Goal: Task Accomplishment & Management: Complete application form

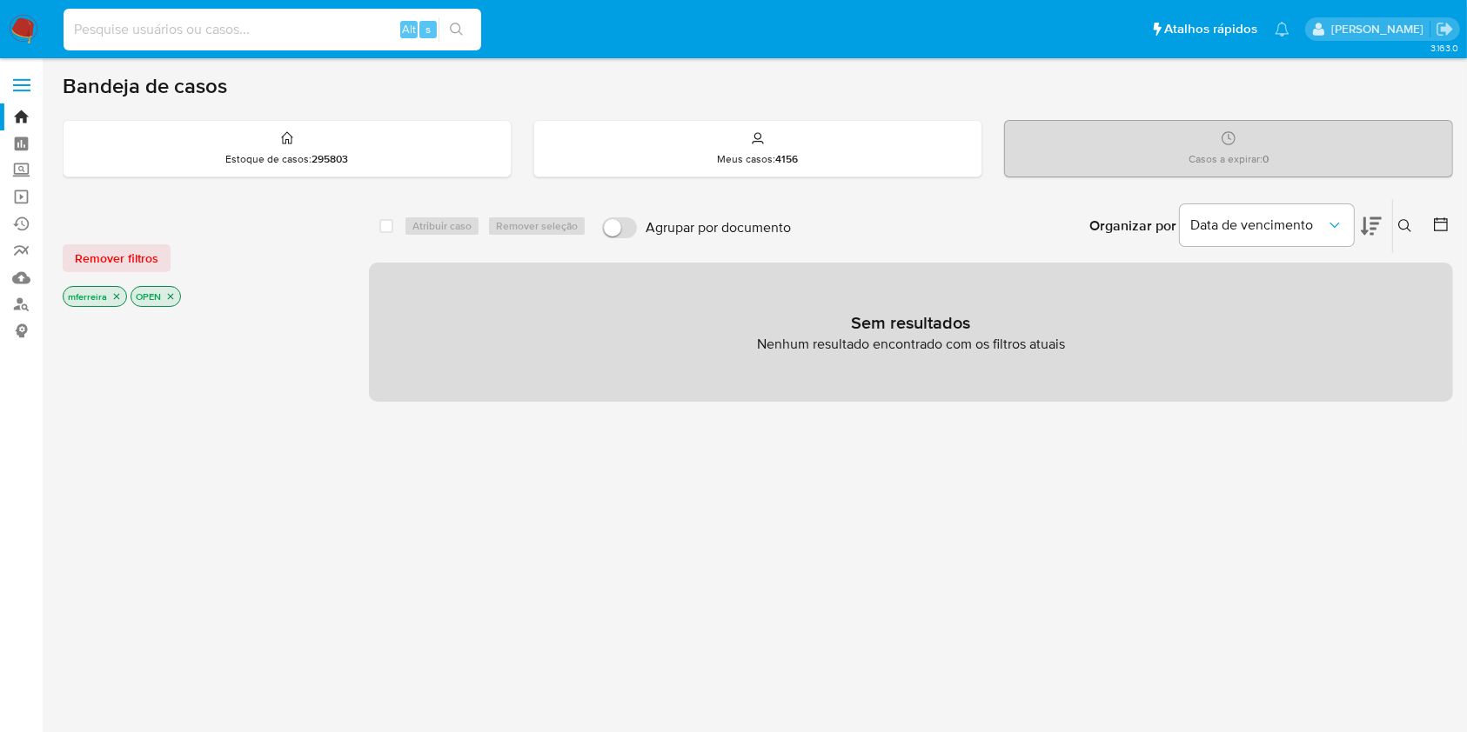
click at [309, 25] on input at bounding box center [273, 29] width 418 height 23
paste input "2526511501"
type input "2526511501"
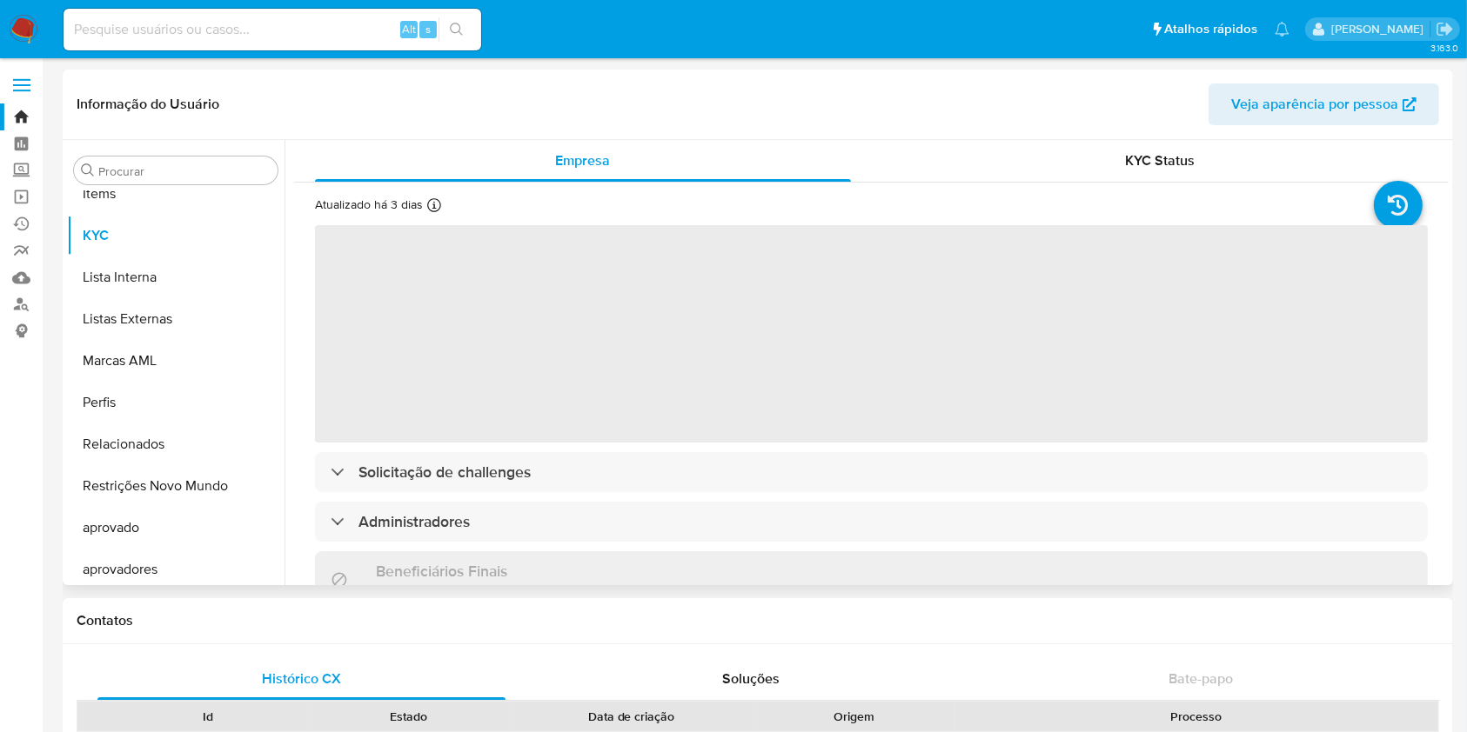
scroll to position [944, 0]
select select "10"
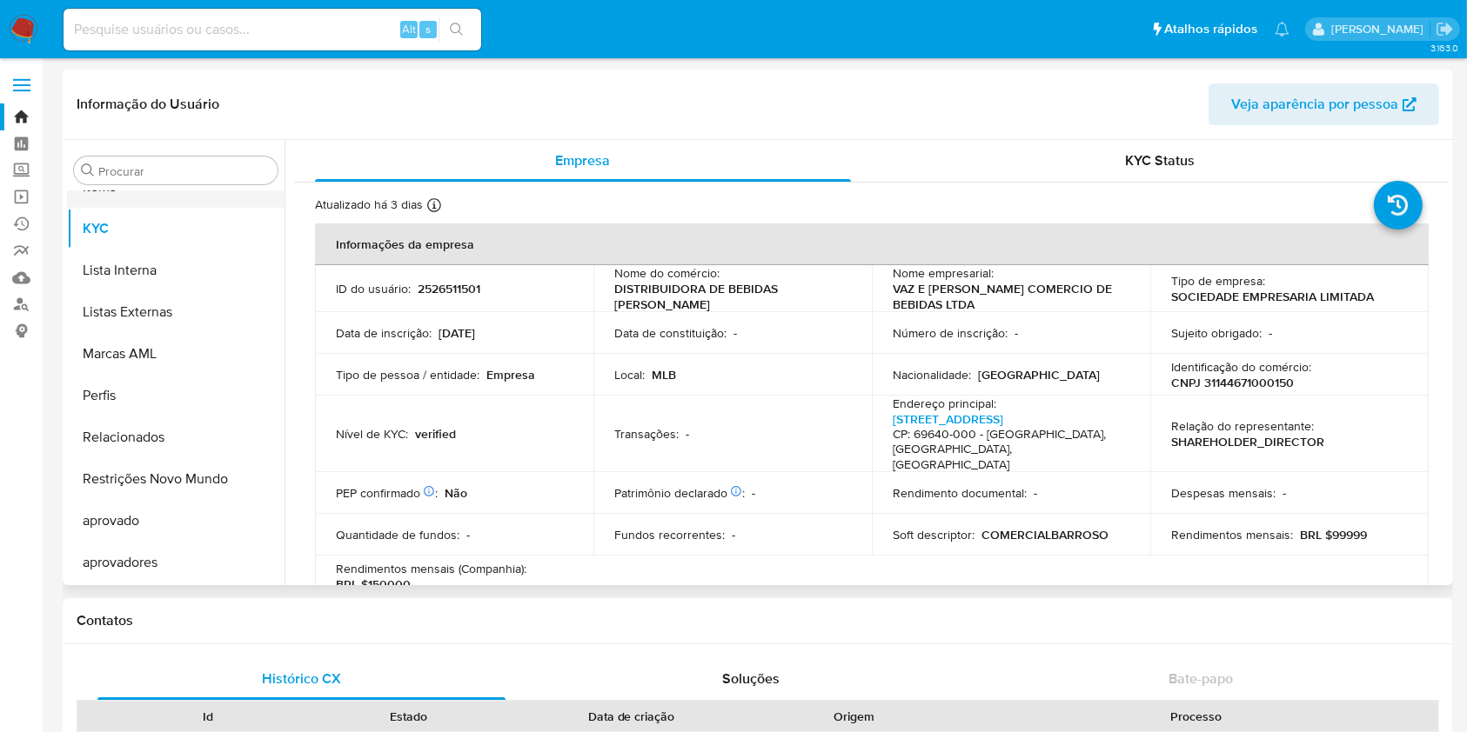
scroll to position [712, 0]
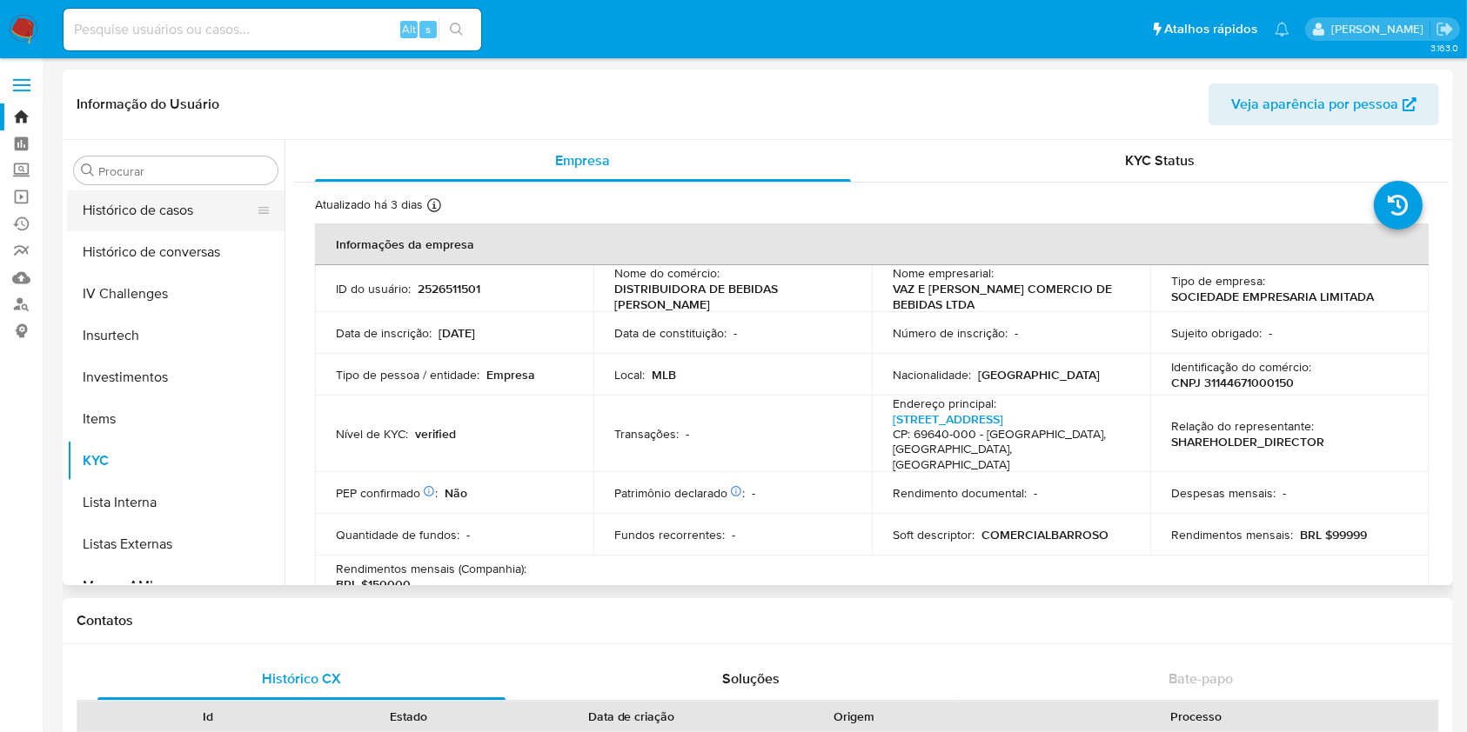
click at [166, 216] on button "Histórico de casos" at bounding box center [169, 211] width 204 height 42
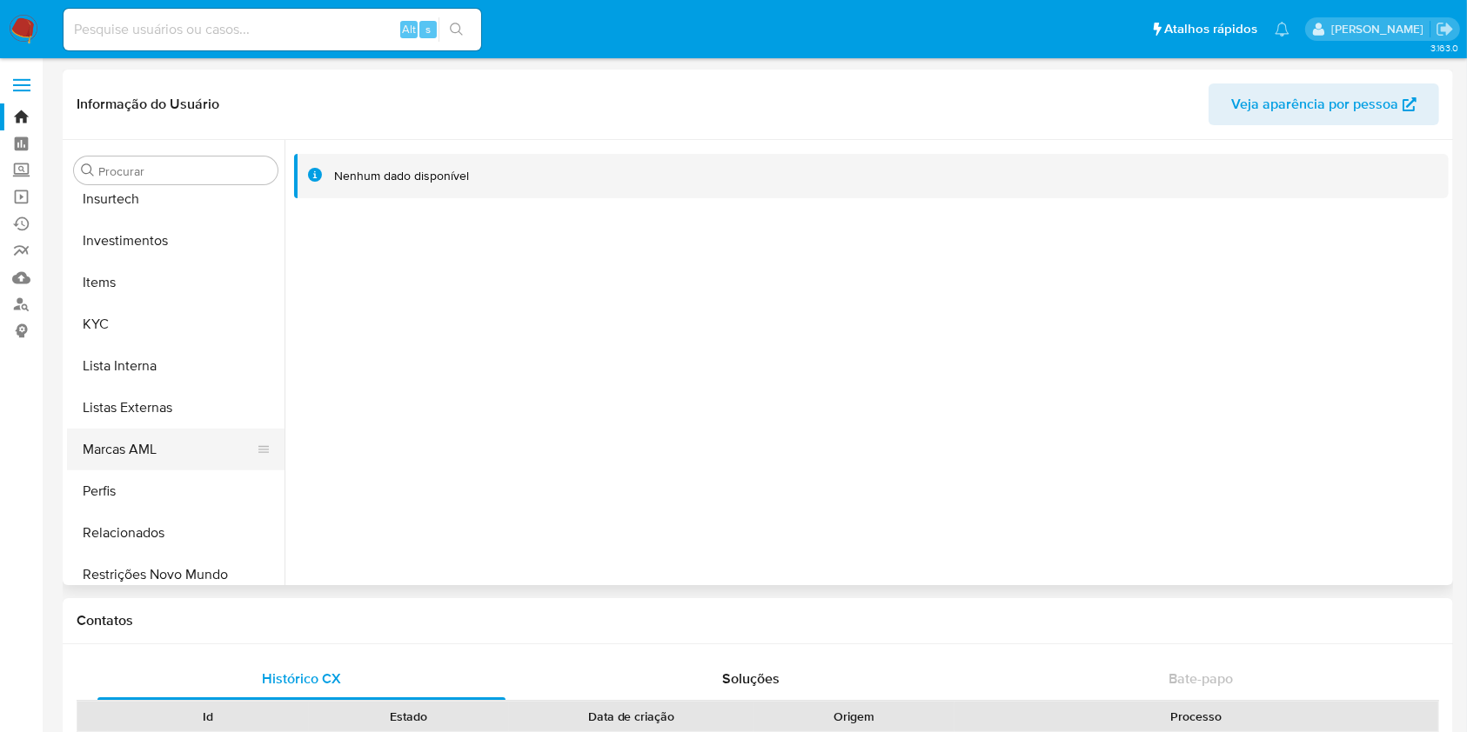
scroll to position [944, 0]
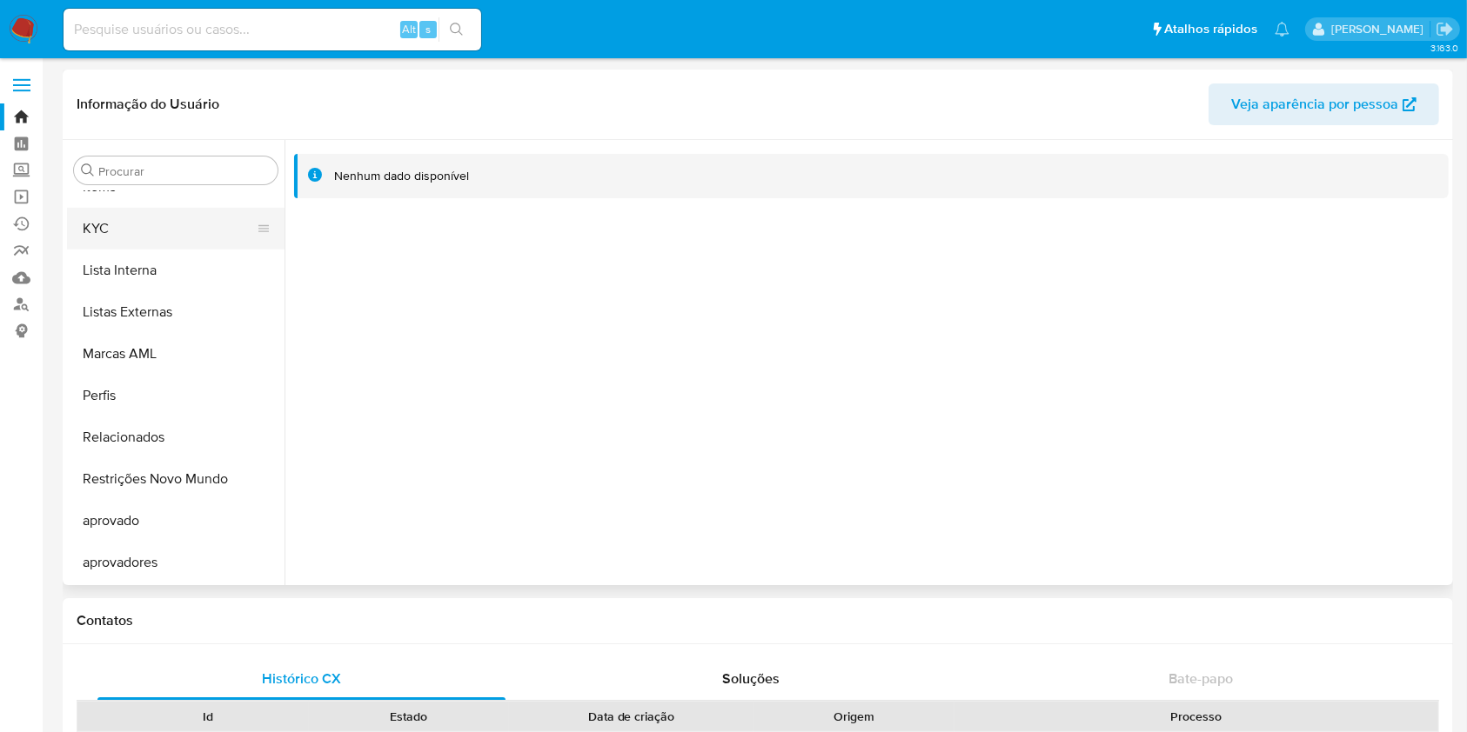
click at [117, 217] on button "KYC" at bounding box center [169, 229] width 204 height 42
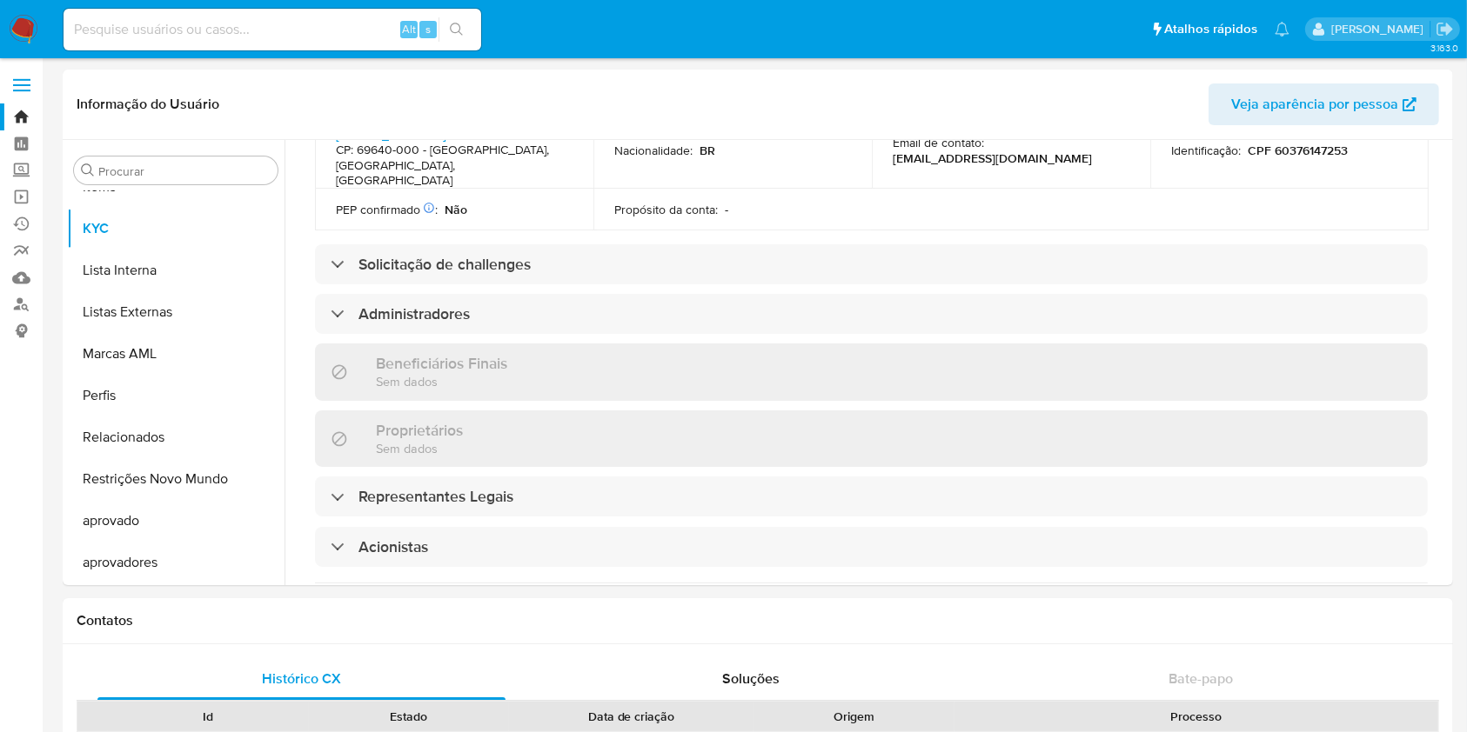
scroll to position [675, 0]
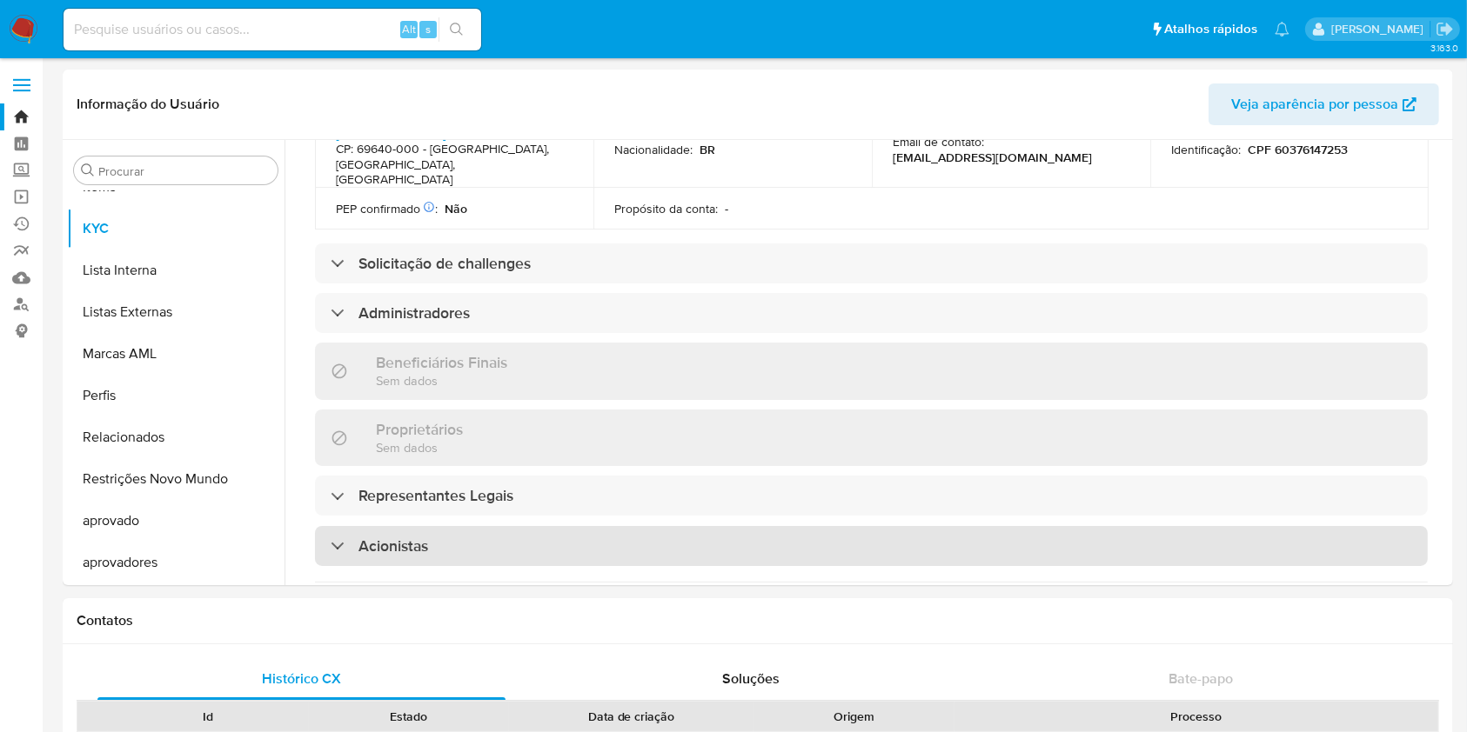
click at [501, 526] on div "Acionistas" at bounding box center [871, 546] width 1113 height 40
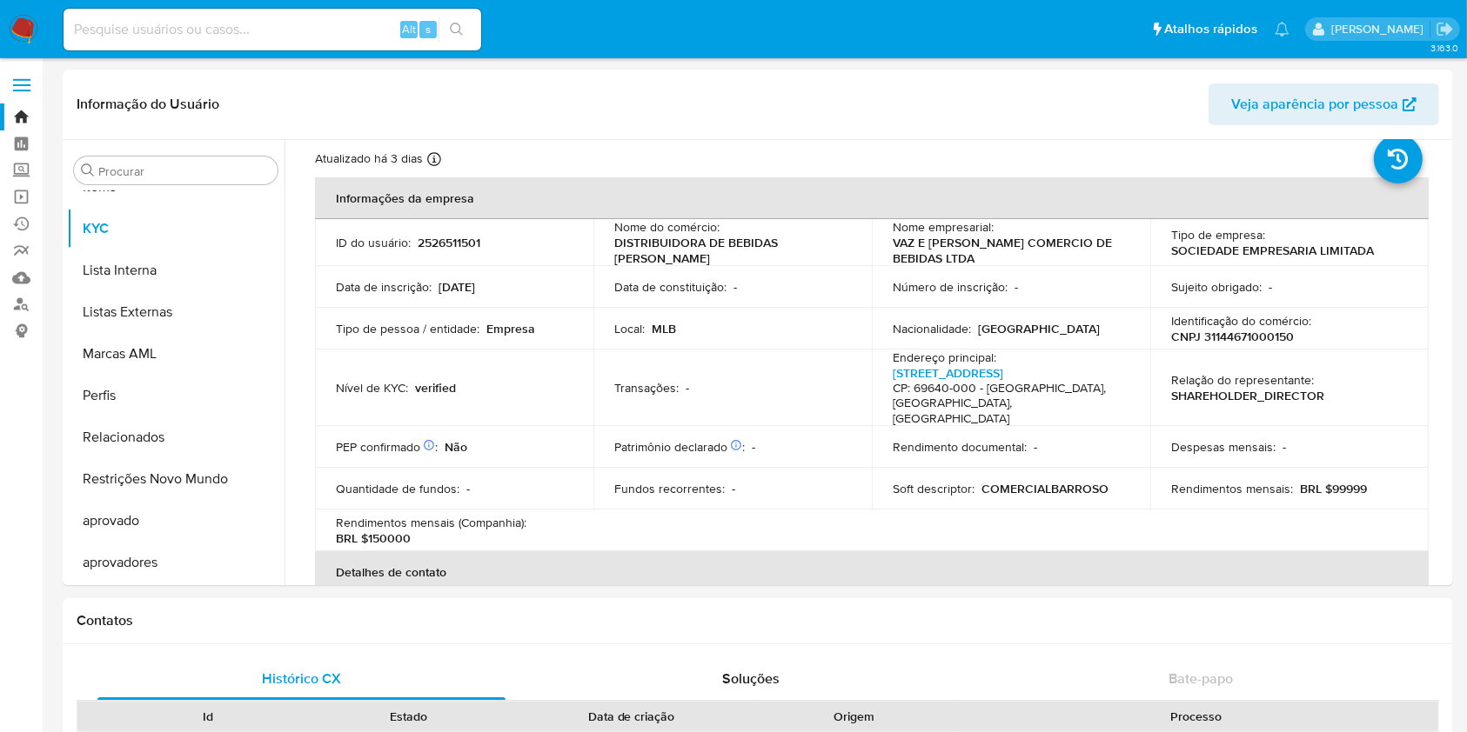
scroll to position [0, 0]
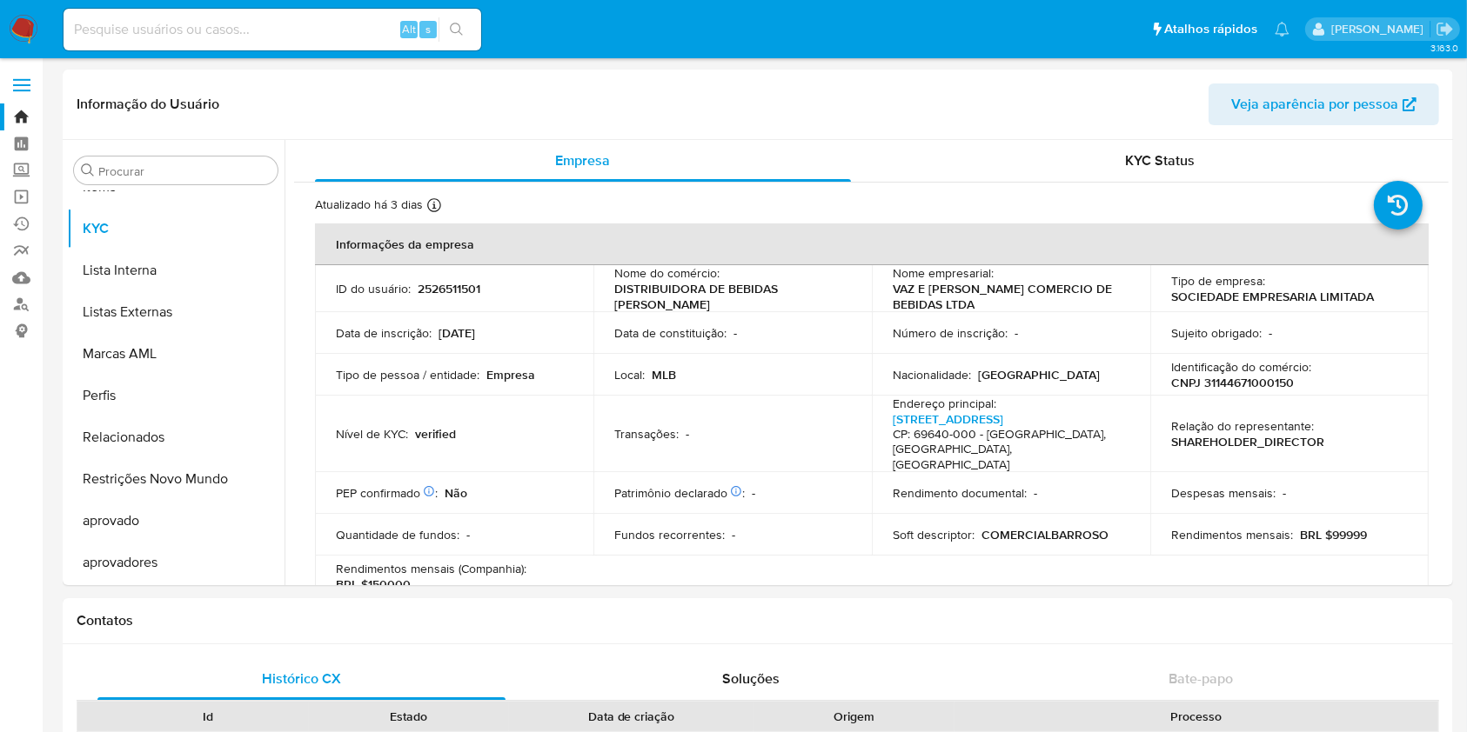
click at [1247, 378] on p "CNPJ 31144671000150" at bounding box center [1232, 383] width 123 height 16
copy p "31144671000150"
click at [1259, 384] on p "CNPJ 31144671000150" at bounding box center [1232, 383] width 123 height 16
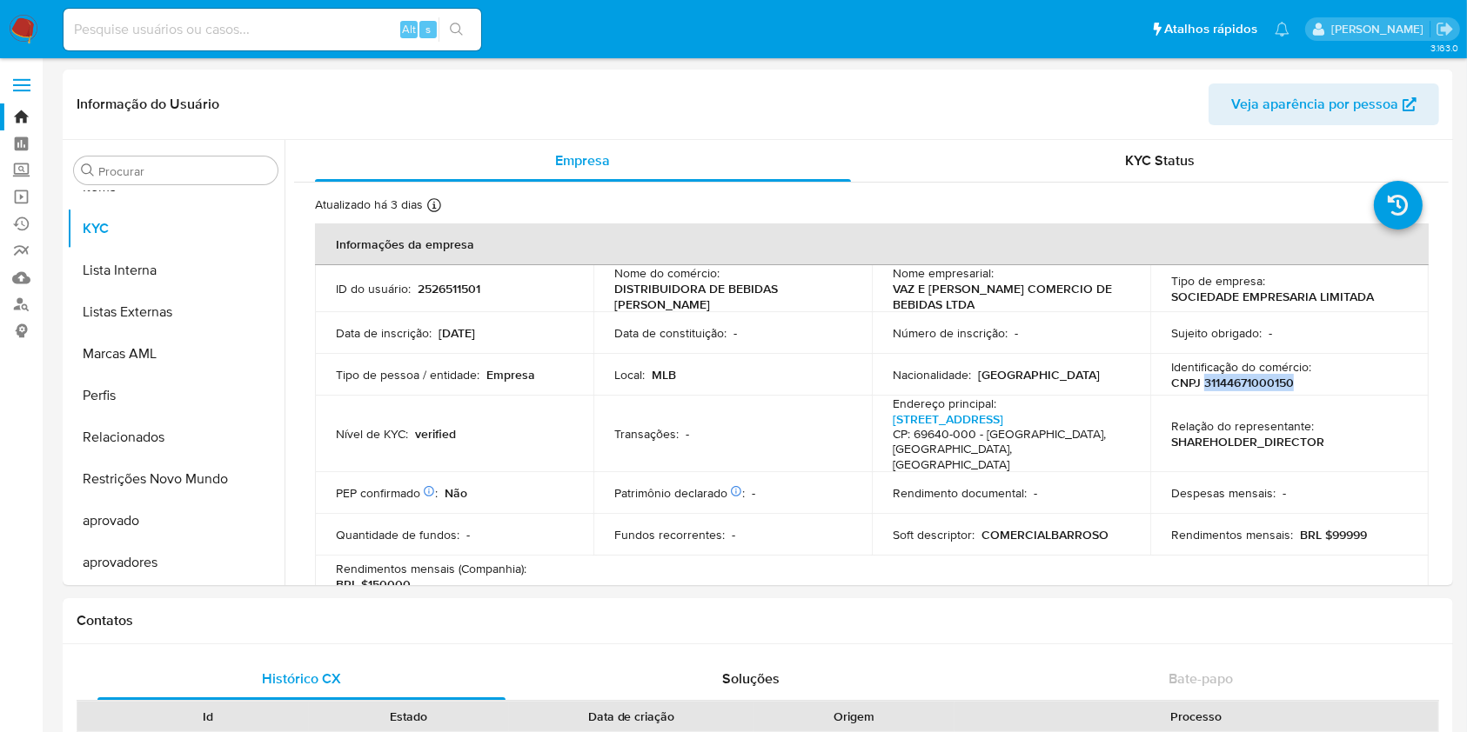
copy p "31144671000150"
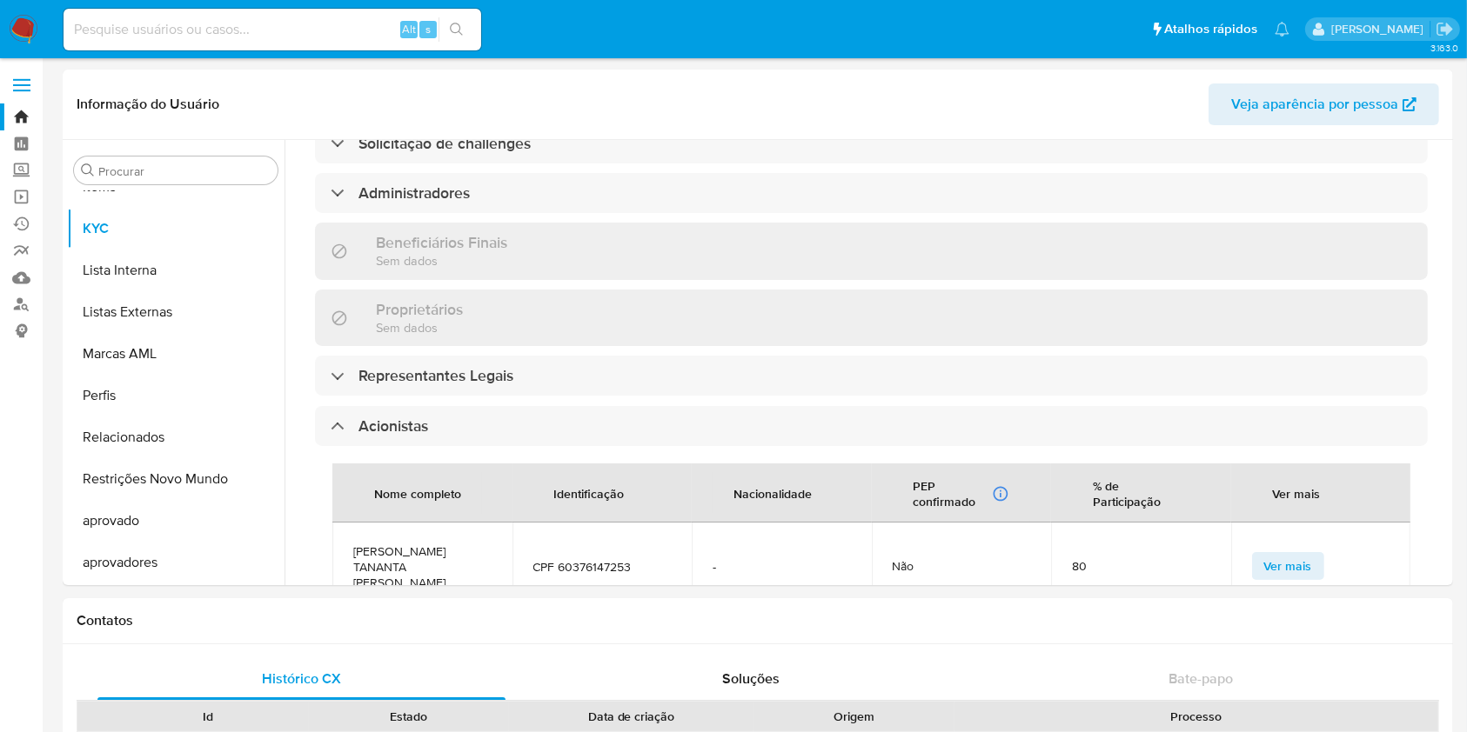
scroll to position [1044, 0]
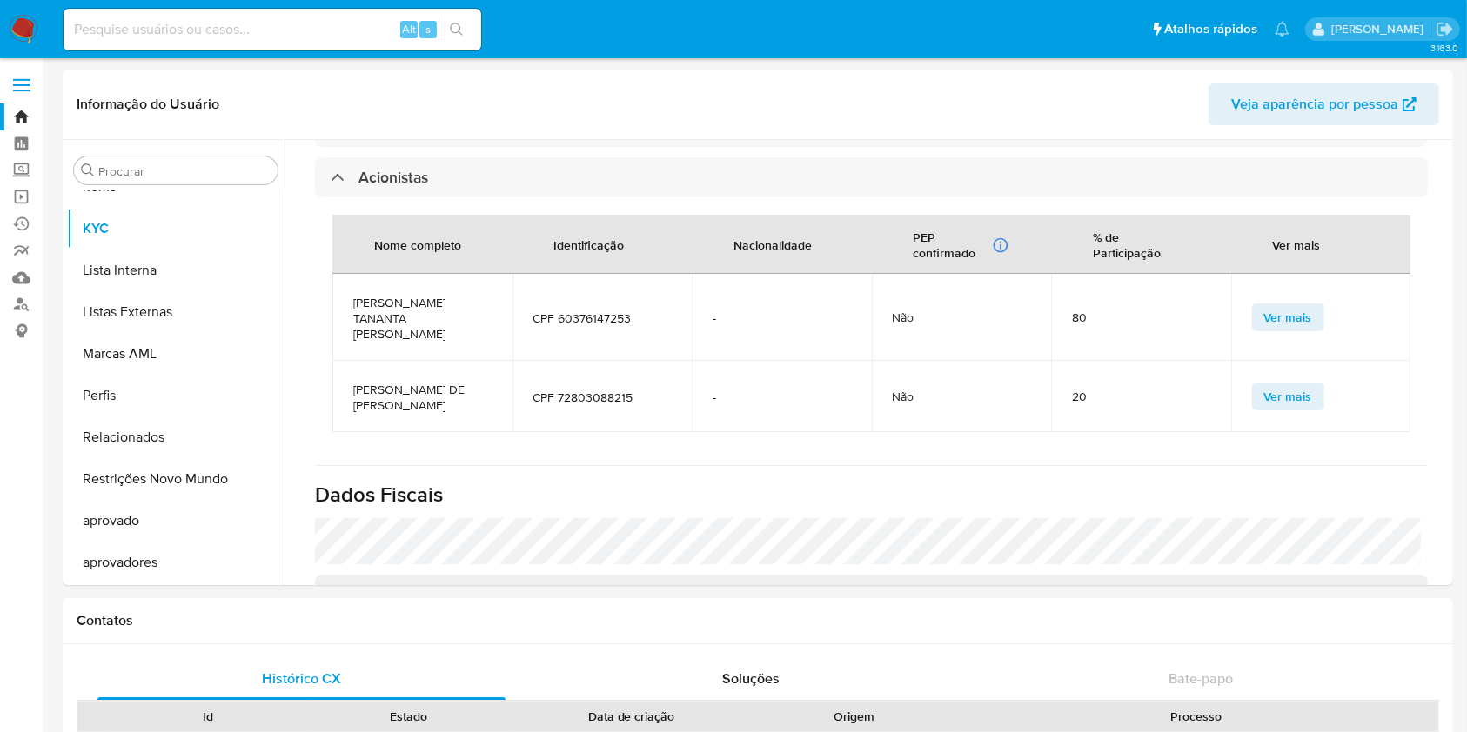
click at [383, 295] on span "JOAO CARLOS TANANTA VAZ" at bounding box center [422, 318] width 138 height 47
copy span "JOAO CARLOS TANANTA VAZ"
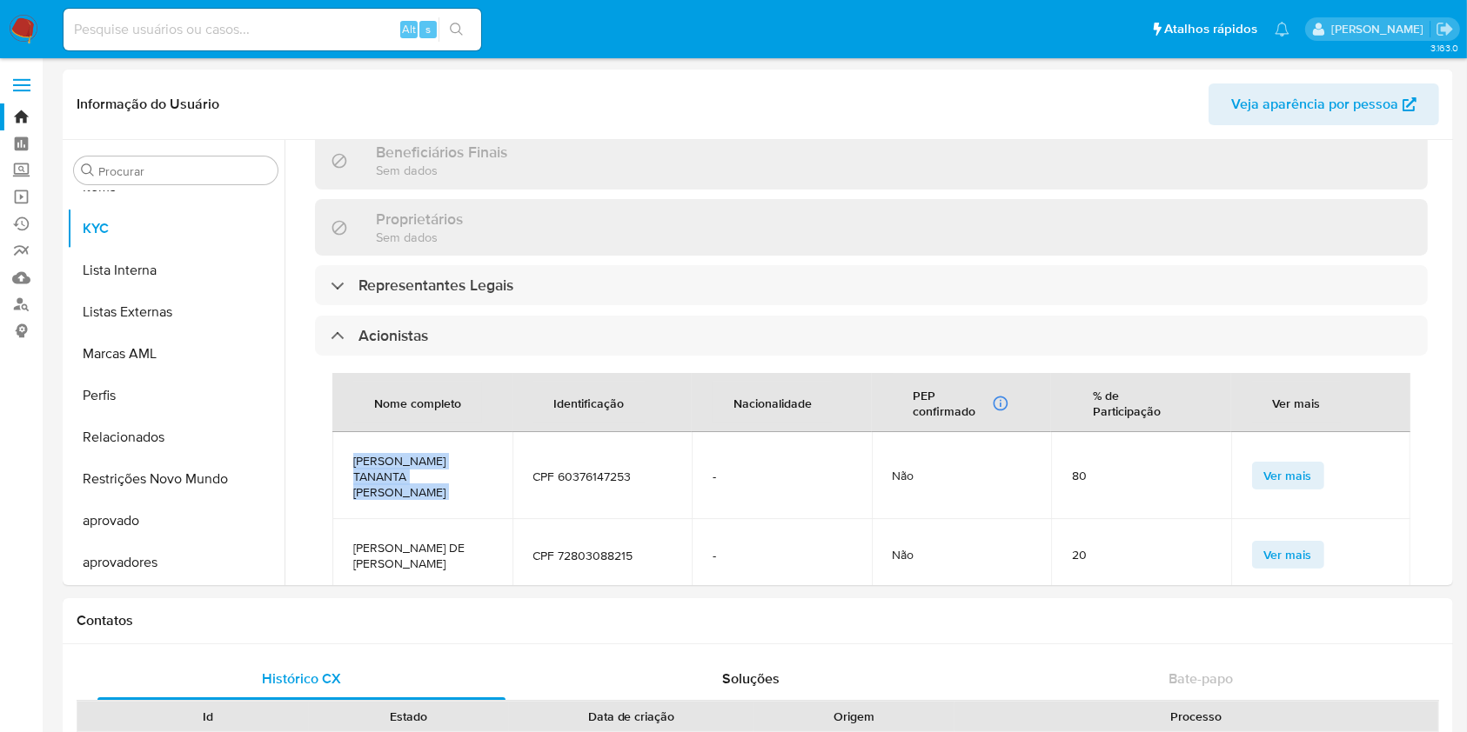
scroll to position [1057, 0]
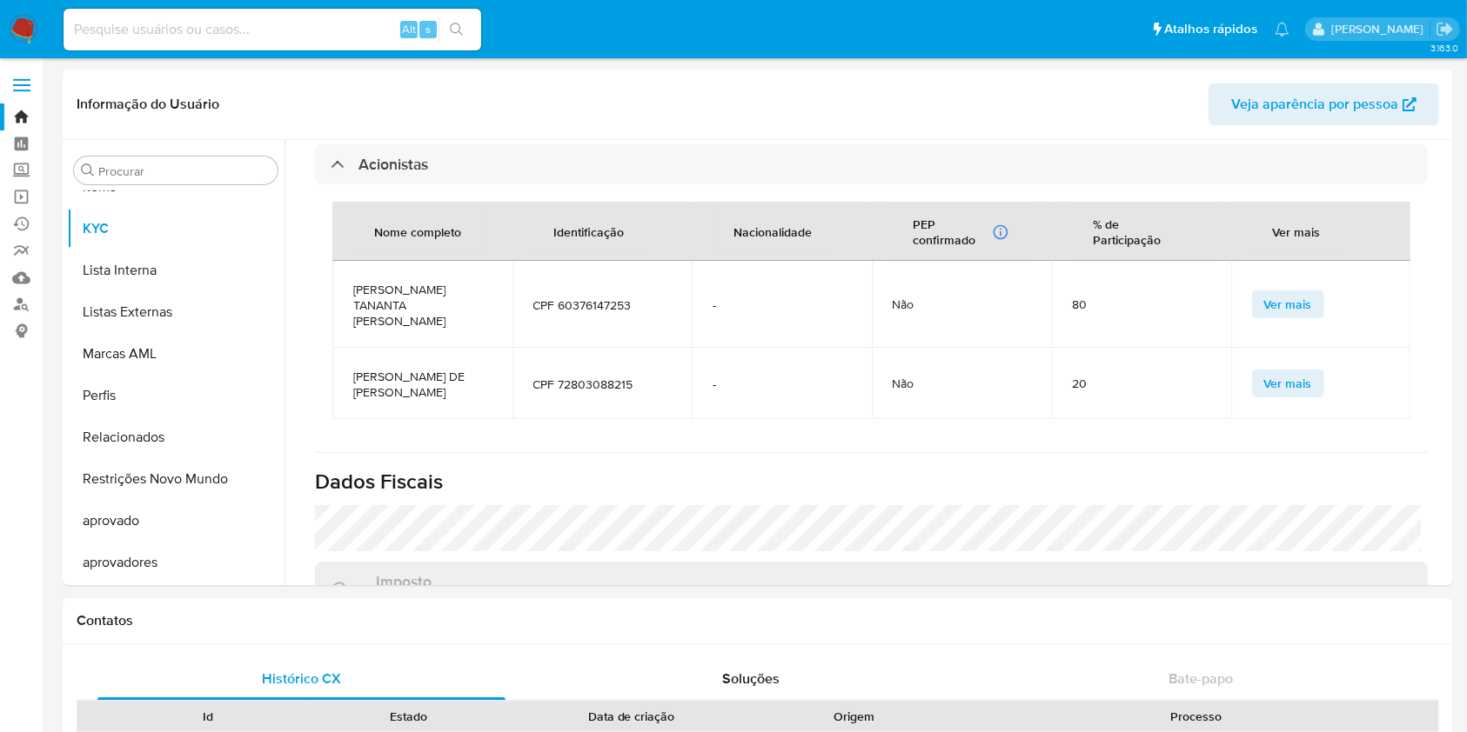
click at [406, 369] on span "FABIA RICELLI DE SA LOPES" at bounding box center [422, 384] width 138 height 31
click at [385, 369] on span "FABIA RICELLI DE SA LOPES" at bounding box center [422, 384] width 138 height 31
copy span "FABIA RICELLI DE SA LOPES"
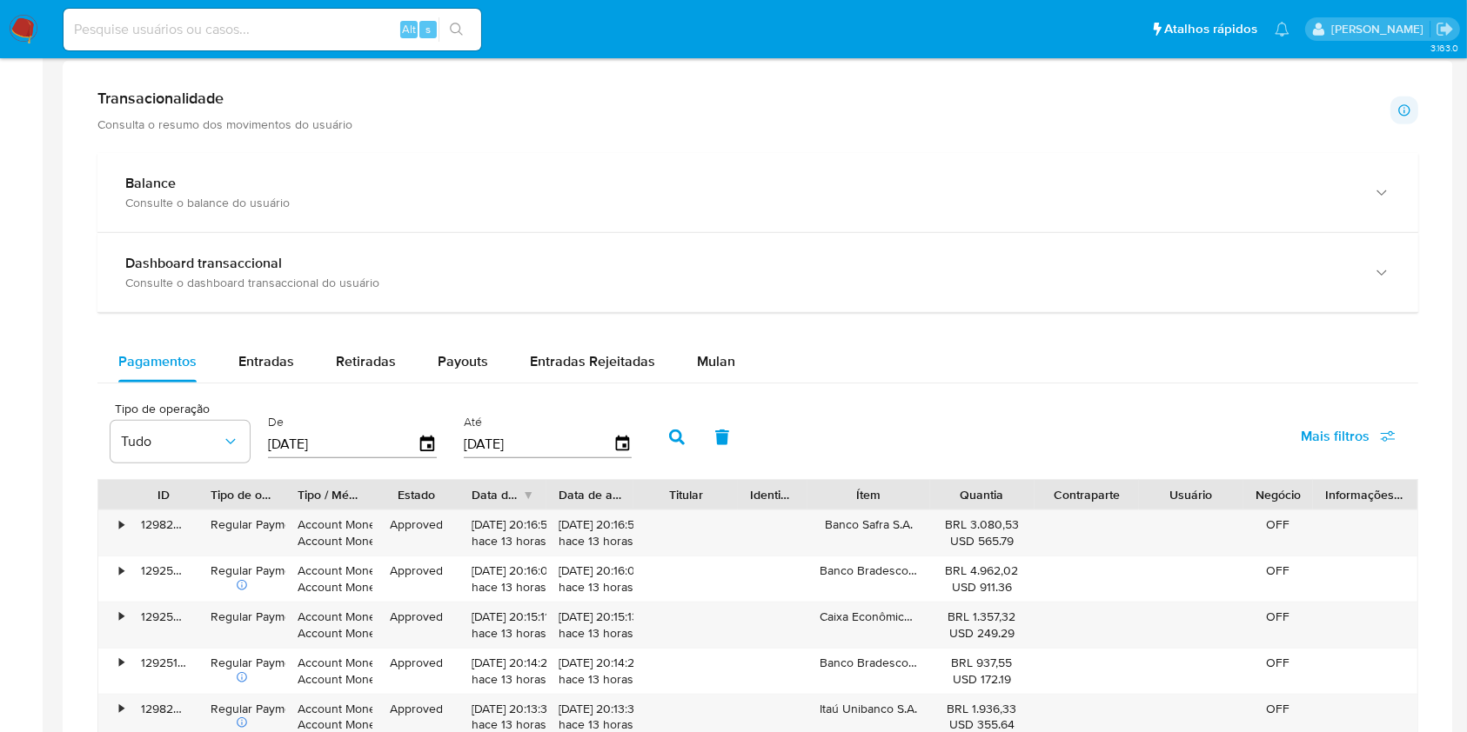
scroll to position [927, 0]
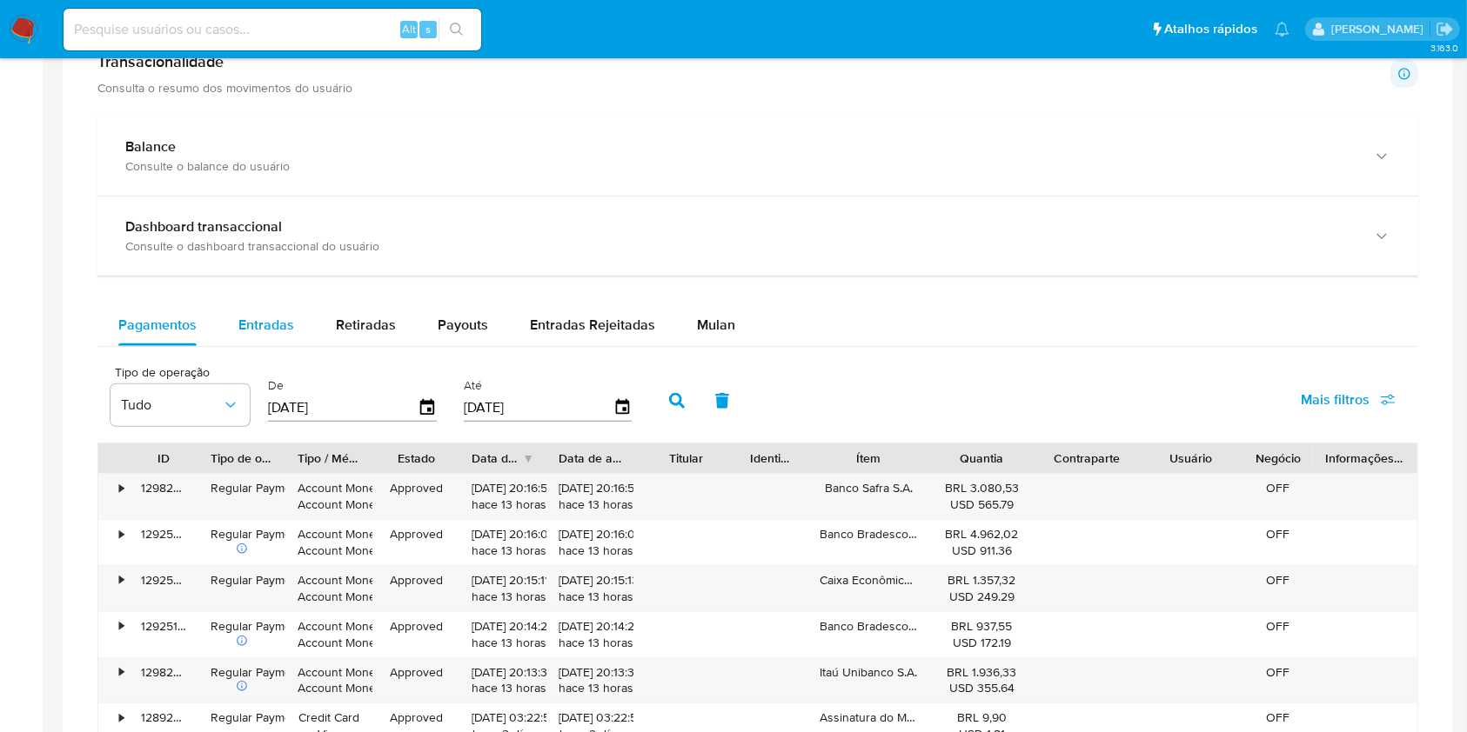
click at [251, 321] on span "Entradas" at bounding box center [266, 325] width 56 height 20
select select "10"
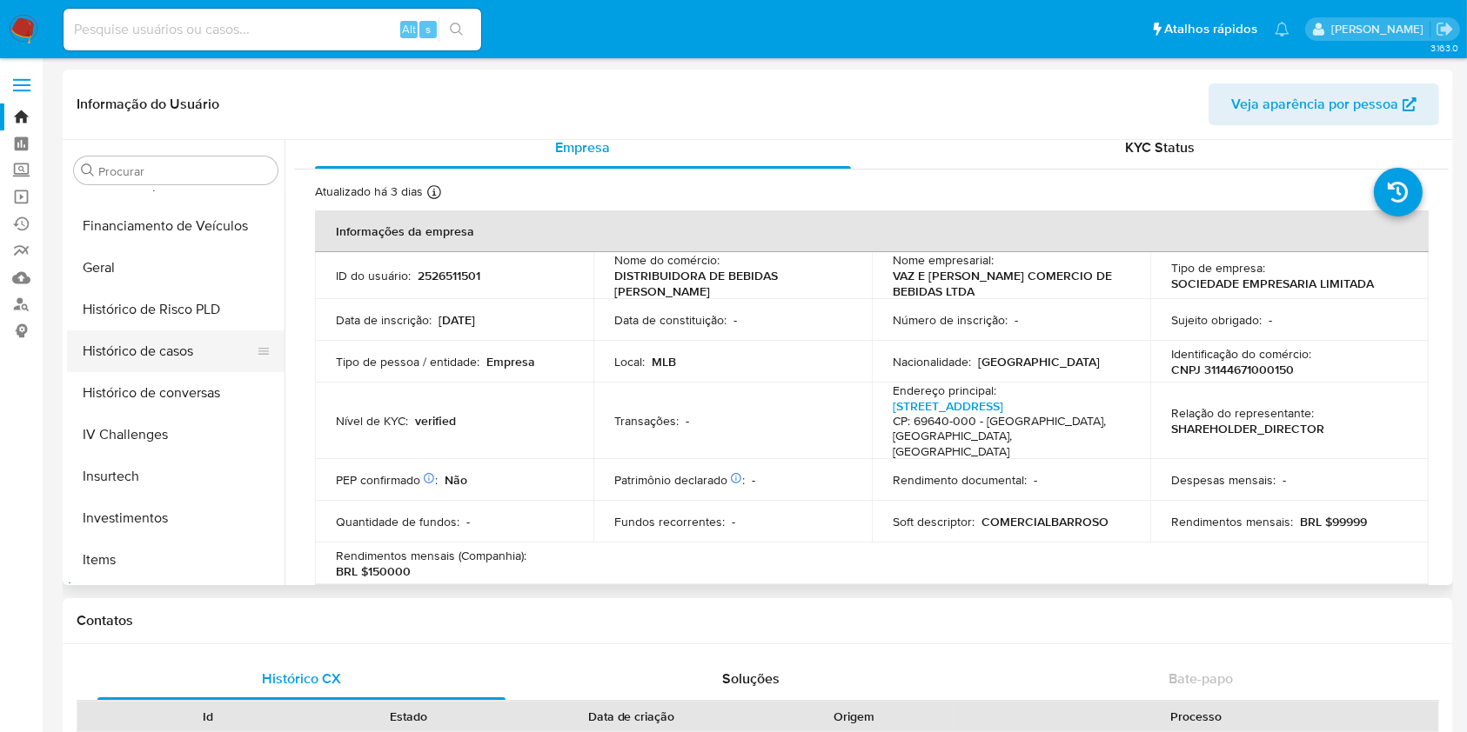
scroll to position [480, 0]
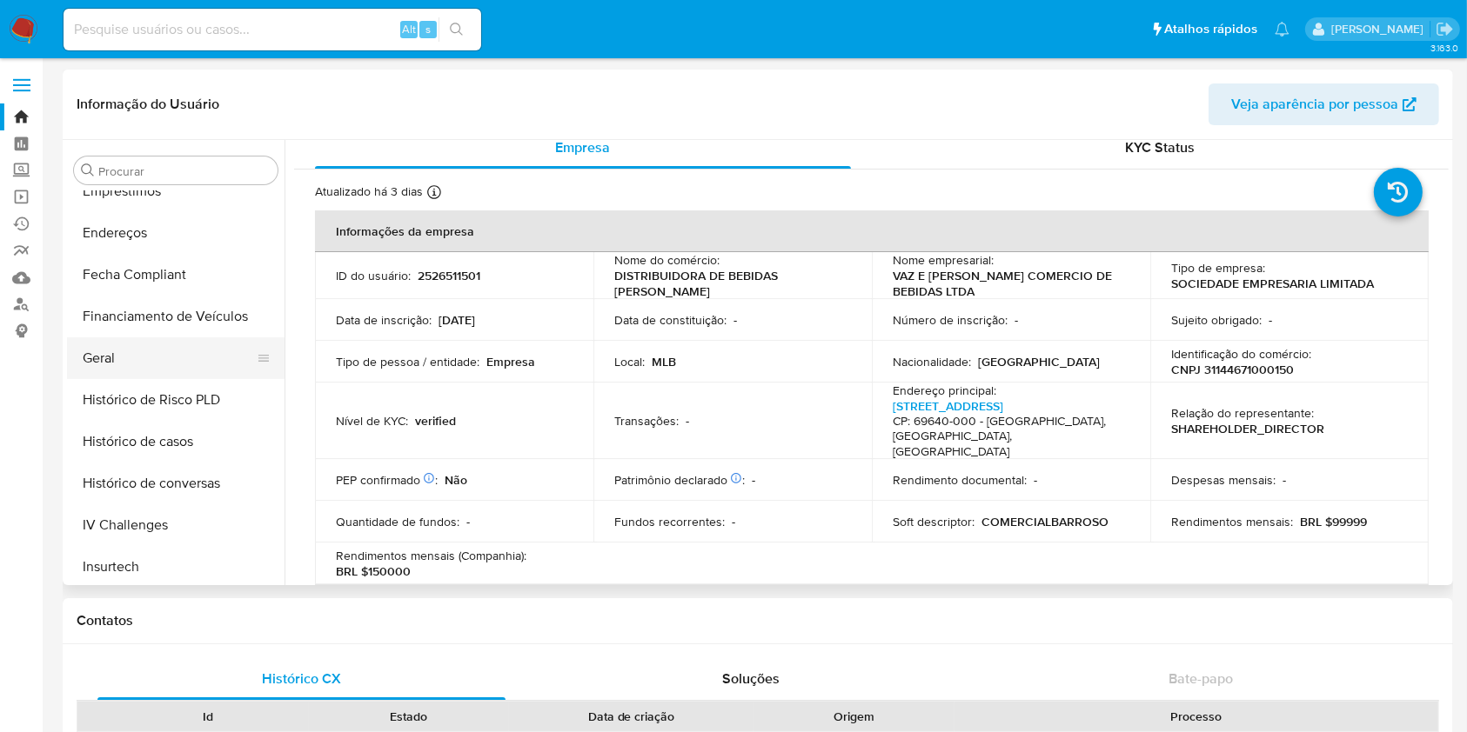
click at [138, 354] on button "Geral" at bounding box center [169, 359] width 204 height 42
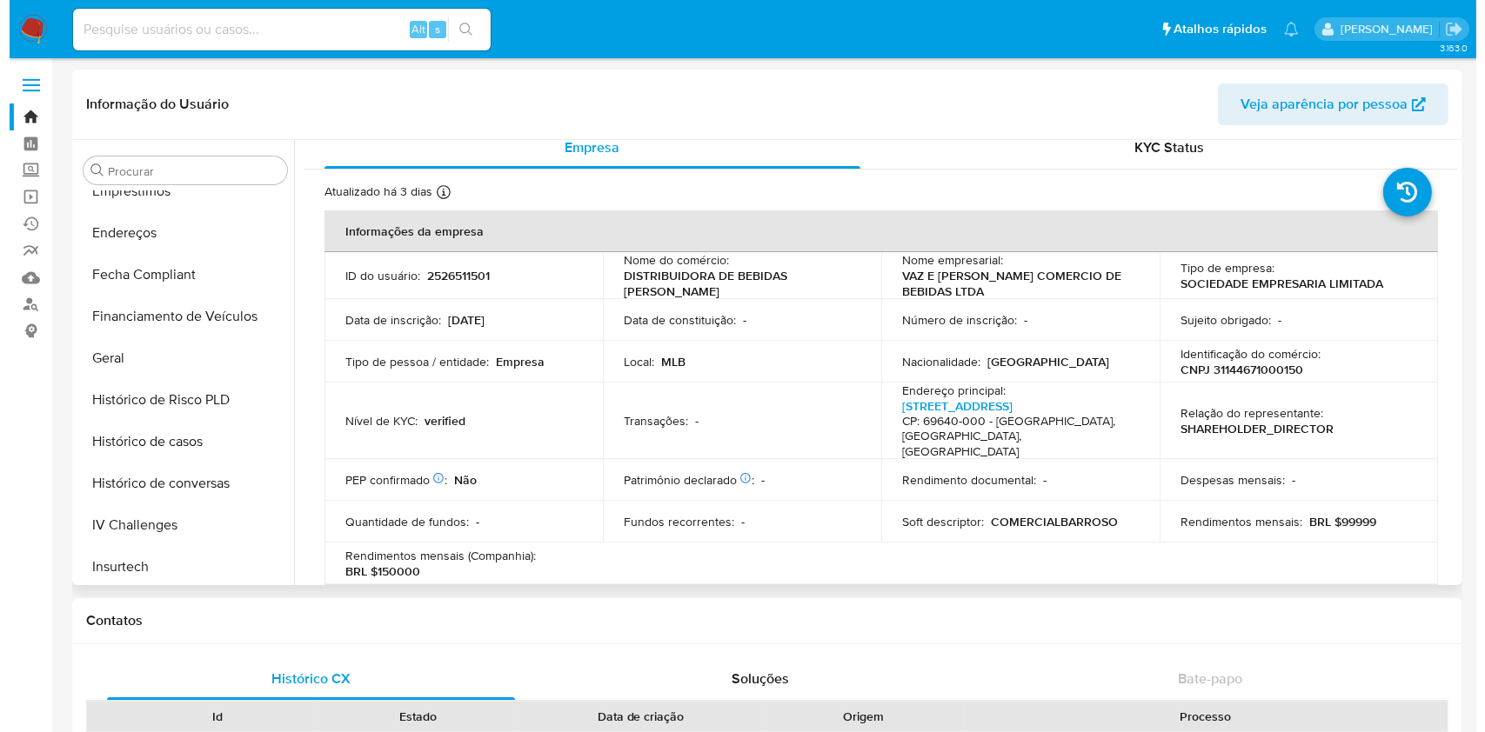
scroll to position [0, 0]
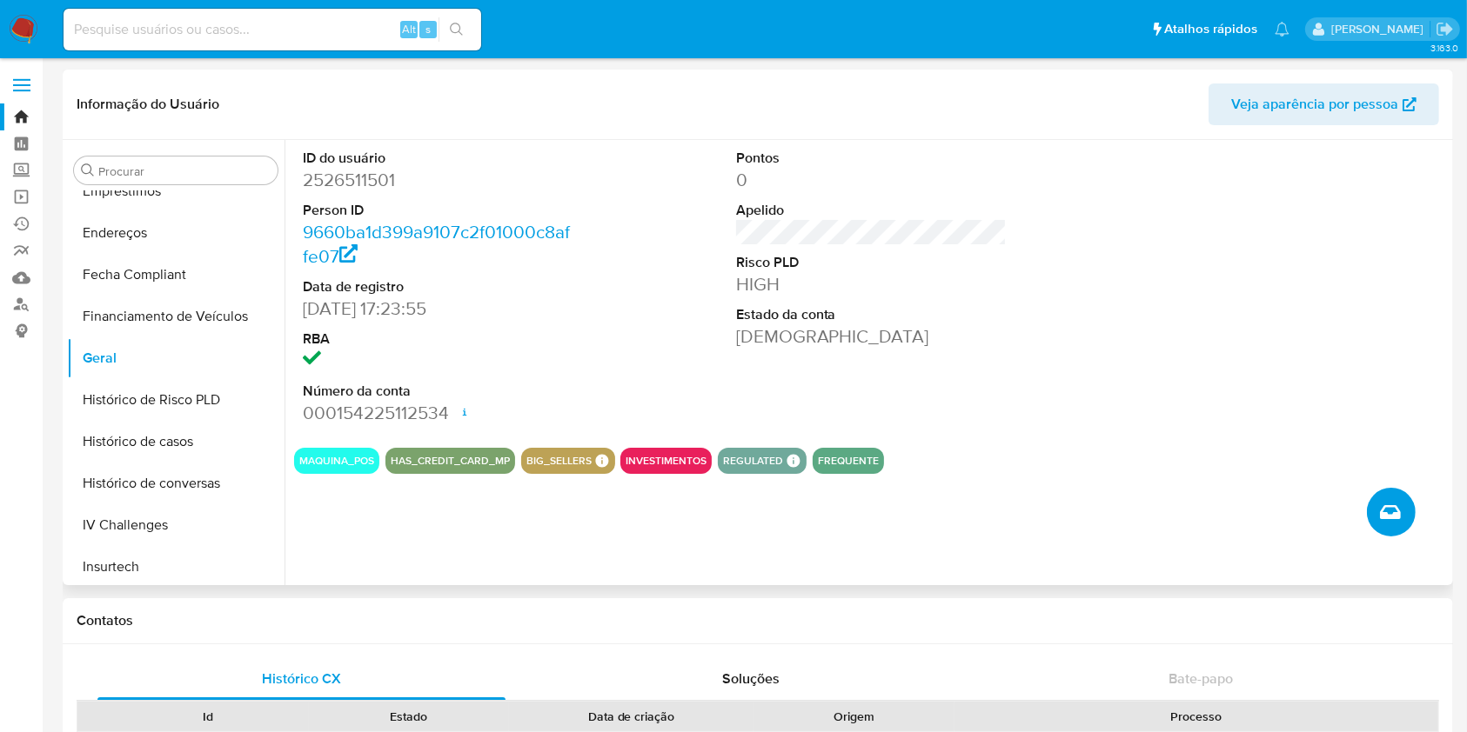
click at [1377, 505] on button "Criar caso manual" at bounding box center [1391, 512] width 49 height 49
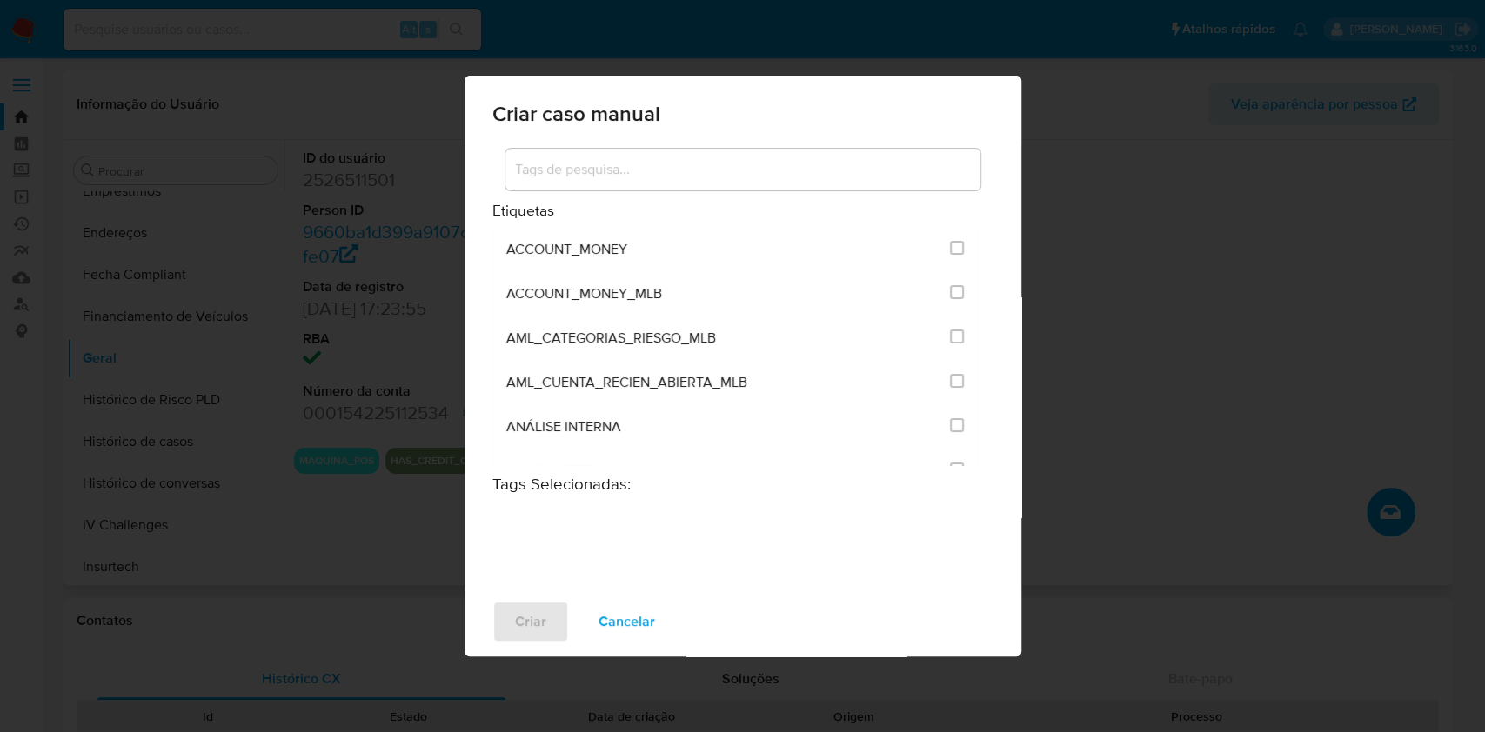
click at [721, 167] on input at bounding box center [742, 169] width 475 height 23
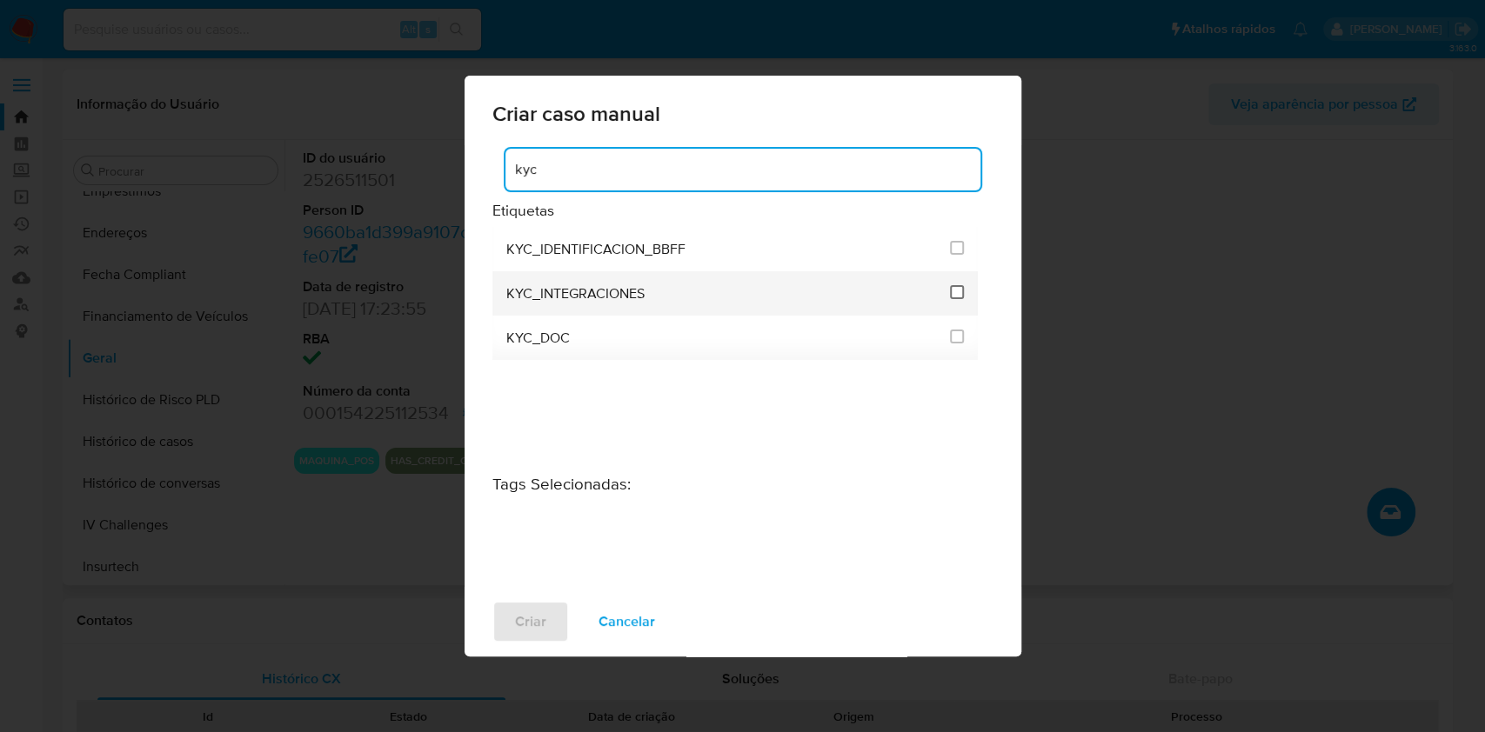
type input "kyc"
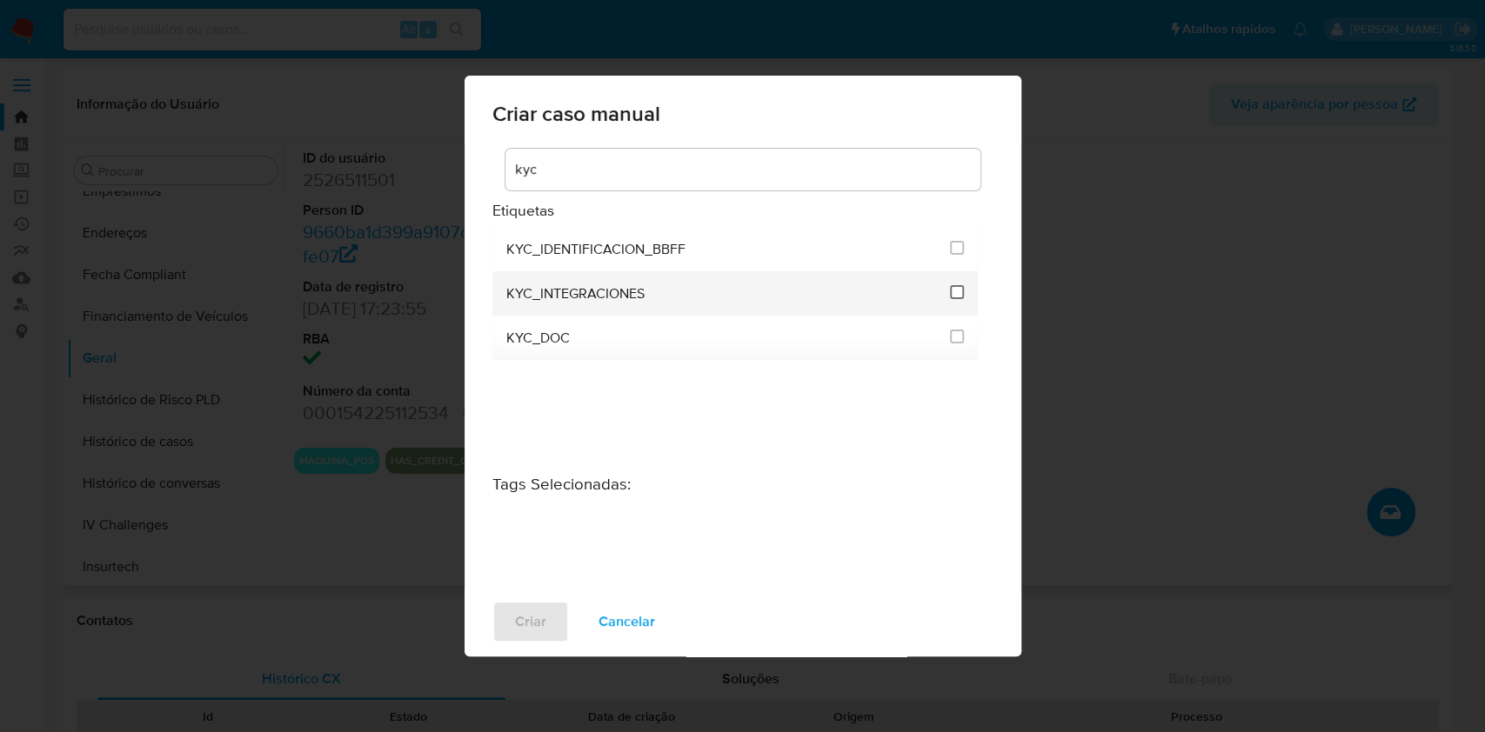
click at [953, 292] on input "2093" at bounding box center [957, 292] width 14 height 14
checkbox input "true"
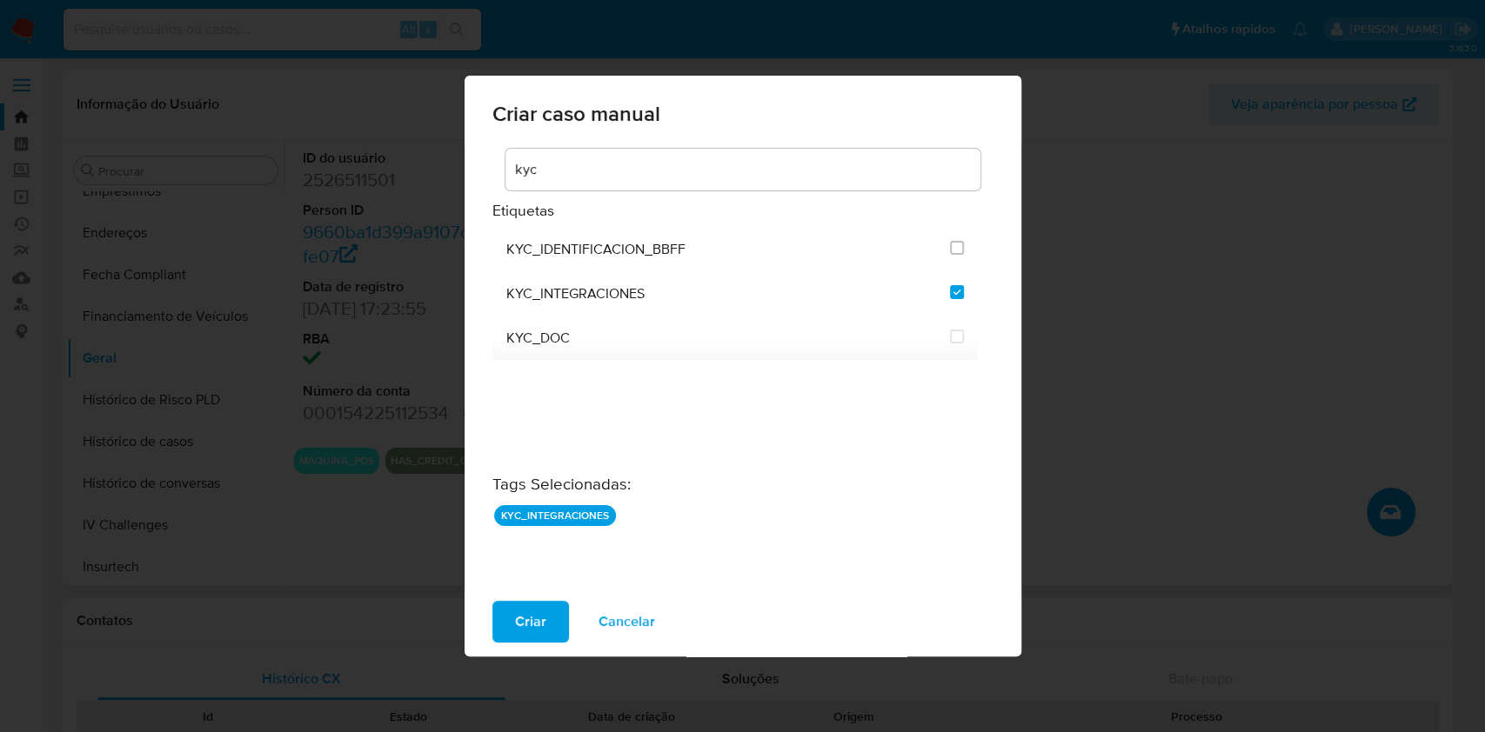
click at [557, 590] on div "Criar Cancelar" at bounding box center [743, 622] width 557 height 70
click at [556, 607] on button "Criar" at bounding box center [530, 622] width 77 height 42
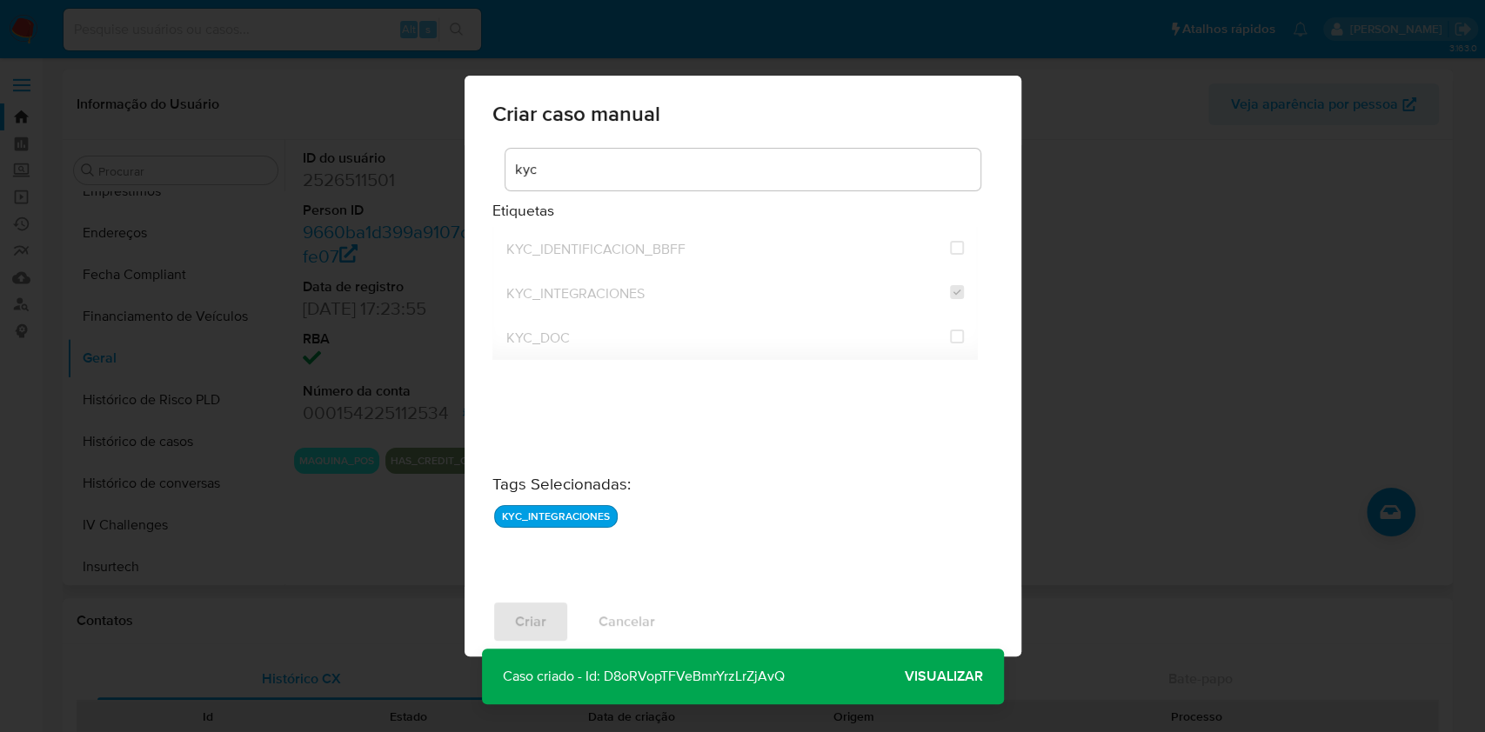
click at [960, 677] on span "Visualizar" at bounding box center [944, 677] width 78 height 0
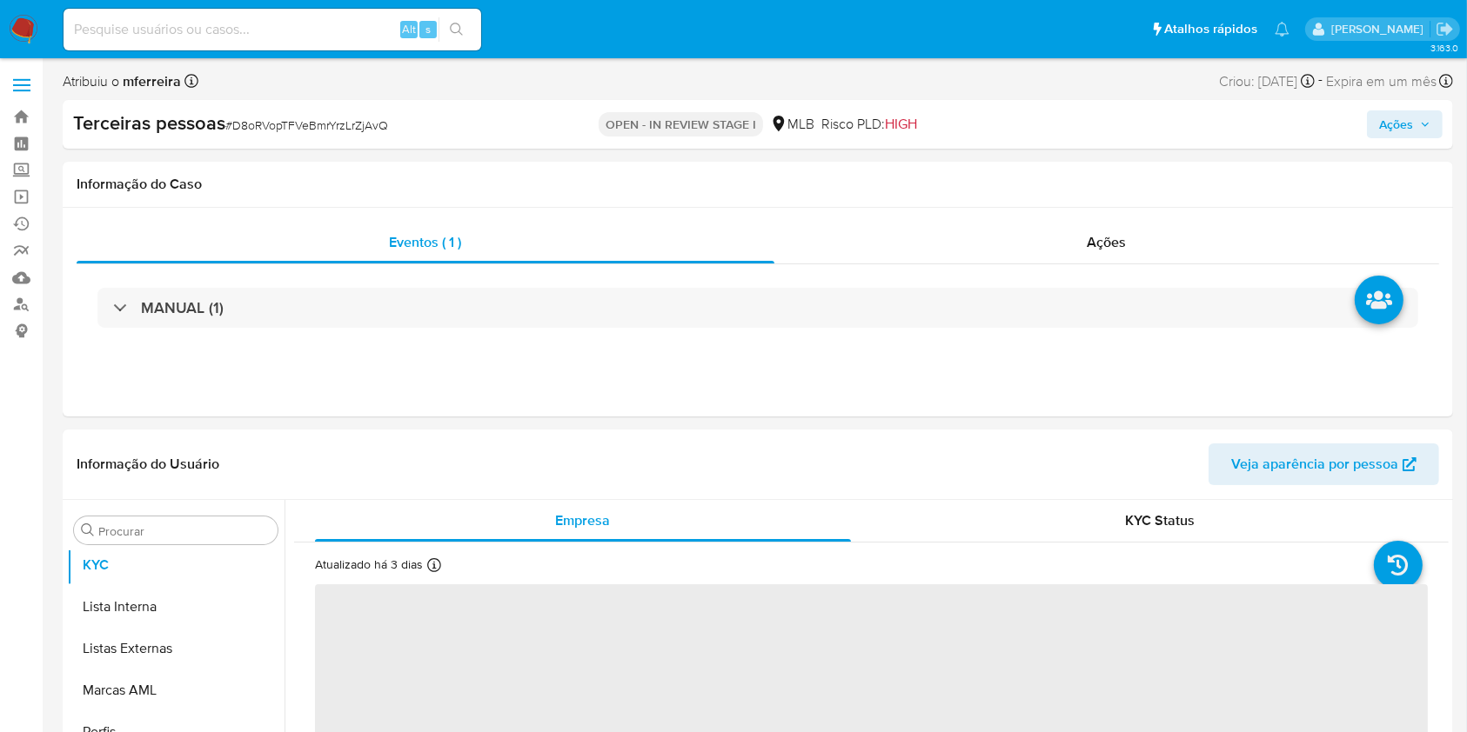
scroll to position [986, 0]
select select "10"
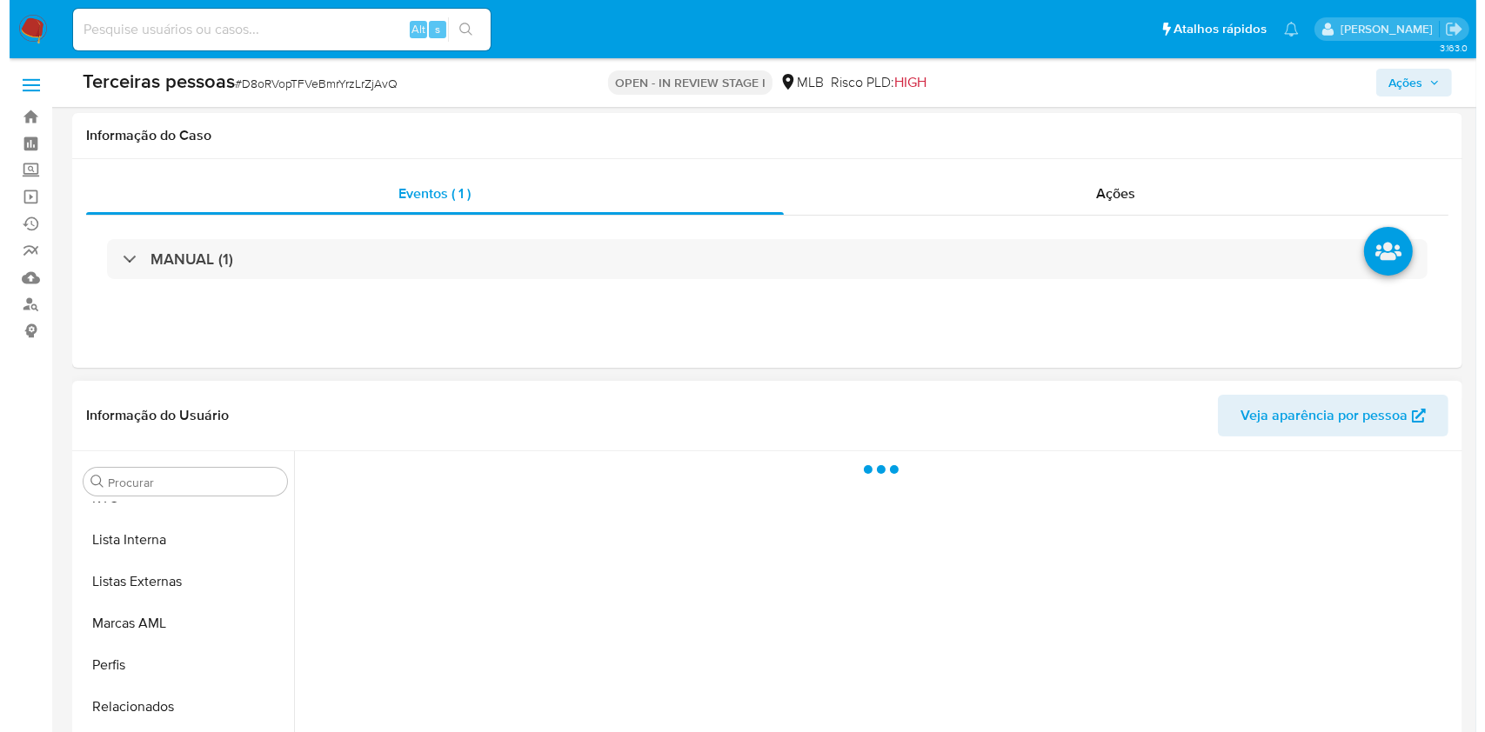
scroll to position [320, 0]
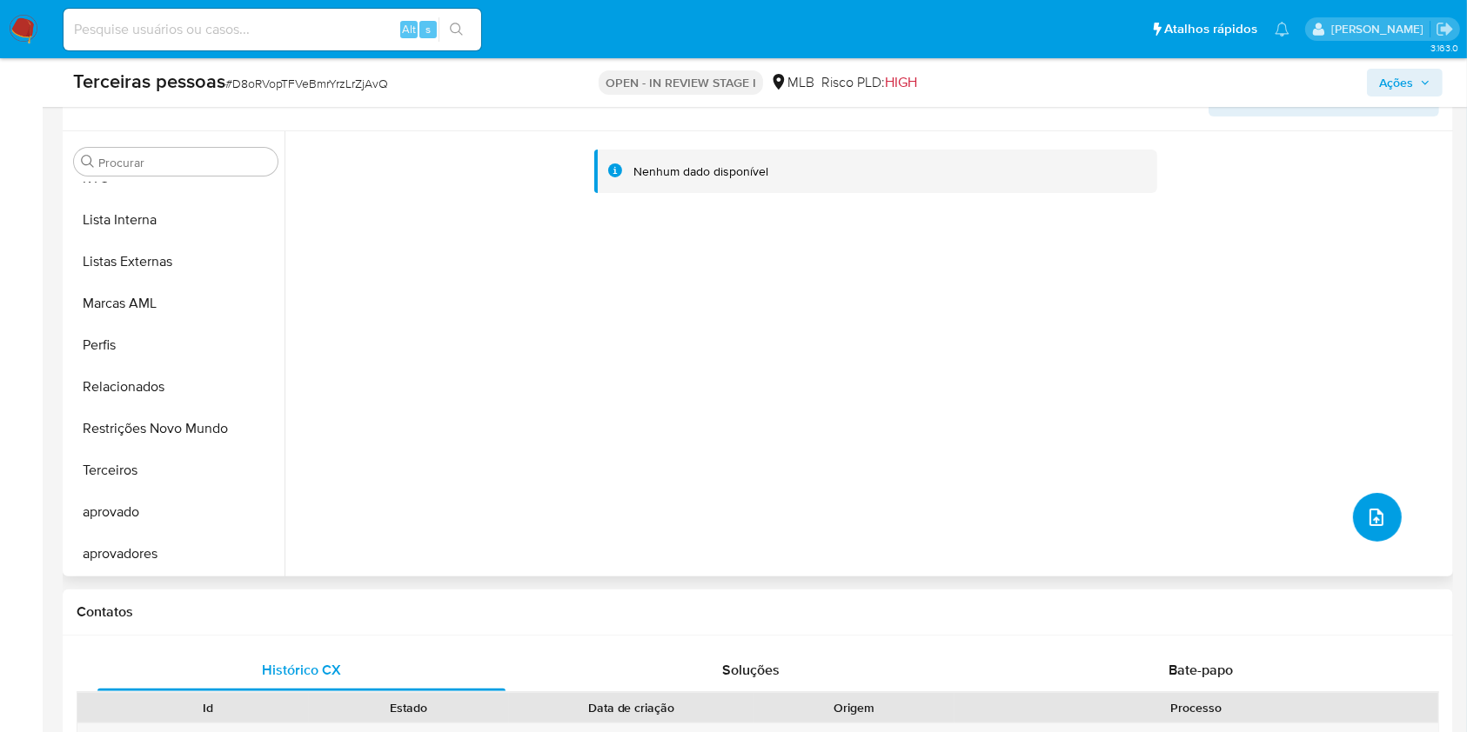
click at [1385, 518] on button "upload-file" at bounding box center [1377, 517] width 49 height 49
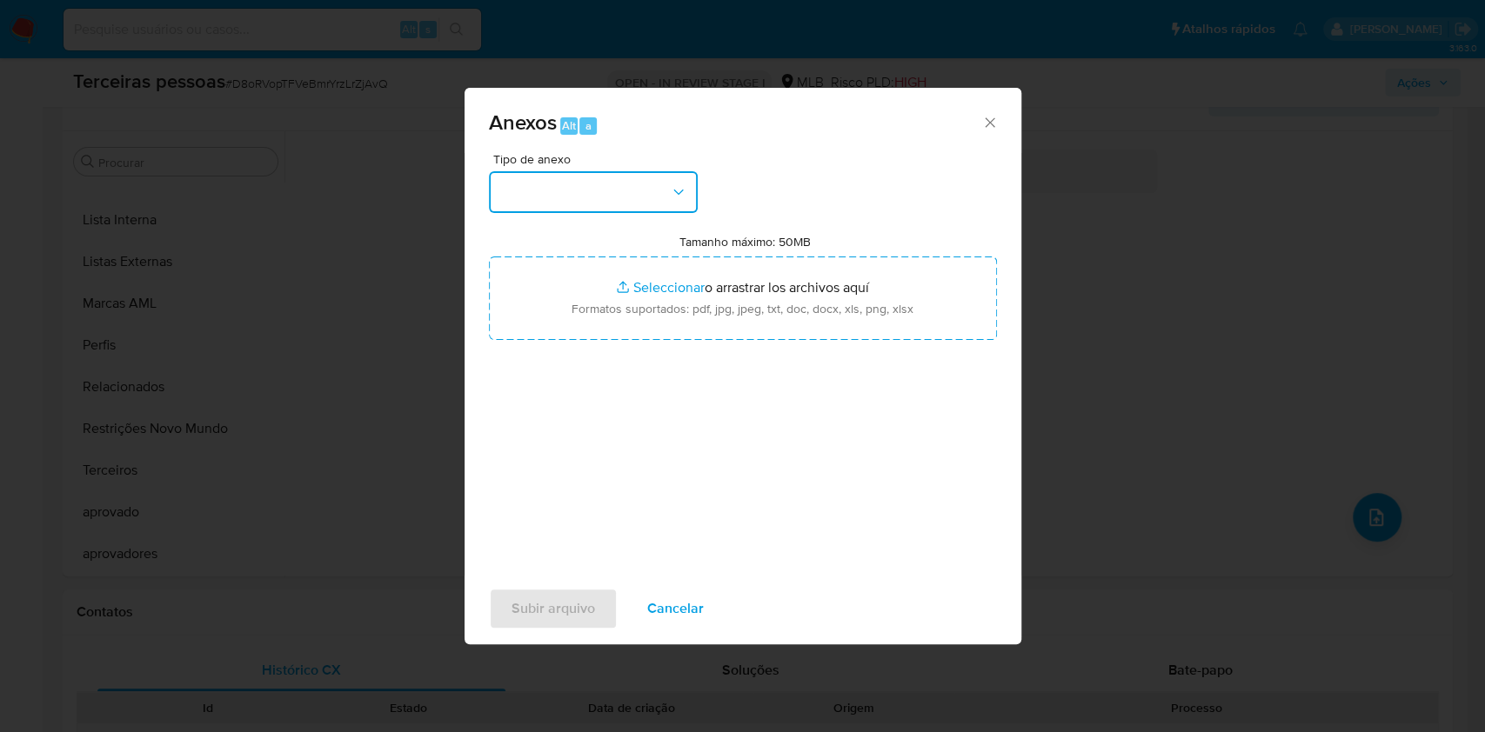
click at [619, 201] on button "button" at bounding box center [593, 192] width 209 height 42
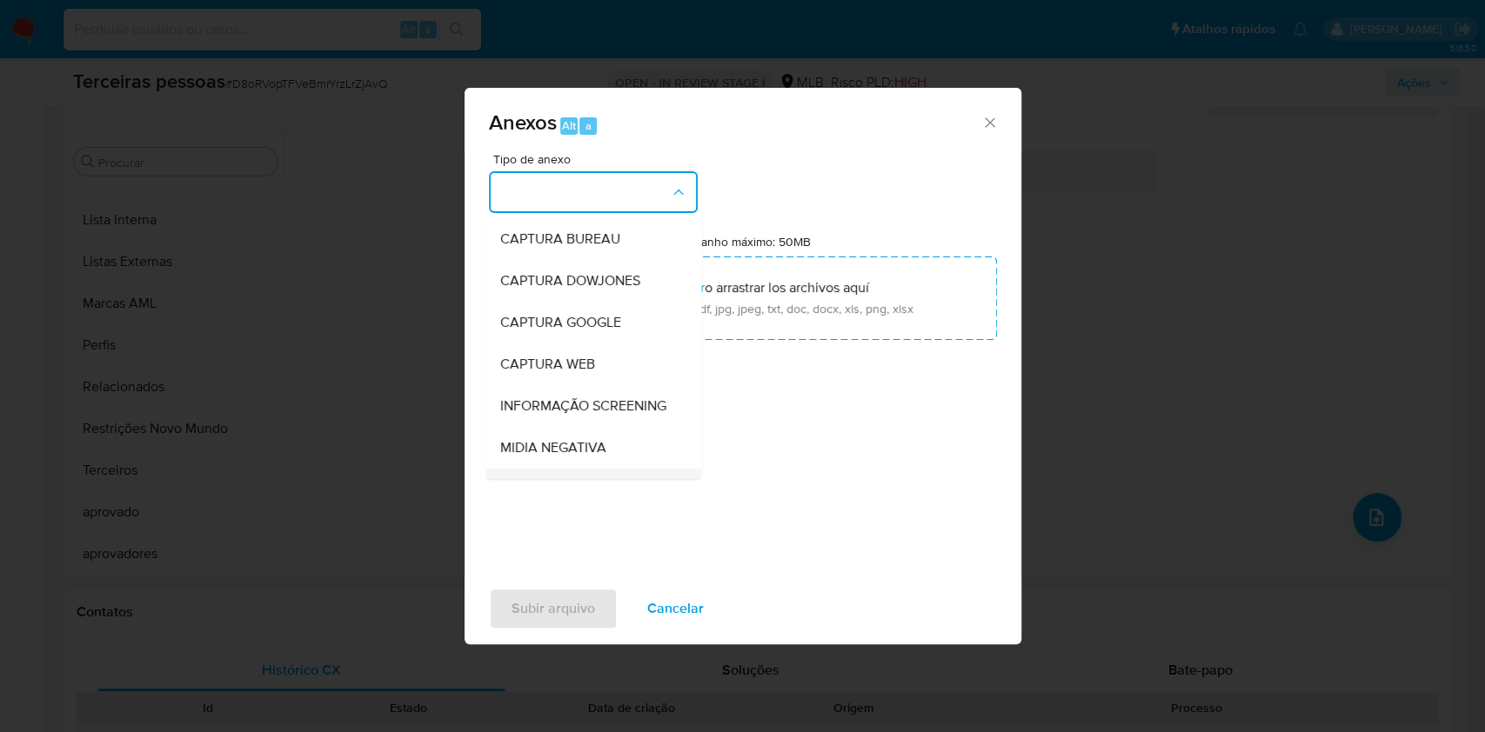
scroll to position [267, 0]
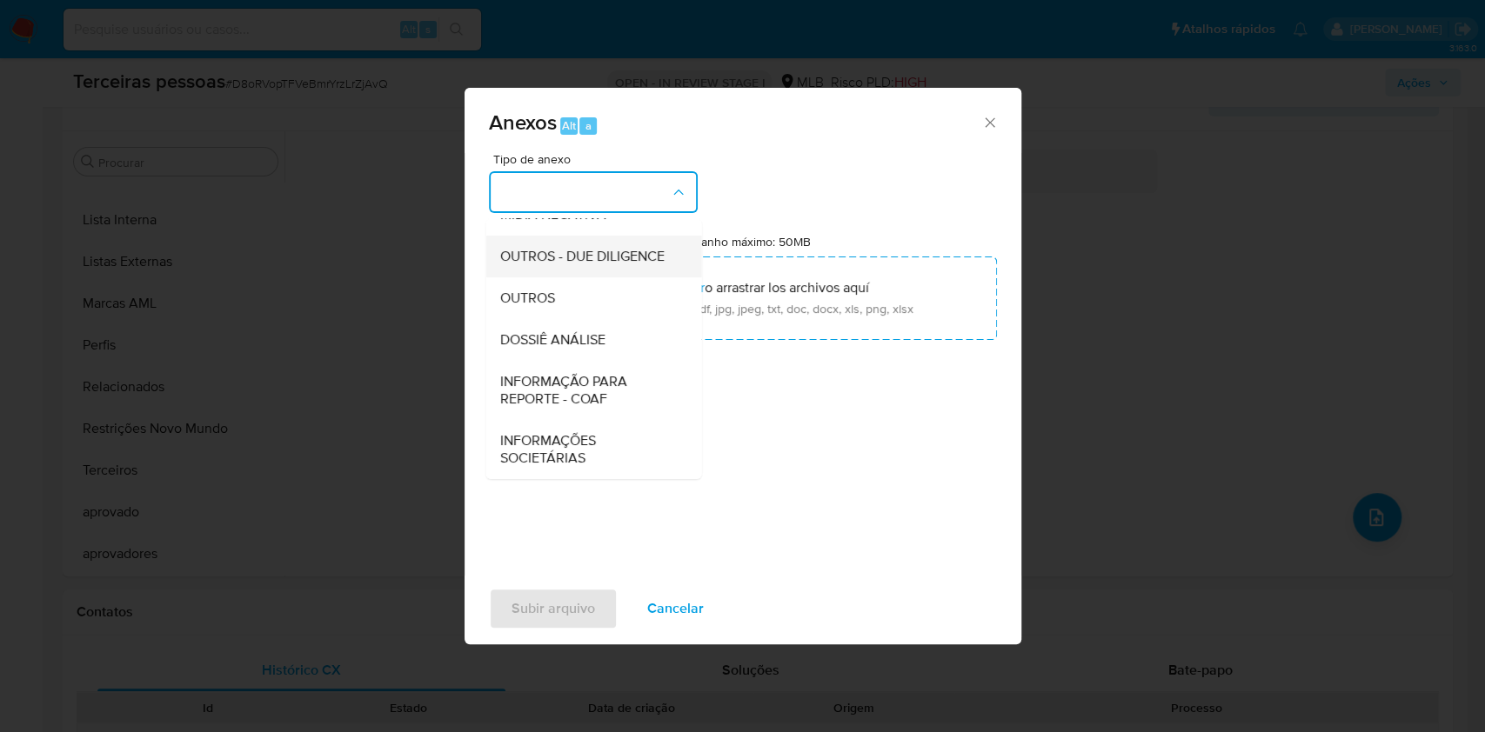
click at [554, 248] on span "OUTROS - DUE DILIGENCE" at bounding box center [581, 256] width 164 height 17
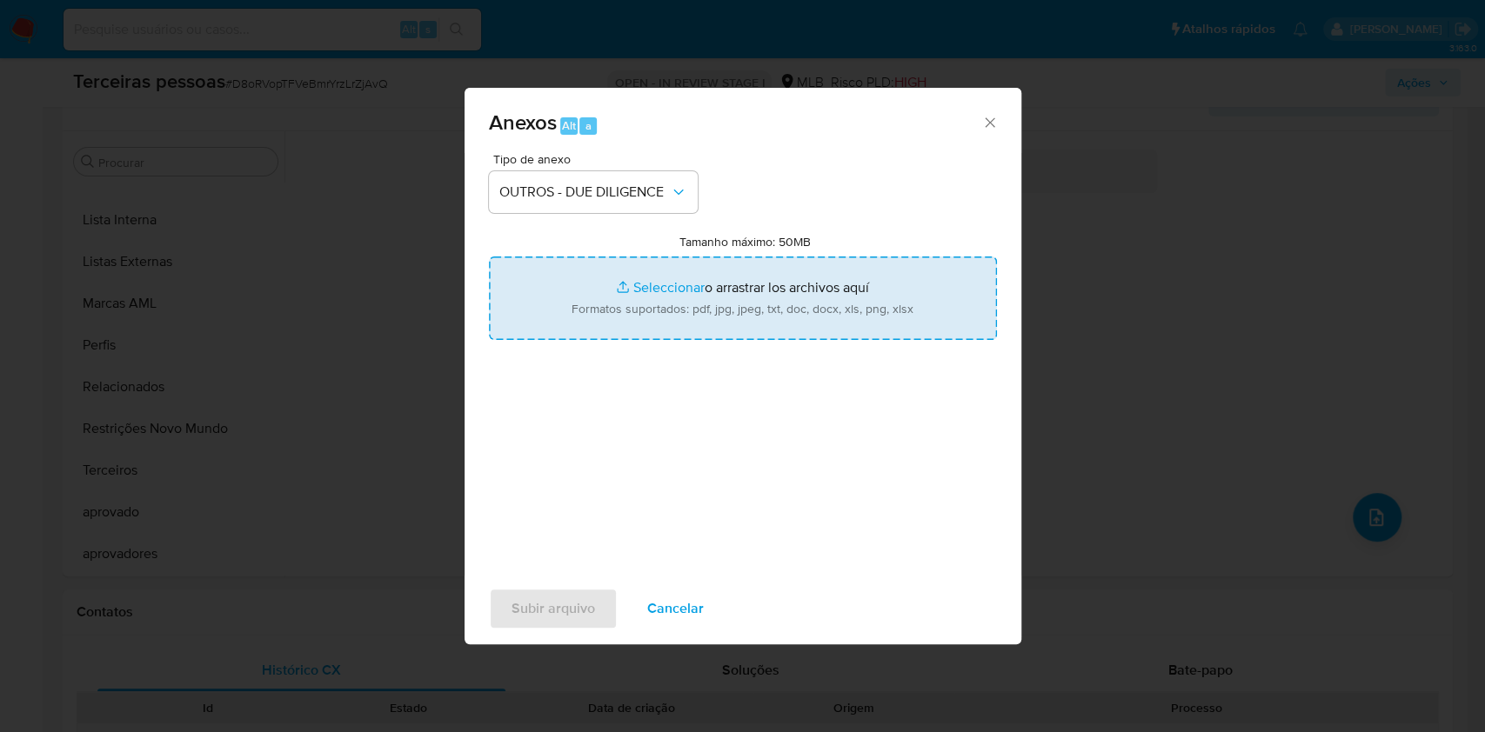
click at [665, 282] on input "Tamanho máximo: 50MB Seleccionar archivos" at bounding box center [743, 299] width 508 height 84
type input "C:\fakepath\s-VAZ E LOPES COMERCIO DE BEBIDAS LTDA.pdf"
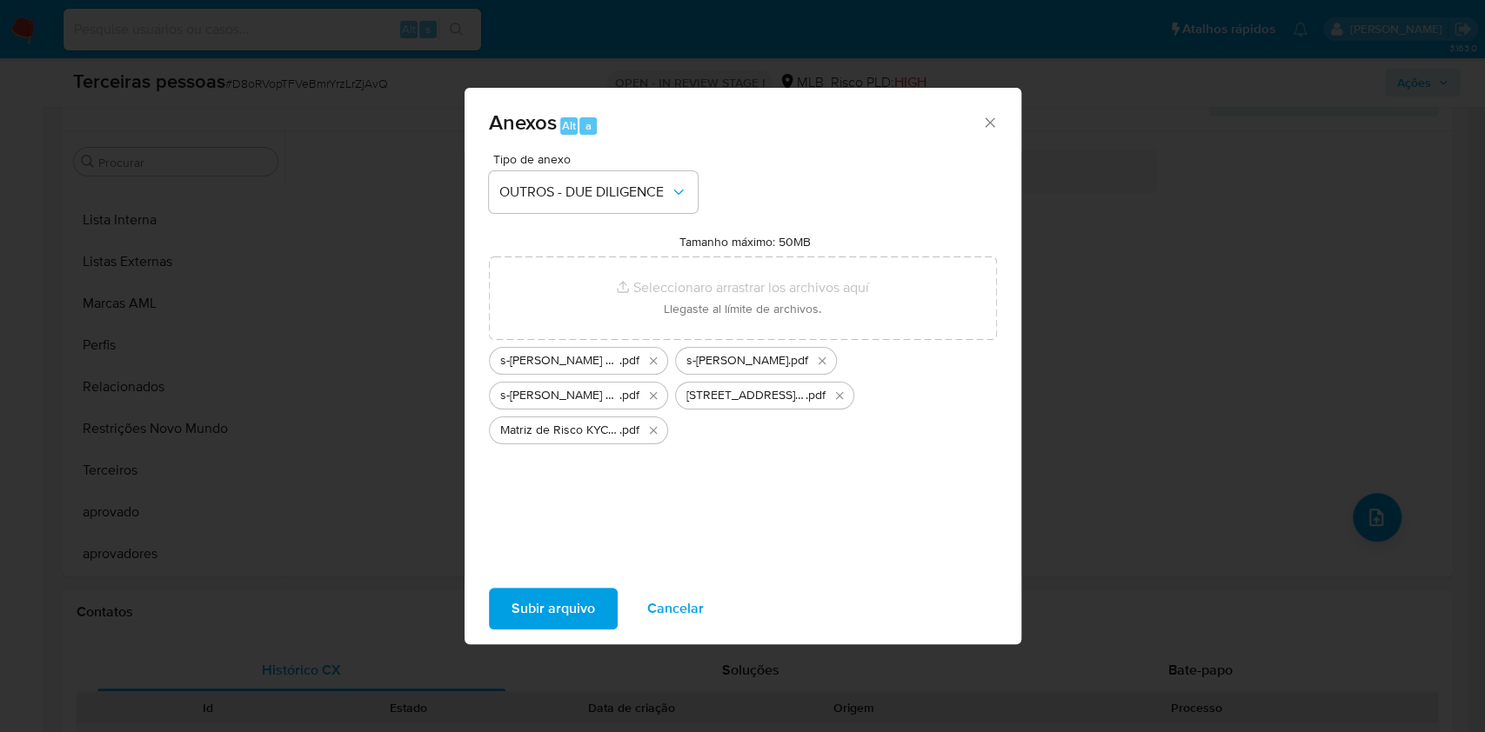
click at [566, 622] on span "Subir arquivo" at bounding box center [554, 609] width 84 height 38
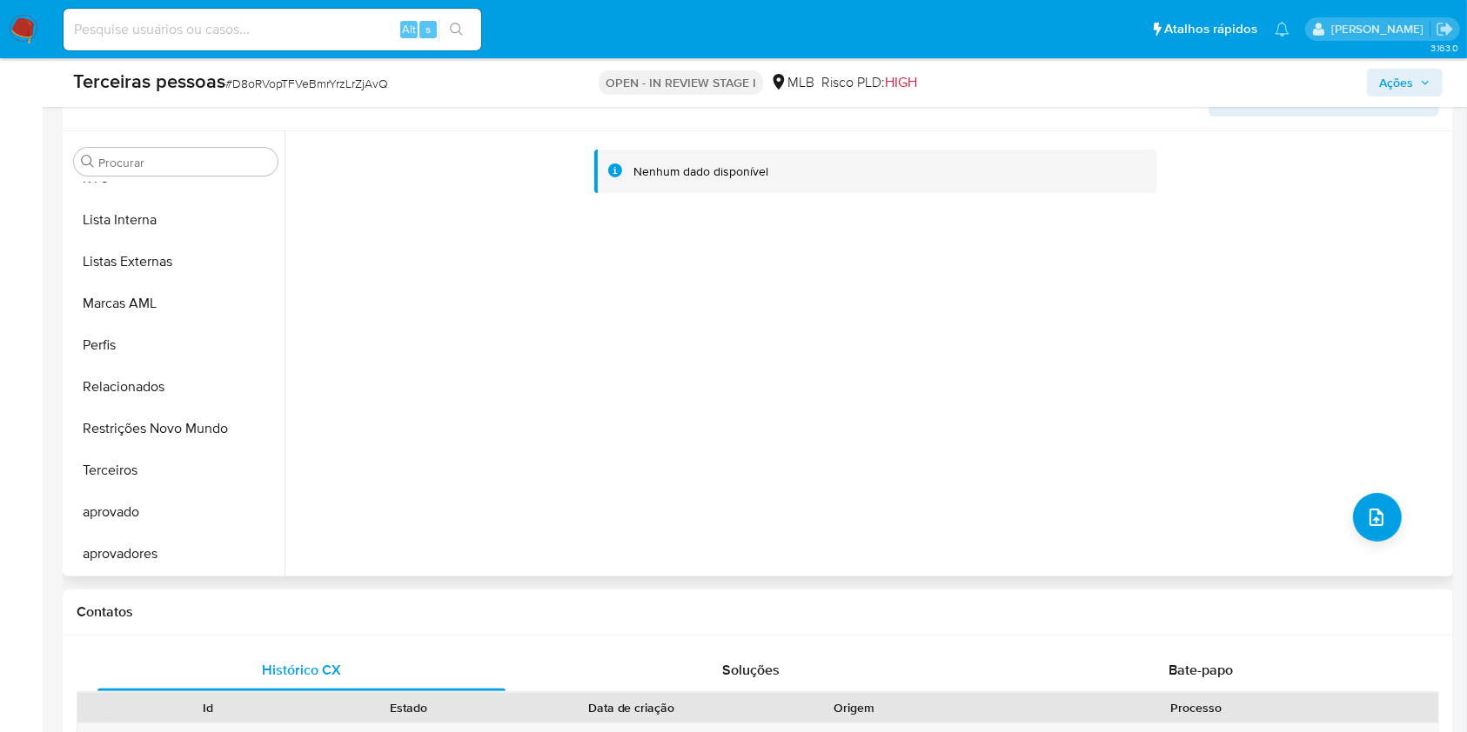
click at [377, 288] on div "Nenhum dado disponível" at bounding box center [866, 353] width 1164 height 445
click at [1379, 512] on span "upload-file" at bounding box center [1376, 517] width 21 height 21
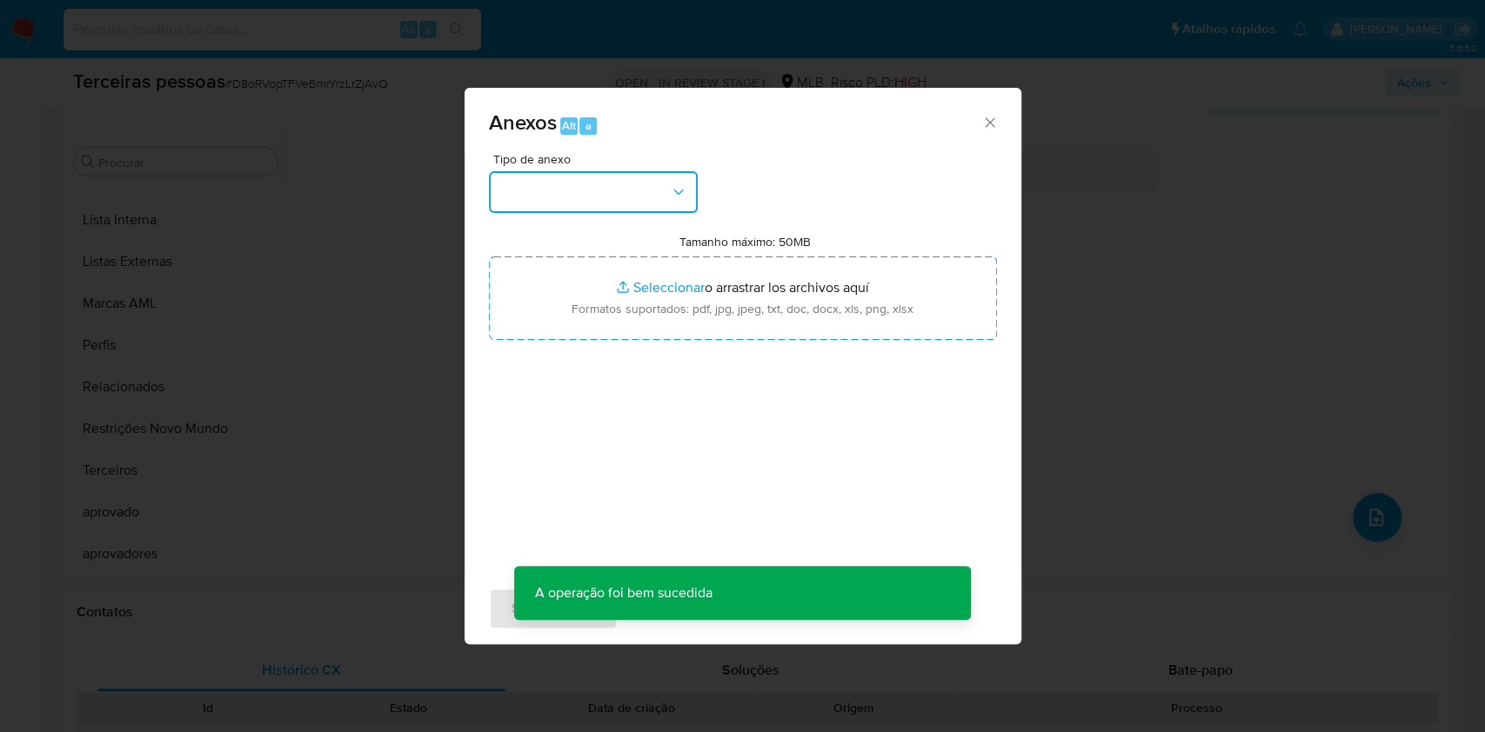
drag, startPoint x: 526, startPoint y: 184, endPoint x: 533, endPoint y: 198, distance: 15.6
click at [527, 184] on button "button" at bounding box center [593, 192] width 209 height 42
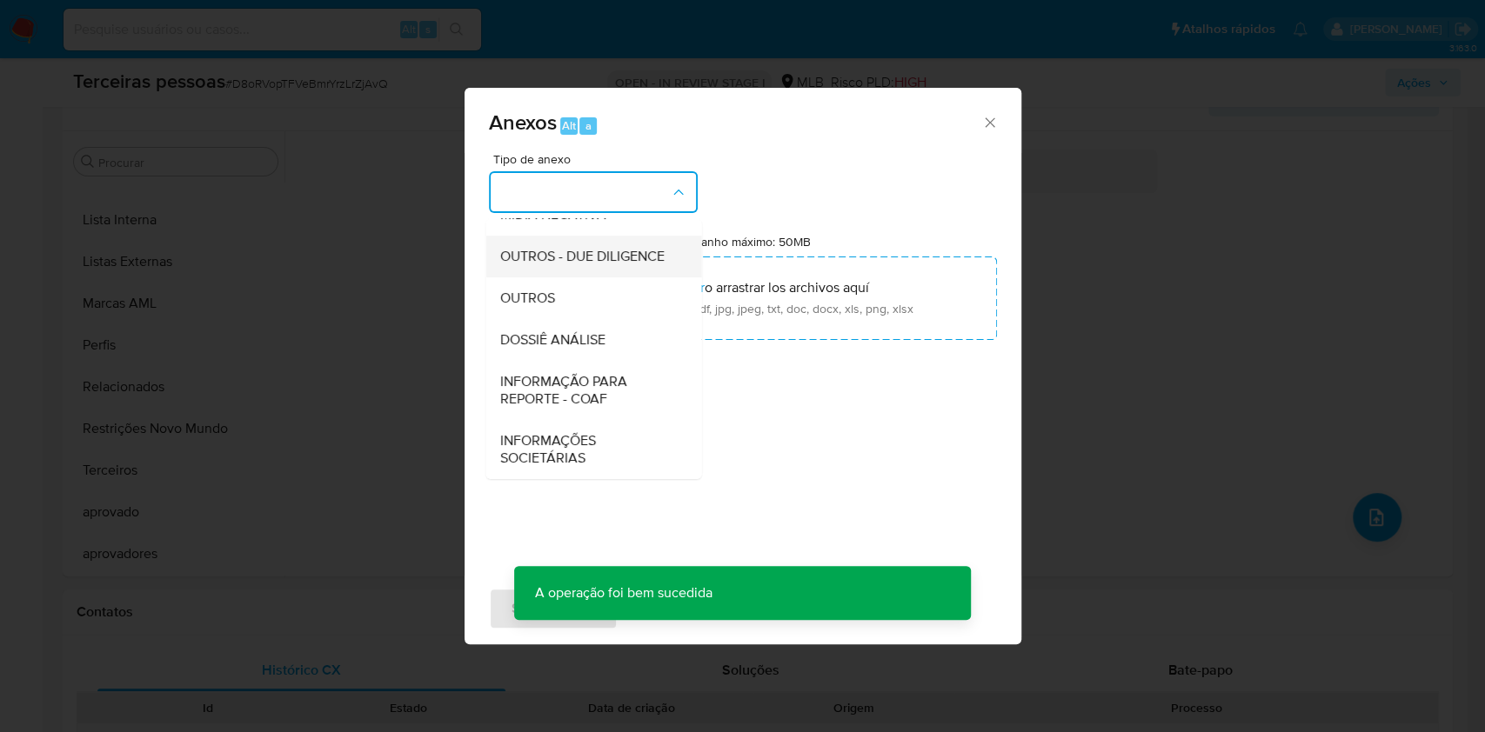
click at [578, 248] on span "OUTROS - DUE DILIGENCE" at bounding box center [581, 256] width 164 height 17
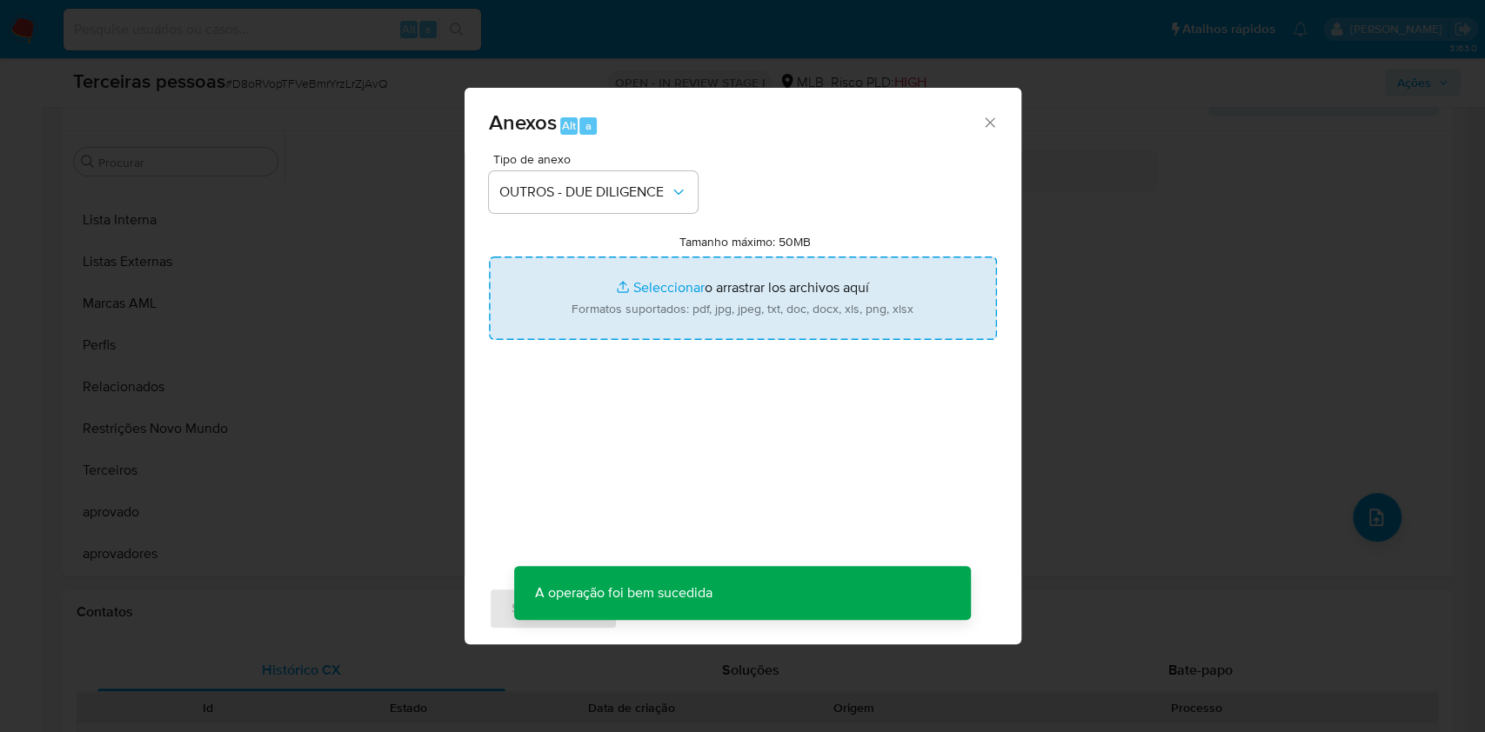
click at [694, 282] on input "Tamanho máximo: 50MB Seleccionar archivos" at bounding box center [743, 299] width 508 height 84
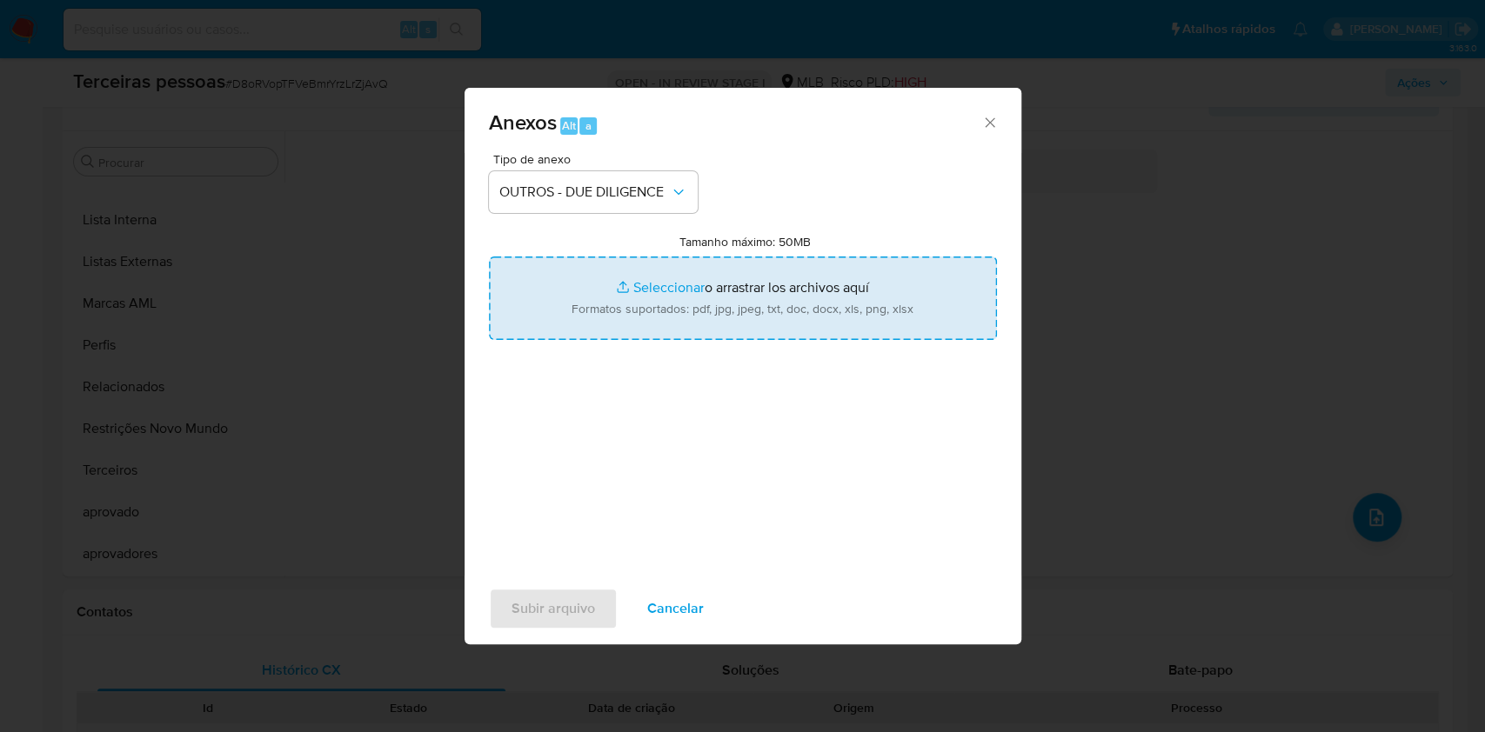
type input "C:\fakepath\g-VAZ E LOPES COMERCIO DE BEBIDAS LTDA.pdf"
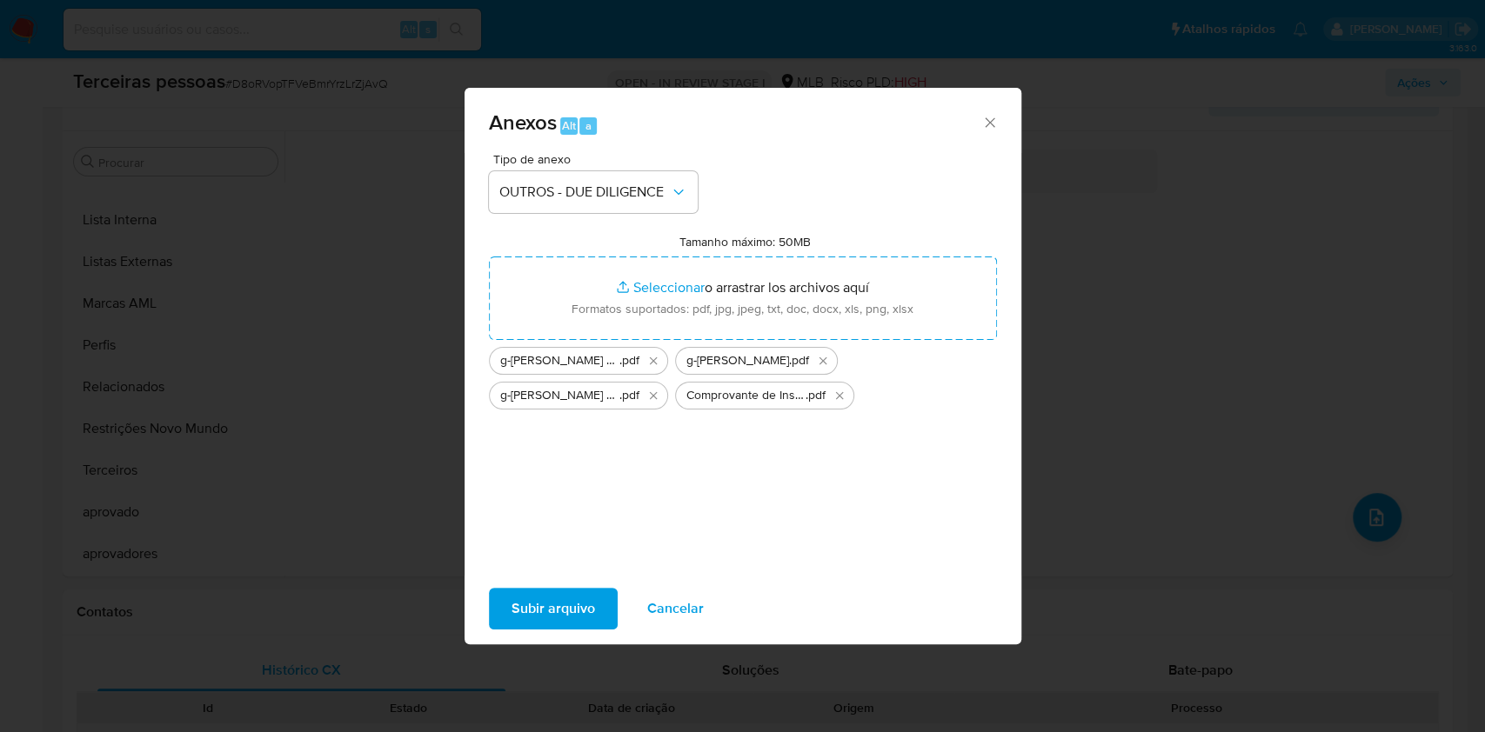
click at [579, 599] on span "Subir arquivo" at bounding box center [554, 609] width 84 height 38
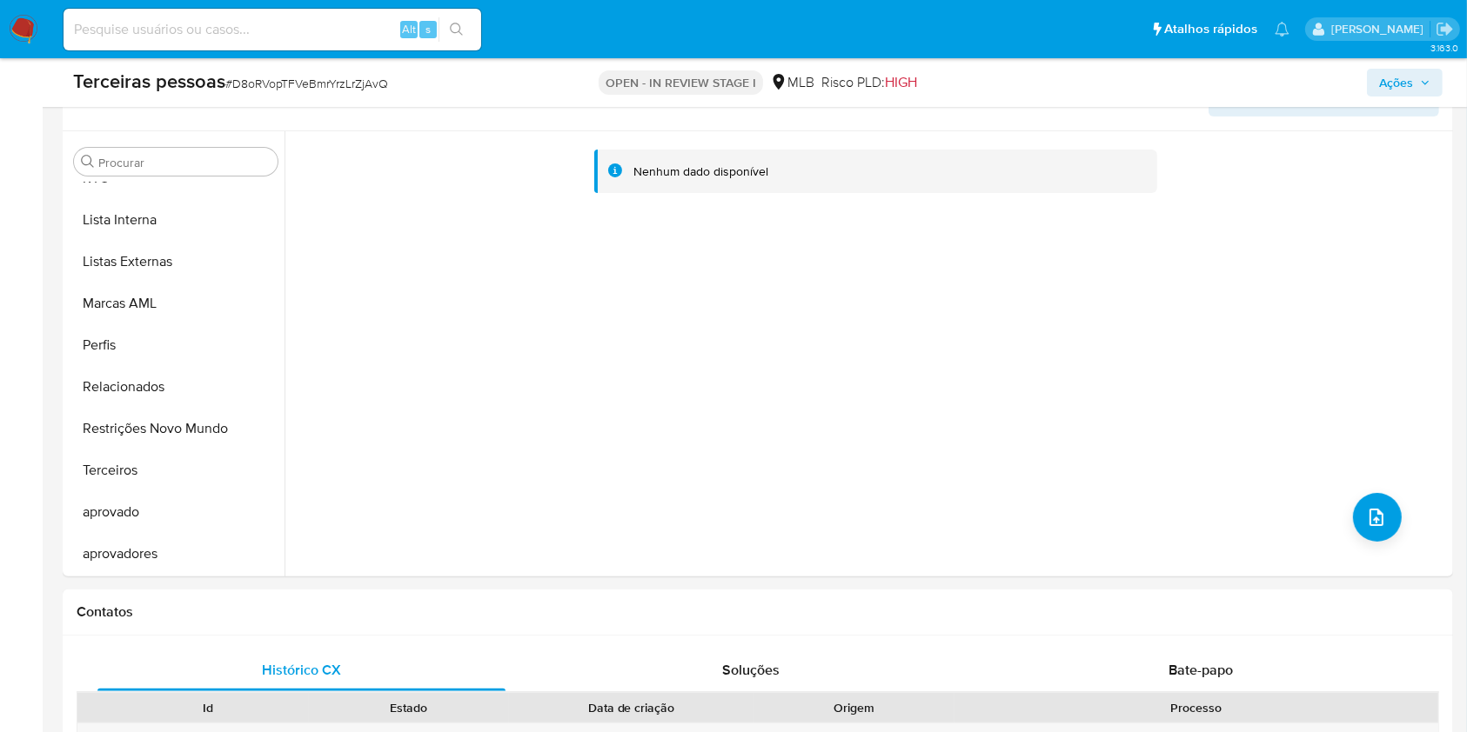
click at [1420, 79] on icon "button" at bounding box center [1425, 82] width 10 height 10
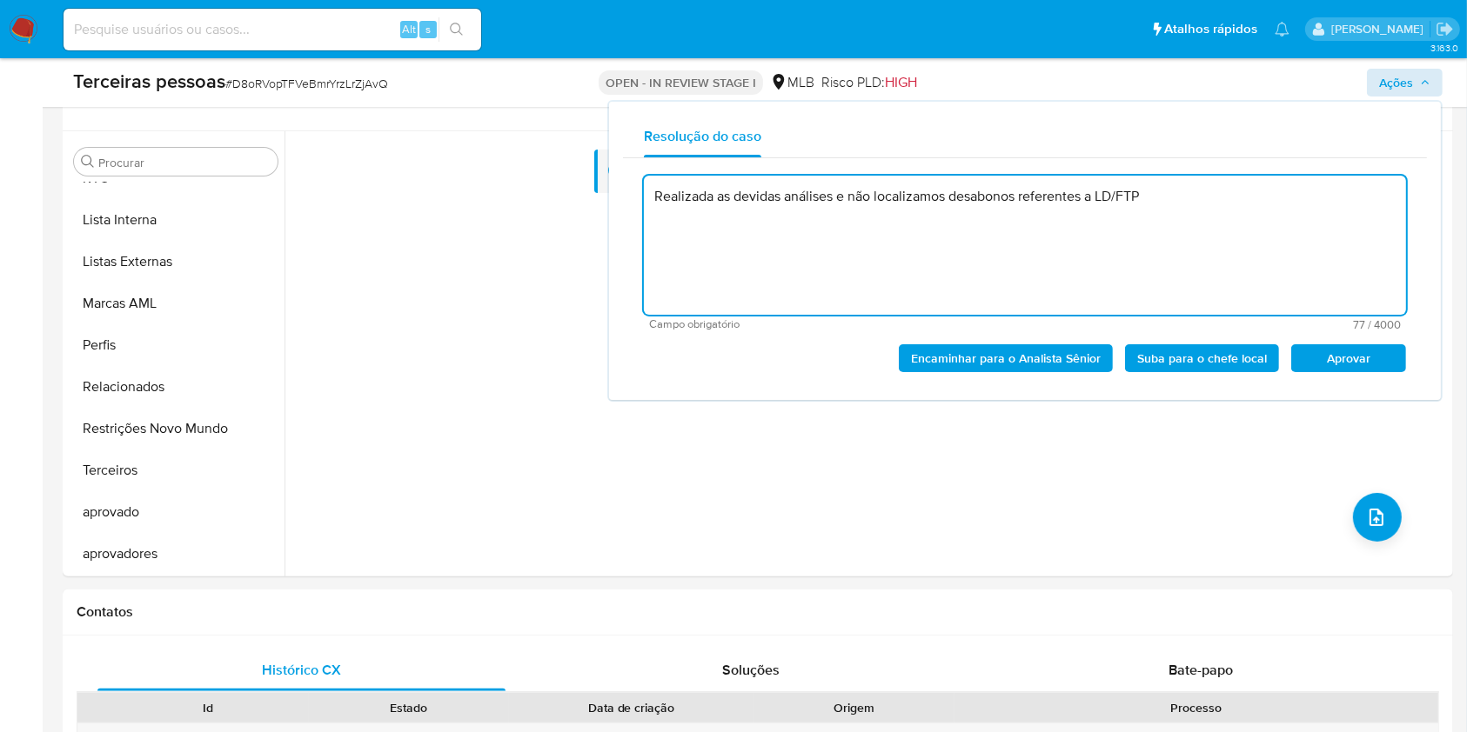
drag, startPoint x: 1364, startPoint y: 362, endPoint x: 1349, endPoint y: 362, distance: 14.8
click at [1363, 361] on span "Aprovar" at bounding box center [1348, 358] width 90 height 24
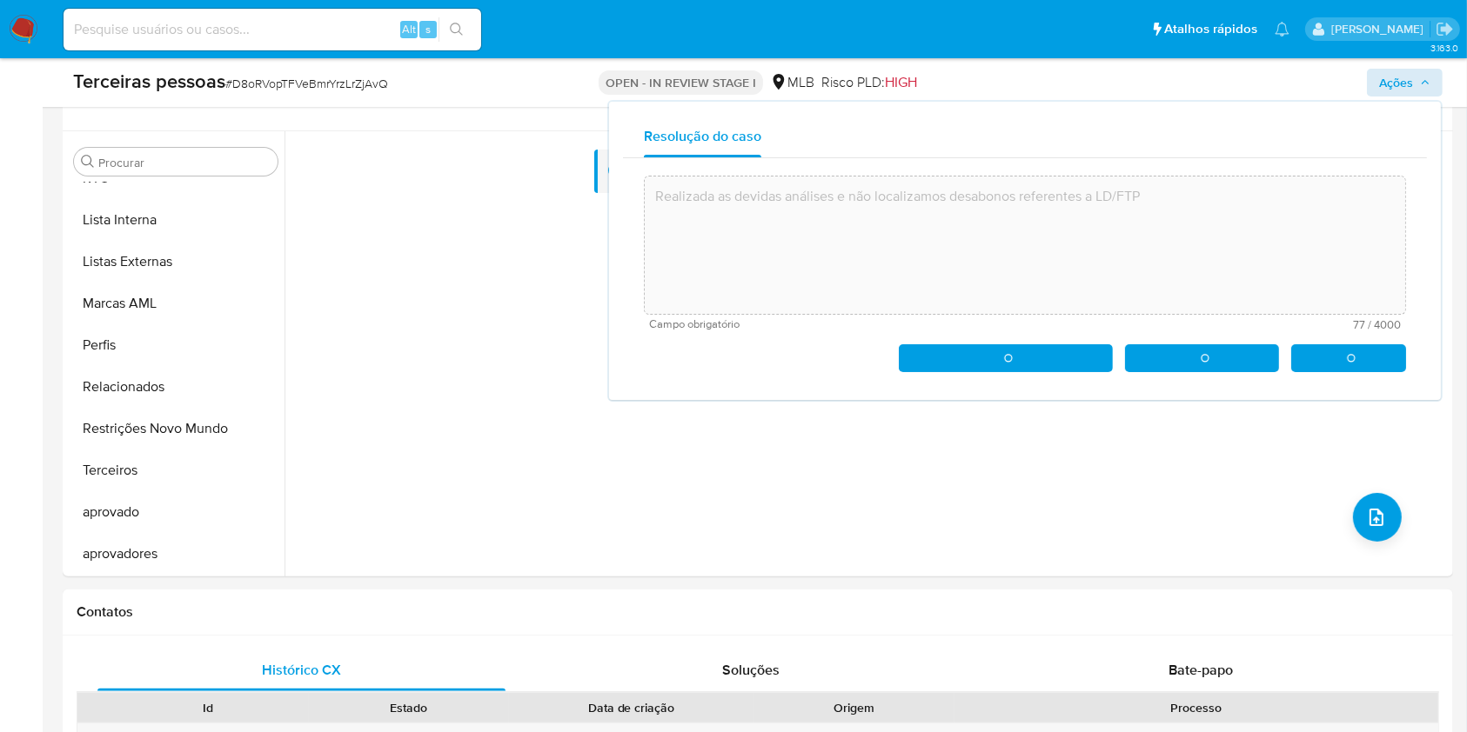
type textarea "Realizada as devidas análises e não localizamos desabonos referentes a LD/FTP"
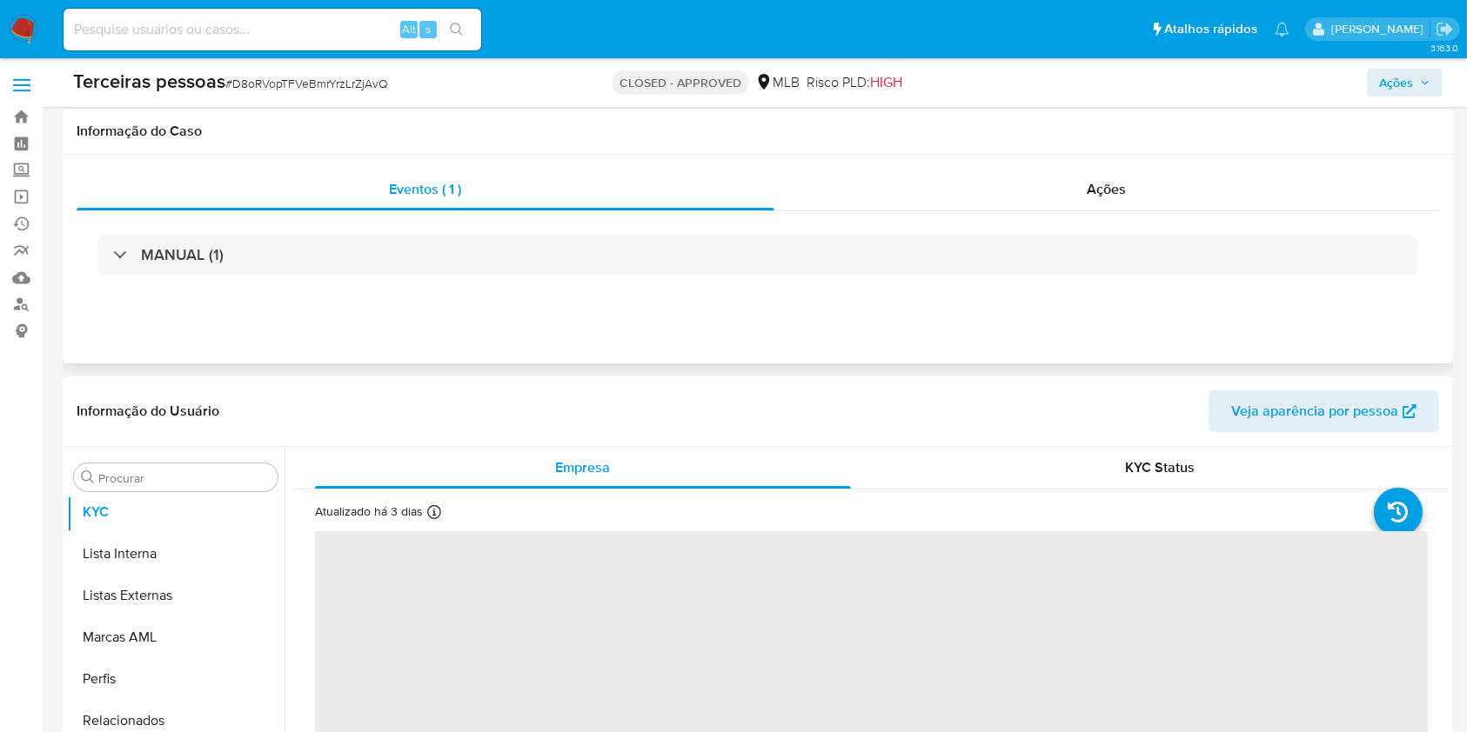
scroll to position [986, 0]
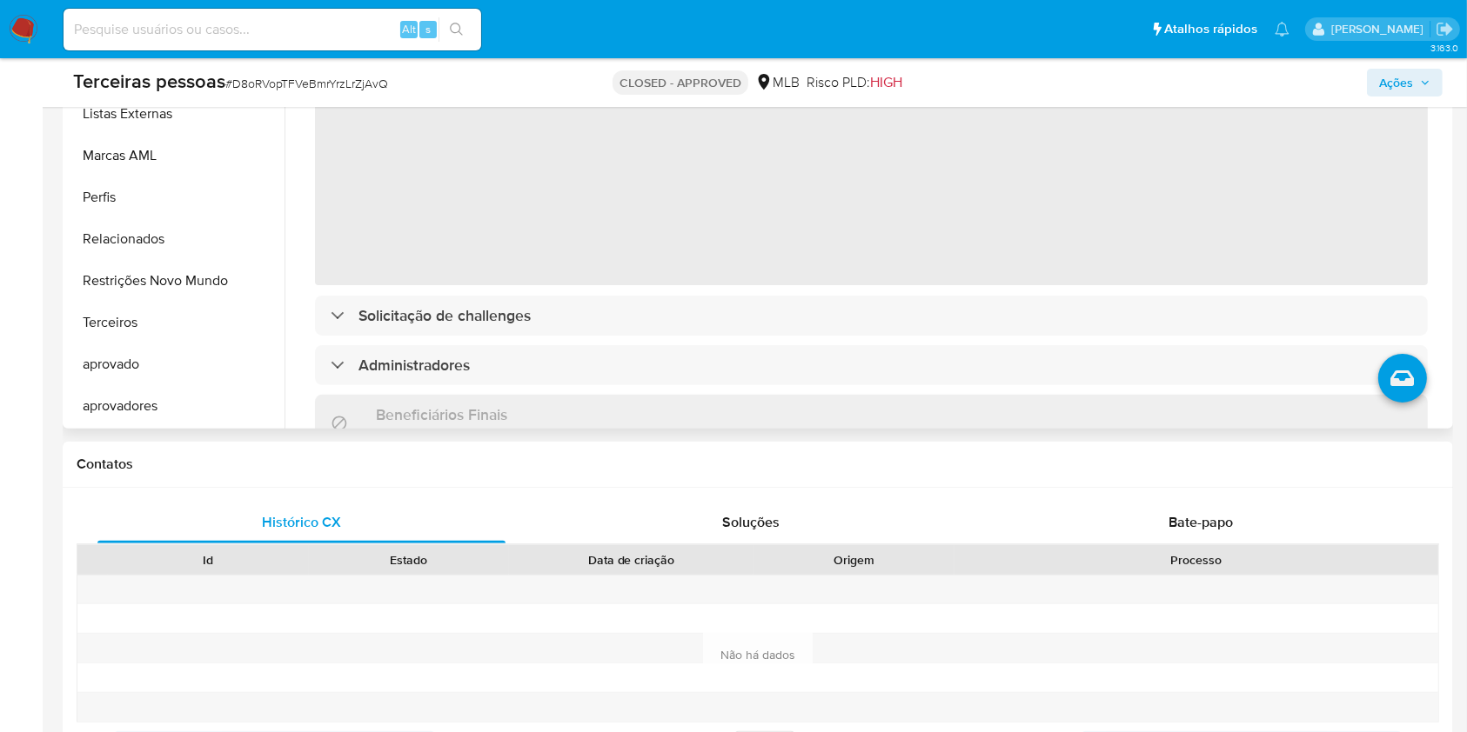
select select "10"
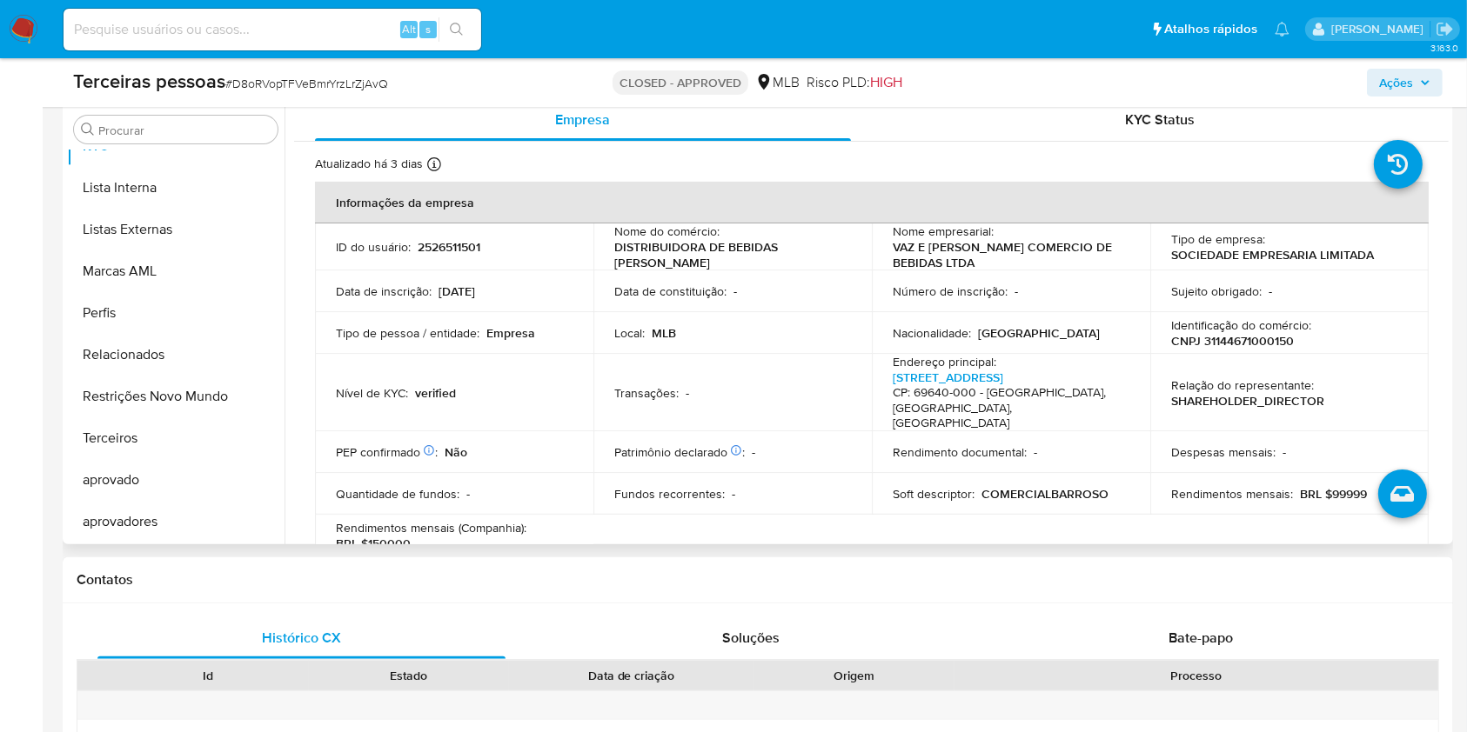
click at [1230, 343] on p "CNPJ 31144671000150" at bounding box center [1232, 341] width 123 height 16
copy p "31144671000150"
drag, startPoint x: 27, startPoint y: 33, endPoint x: 56, endPoint y: 10, distance: 37.1
click at [28, 34] on img at bounding box center [24, 30] width 30 height 30
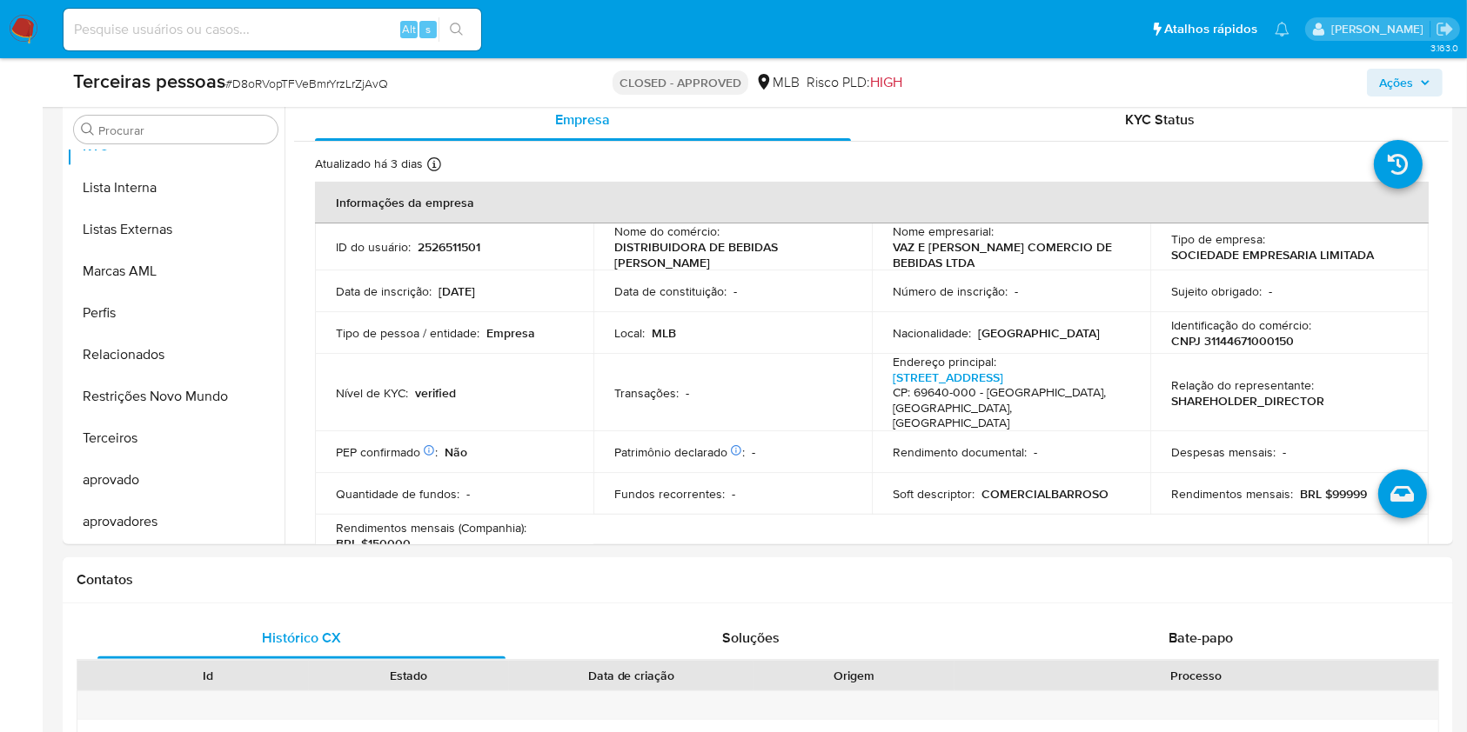
click at [323, 25] on input at bounding box center [273, 29] width 418 height 23
paste input "1159361274"
type input "1159361274"
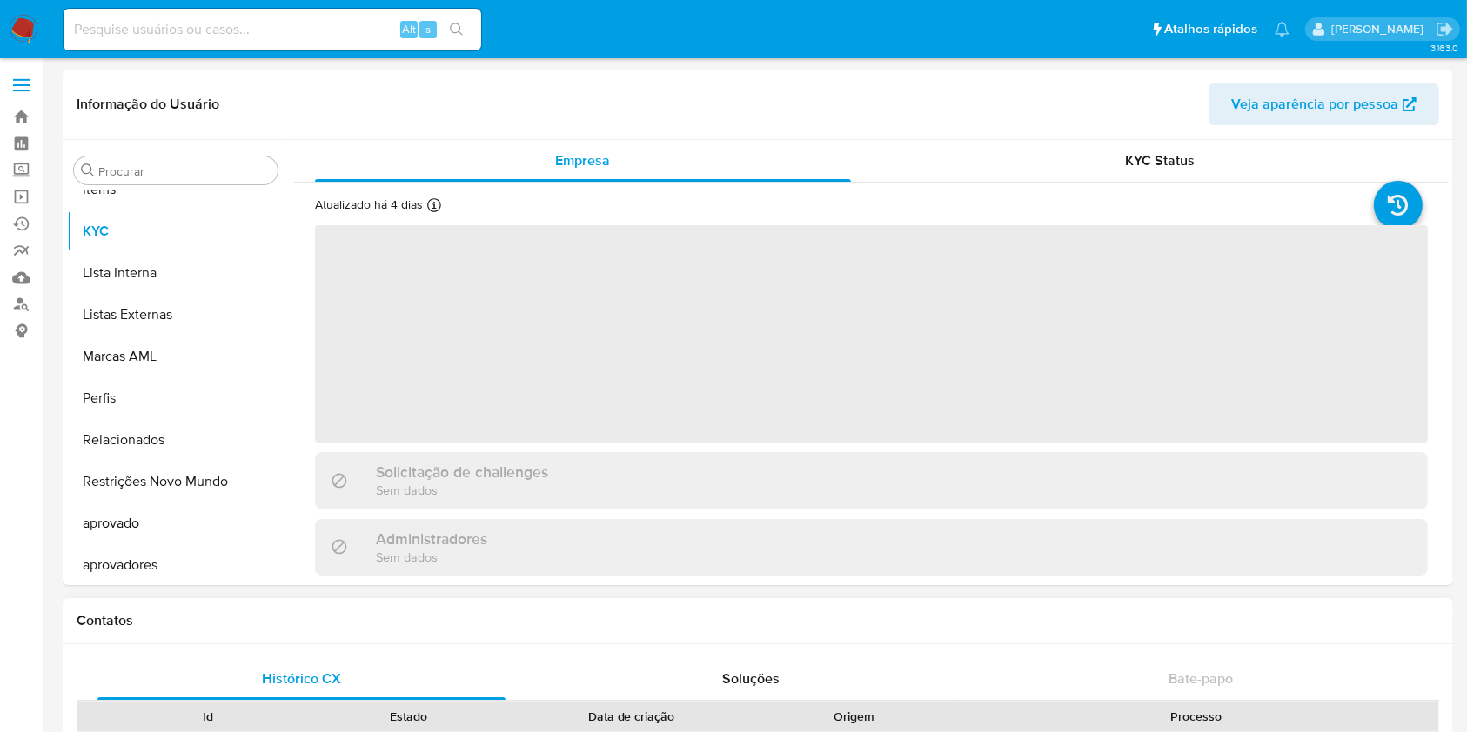
scroll to position [944, 0]
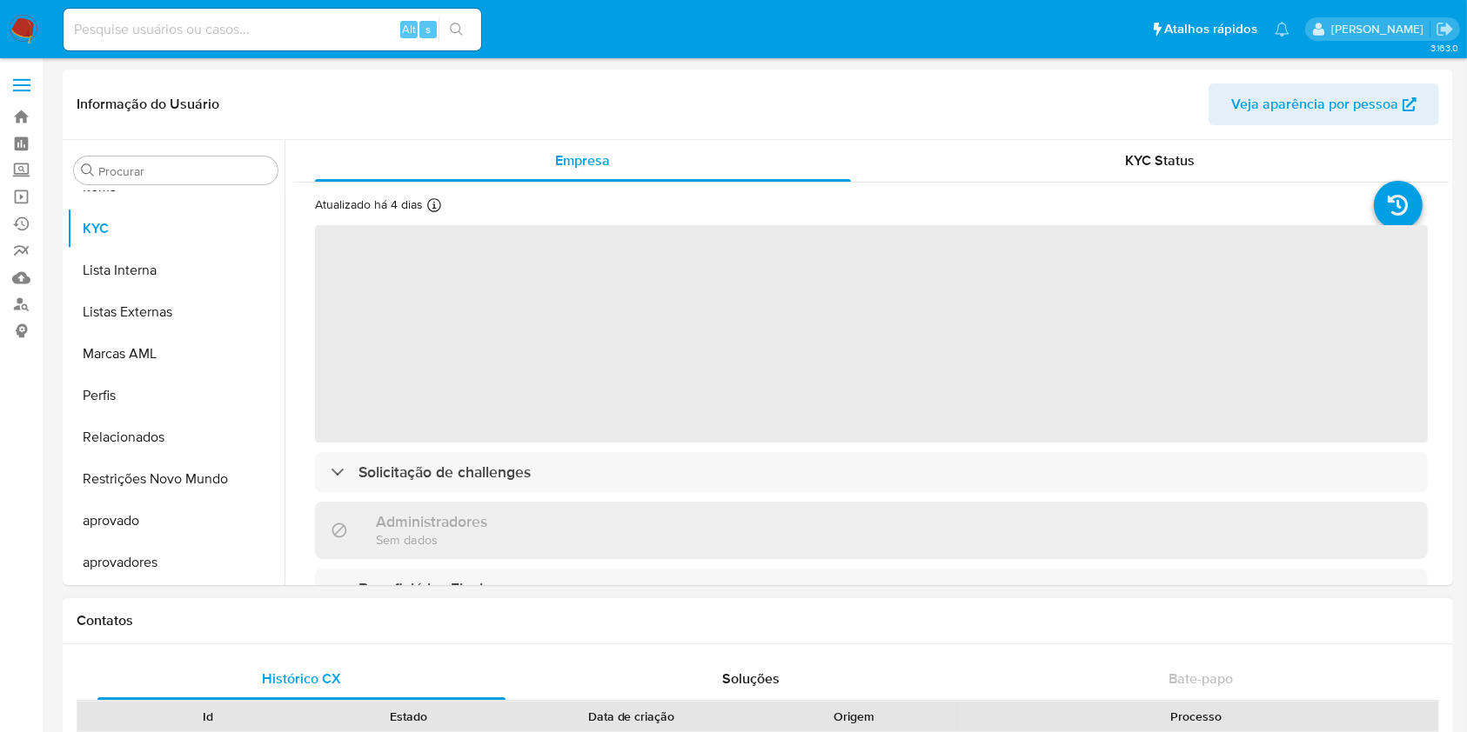
select select "10"
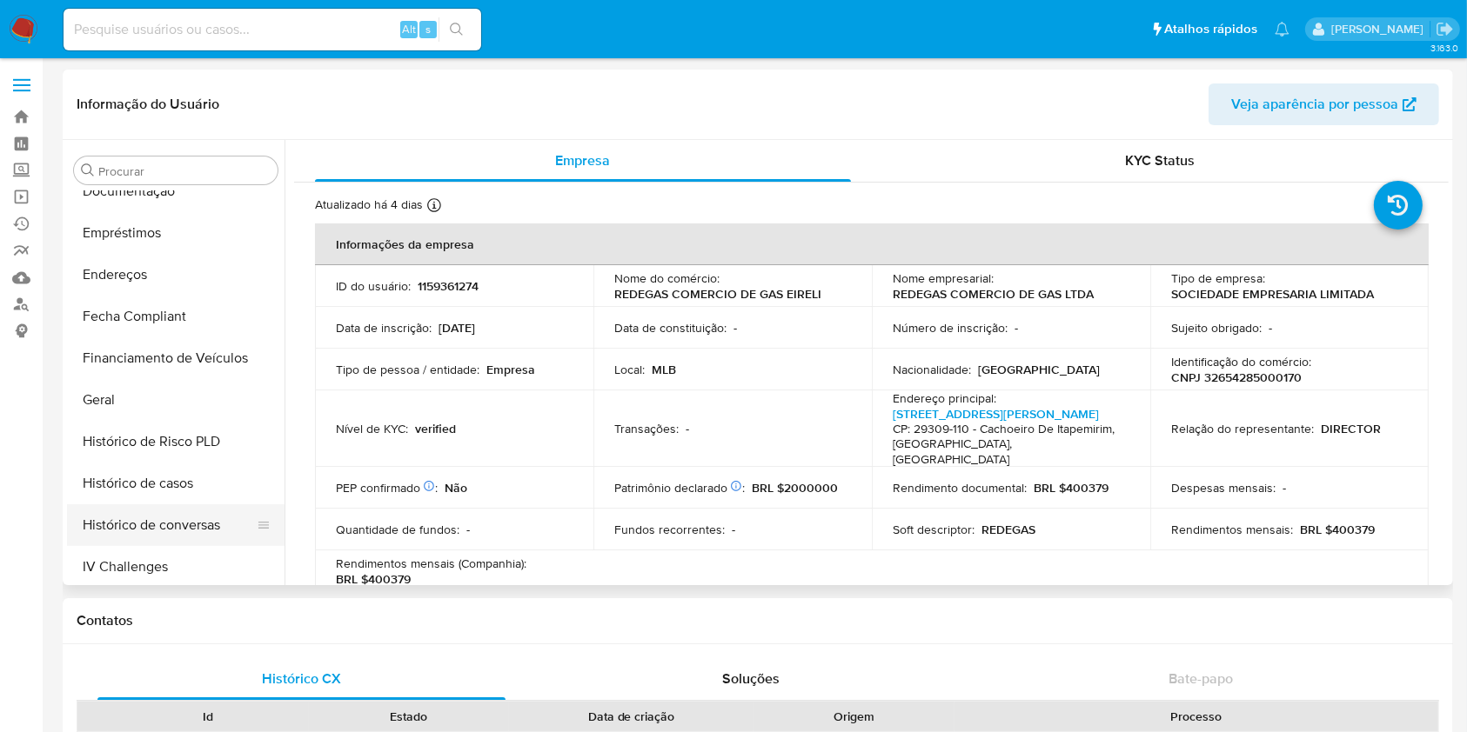
scroll to position [596, 0]
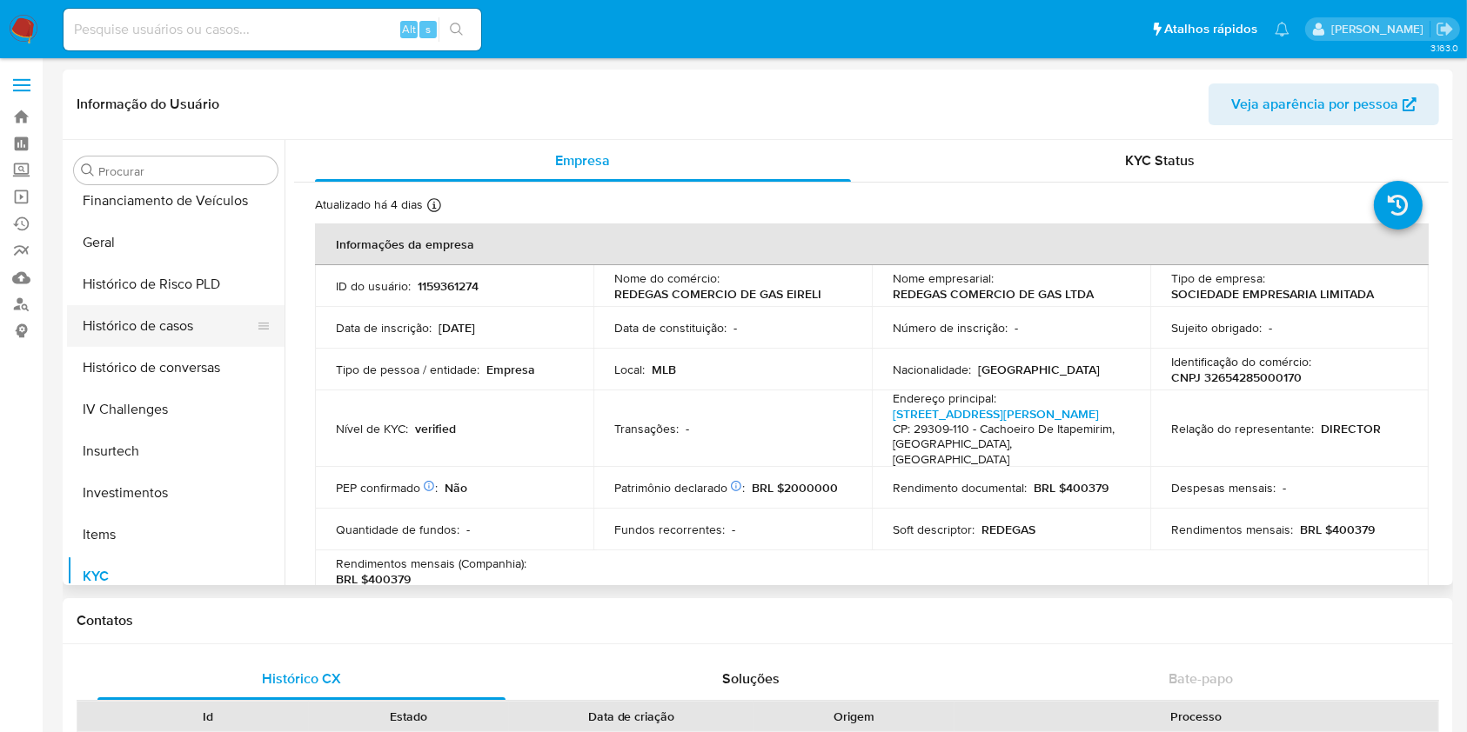
click at [168, 328] on button "Histórico de casos" at bounding box center [169, 326] width 204 height 42
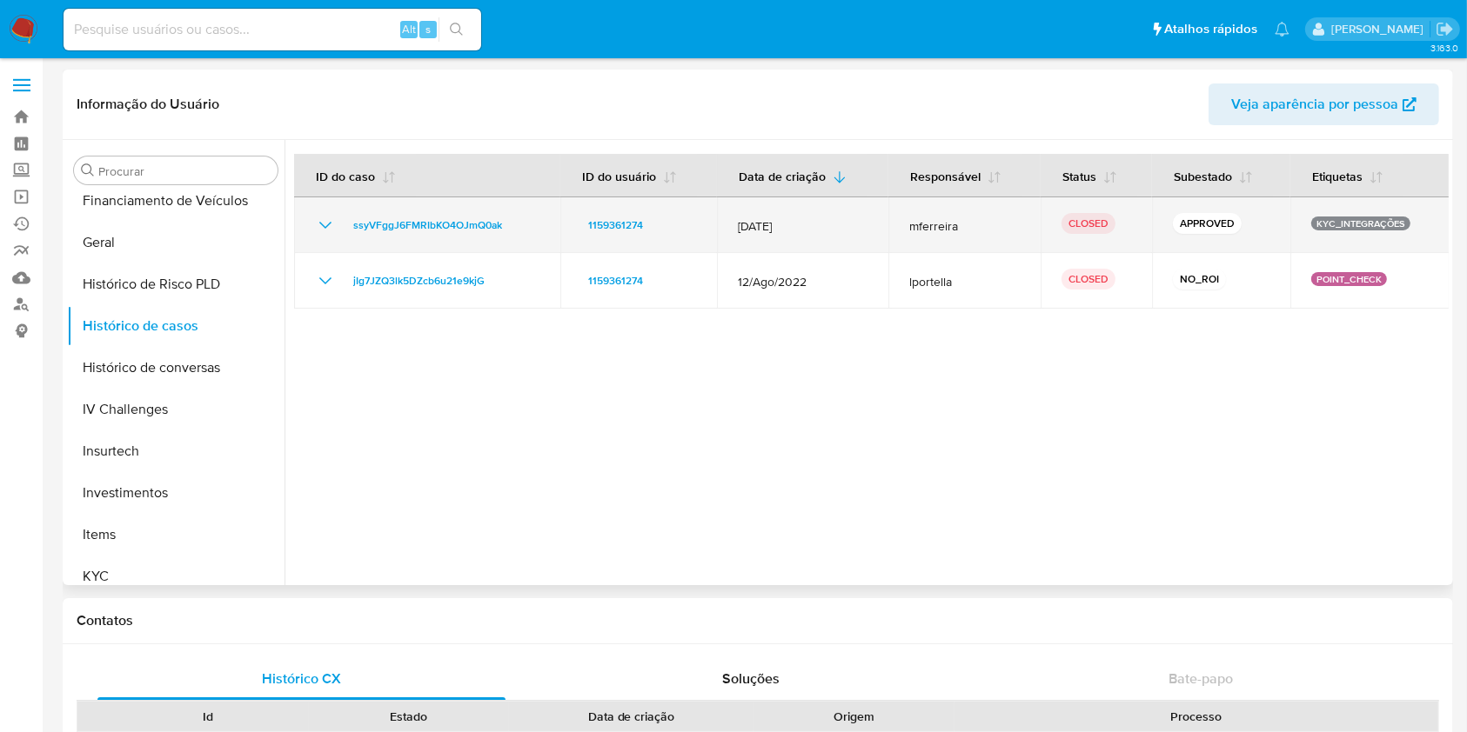
click at [323, 227] on icon "Mostrar/Ocultar" at bounding box center [325, 225] width 21 height 21
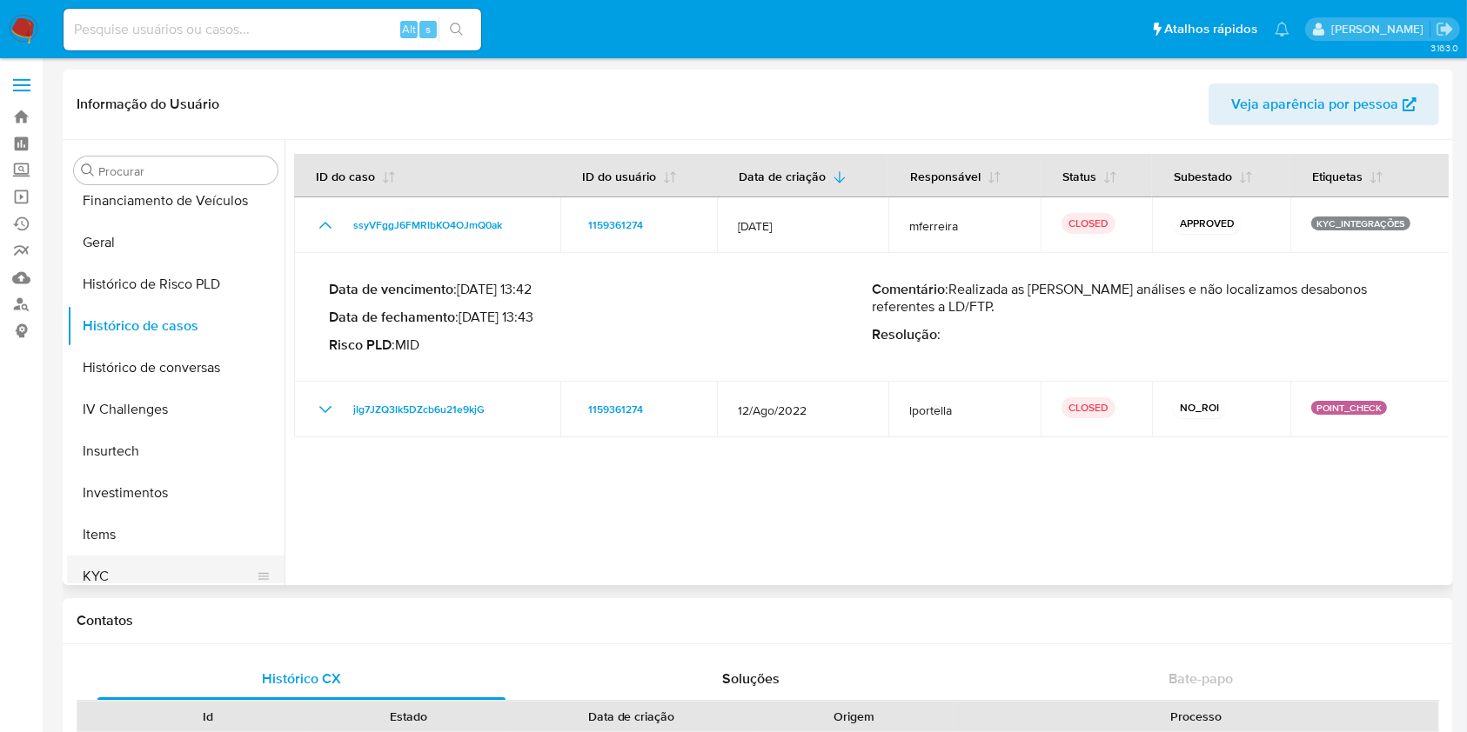
click at [166, 570] on button "KYC" at bounding box center [169, 577] width 204 height 42
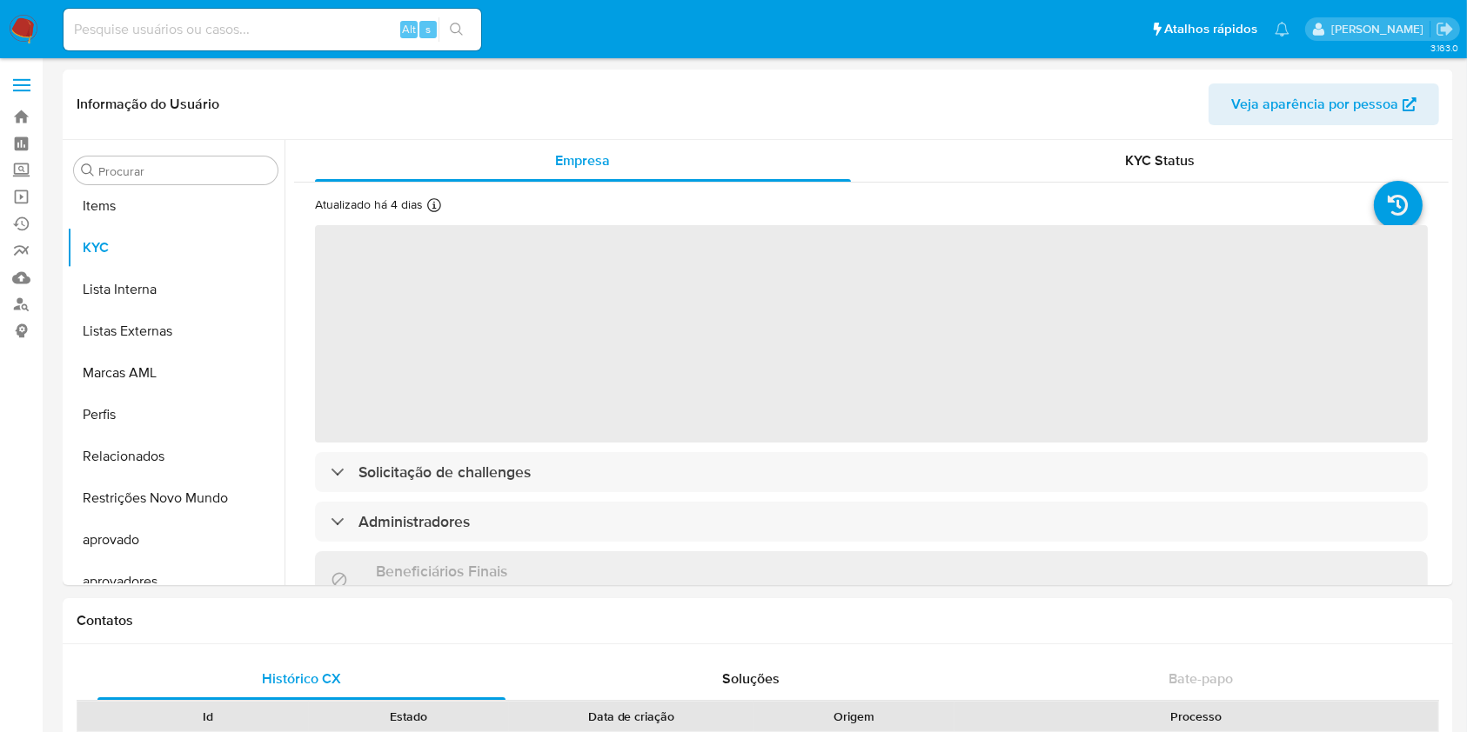
scroll to position [944, 0]
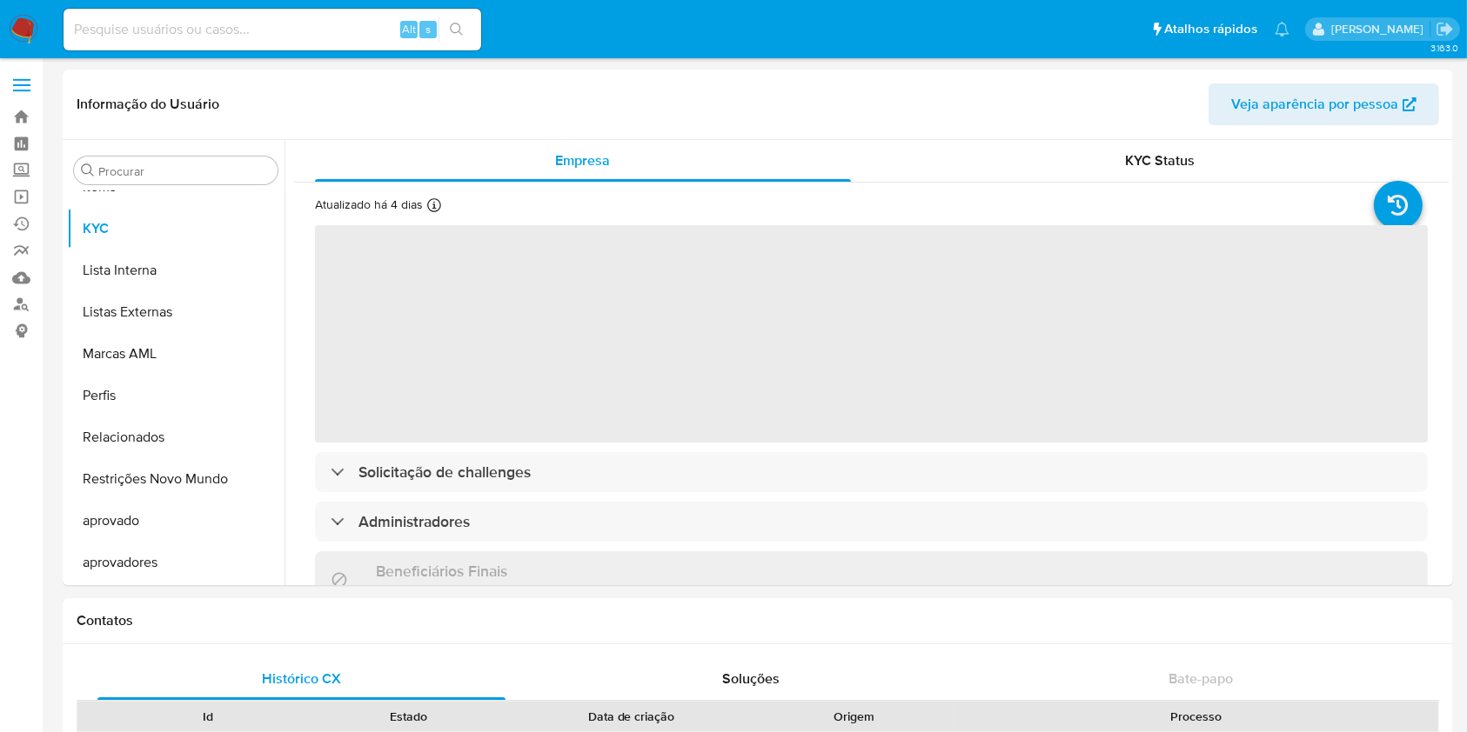
select select "10"
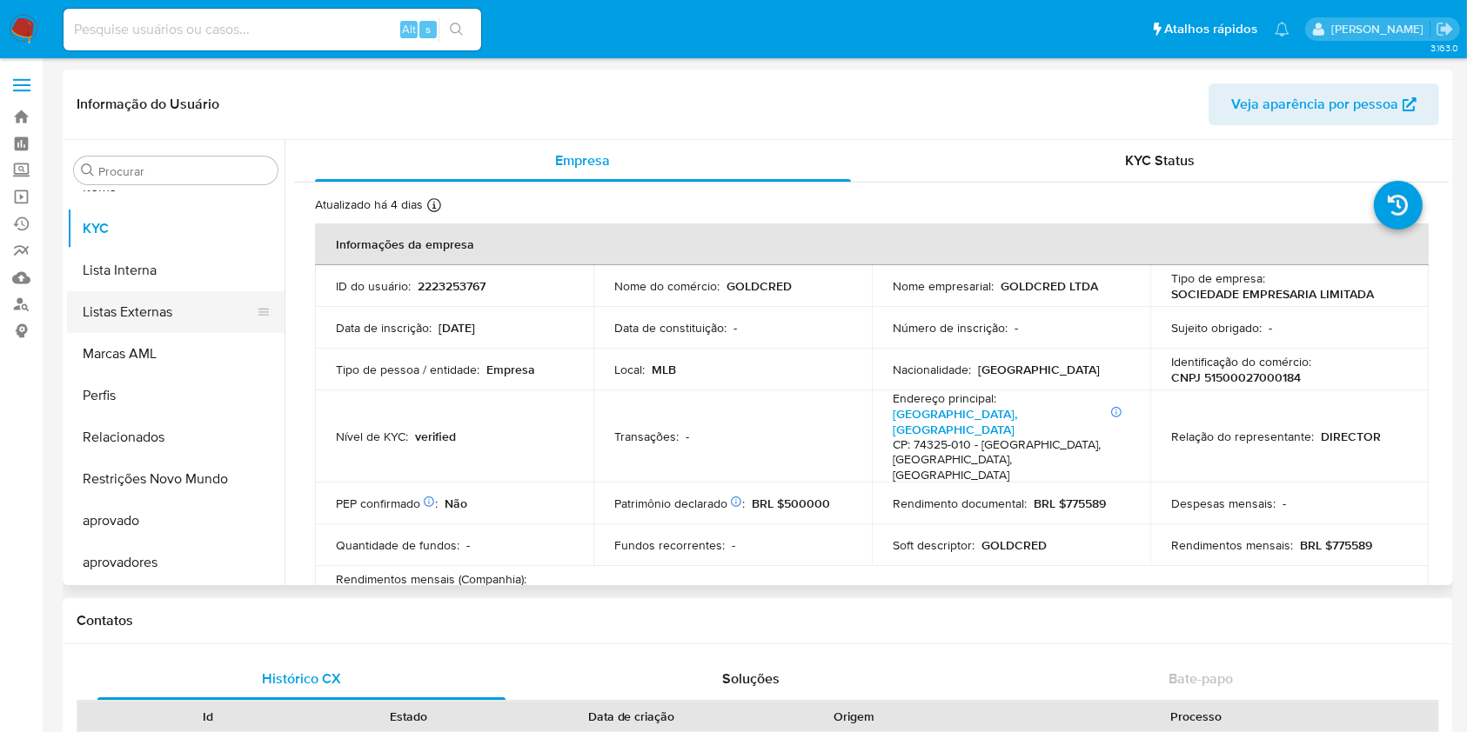
scroll to position [596, 0]
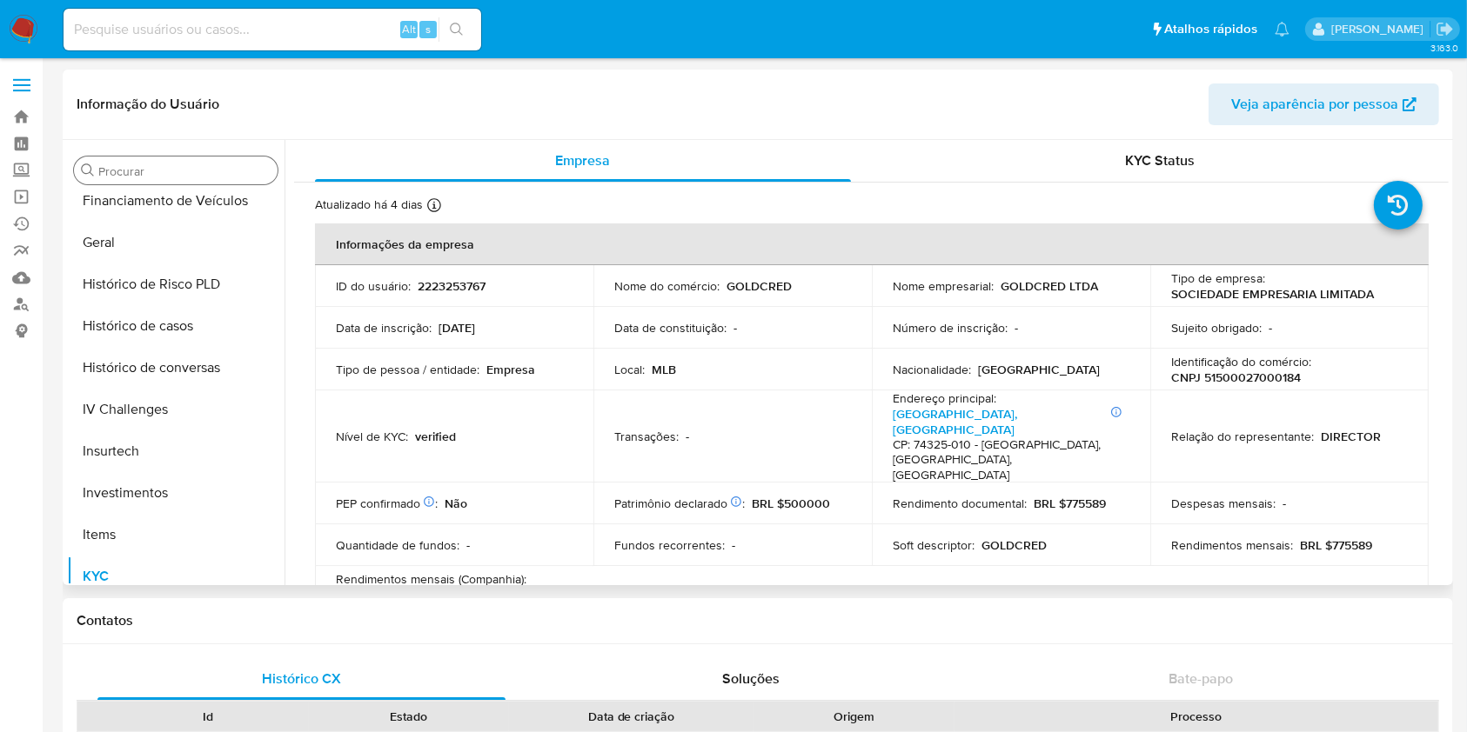
drag, startPoint x: 139, startPoint y: 314, endPoint x: 139, endPoint y: 177, distance: 137.4
click at [139, 177] on div "Procurar Adiantamentos de Dinheiro Anexos CBP CBT Cartões Contas Bancárias Dado…" at bounding box center [175, 364] width 217 height 443
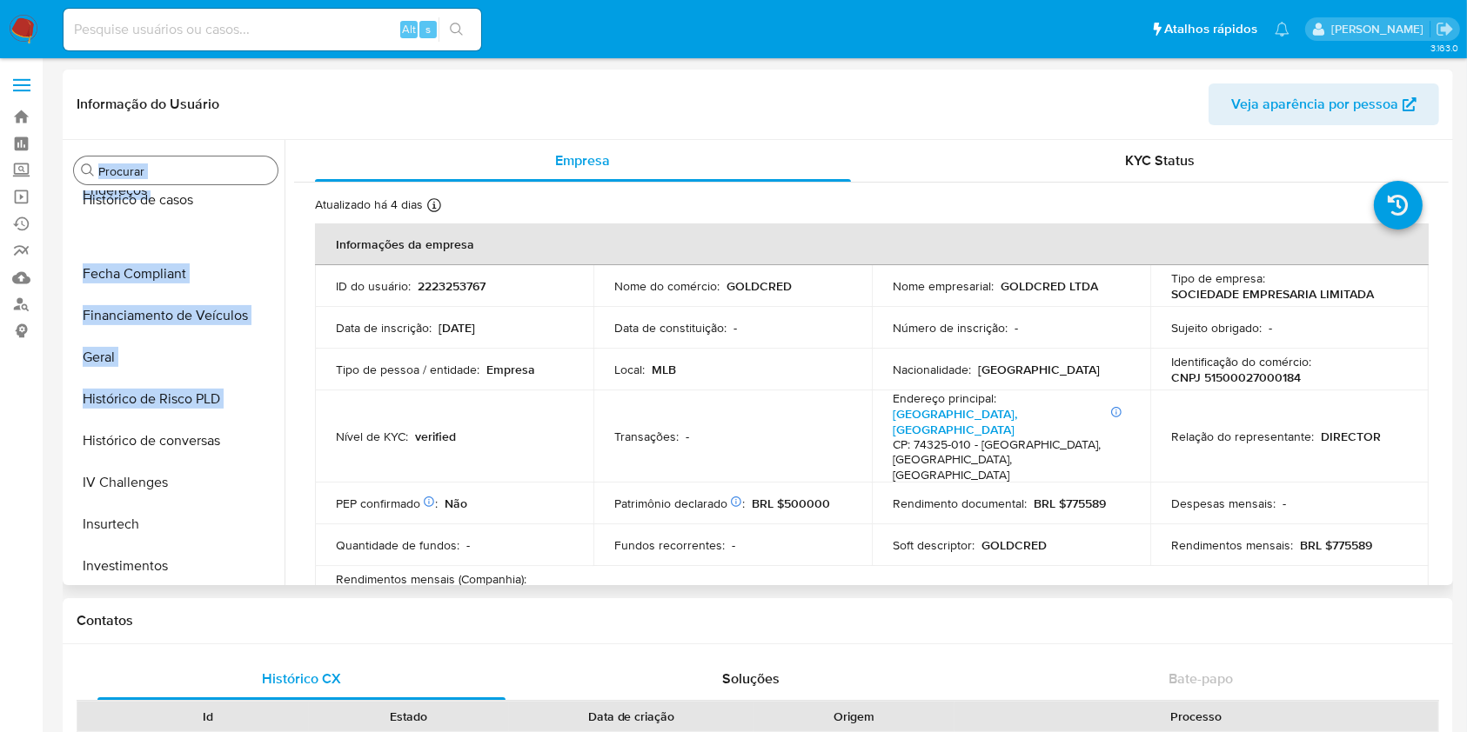
scroll to position [0, 0]
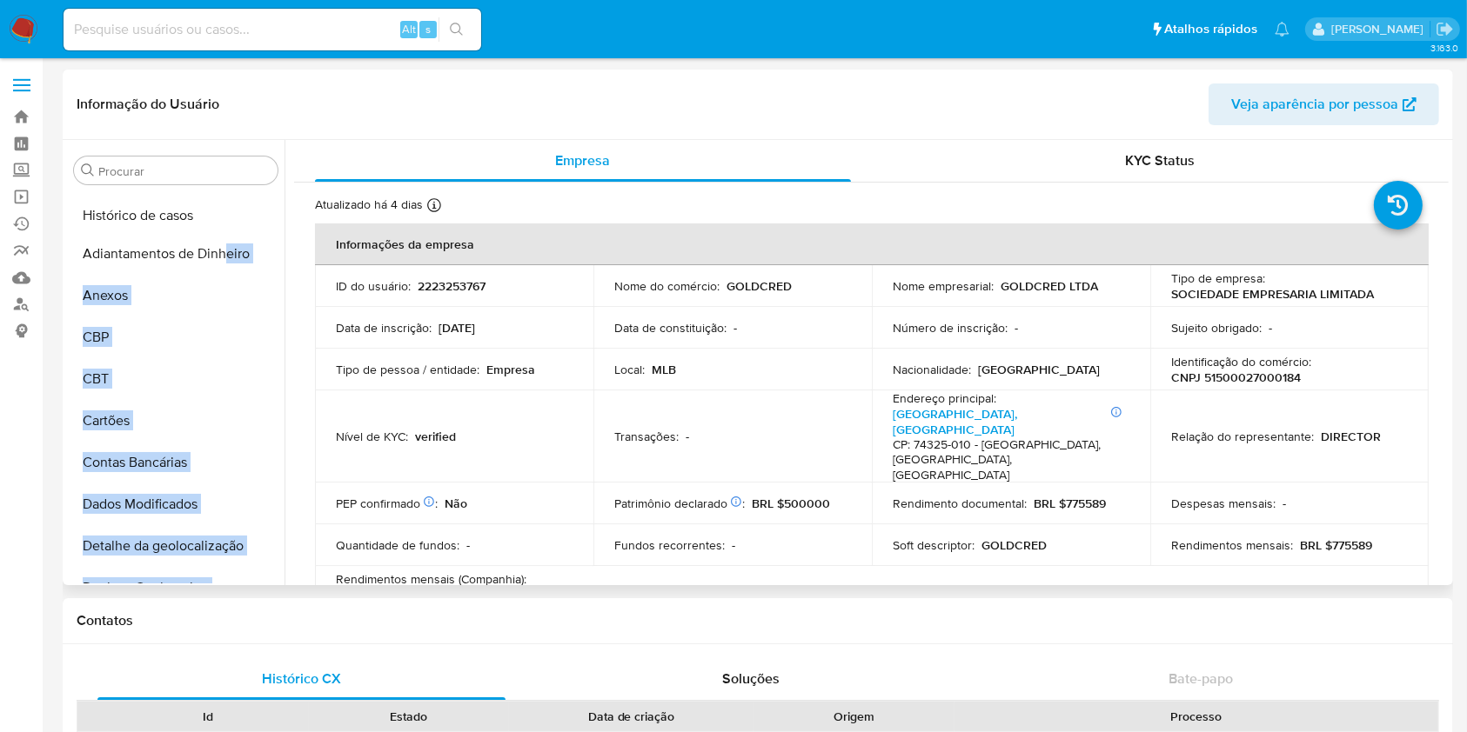
drag, startPoint x: 249, startPoint y: 303, endPoint x: 223, endPoint y: 212, distance: 94.2
click at [223, 212] on ul "Adiantamentos de Dinheiro Anexos CBP CBT Cartões Contas Bancárias Dados Modific…" at bounding box center [175, 387] width 217 height 392
click at [178, 209] on button "Histórico de casos" at bounding box center [169, 212] width 204 height 42
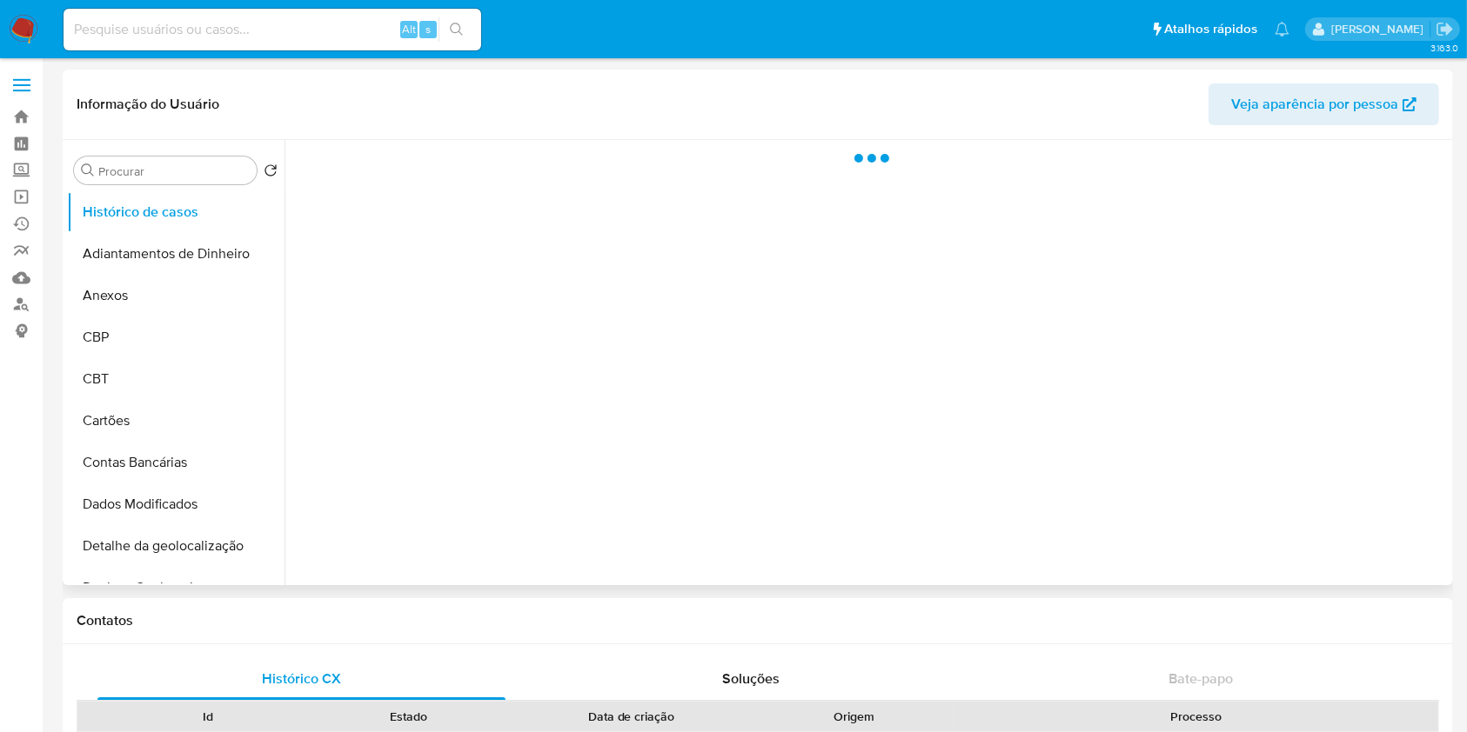
click at [411, 268] on div at bounding box center [866, 362] width 1164 height 445
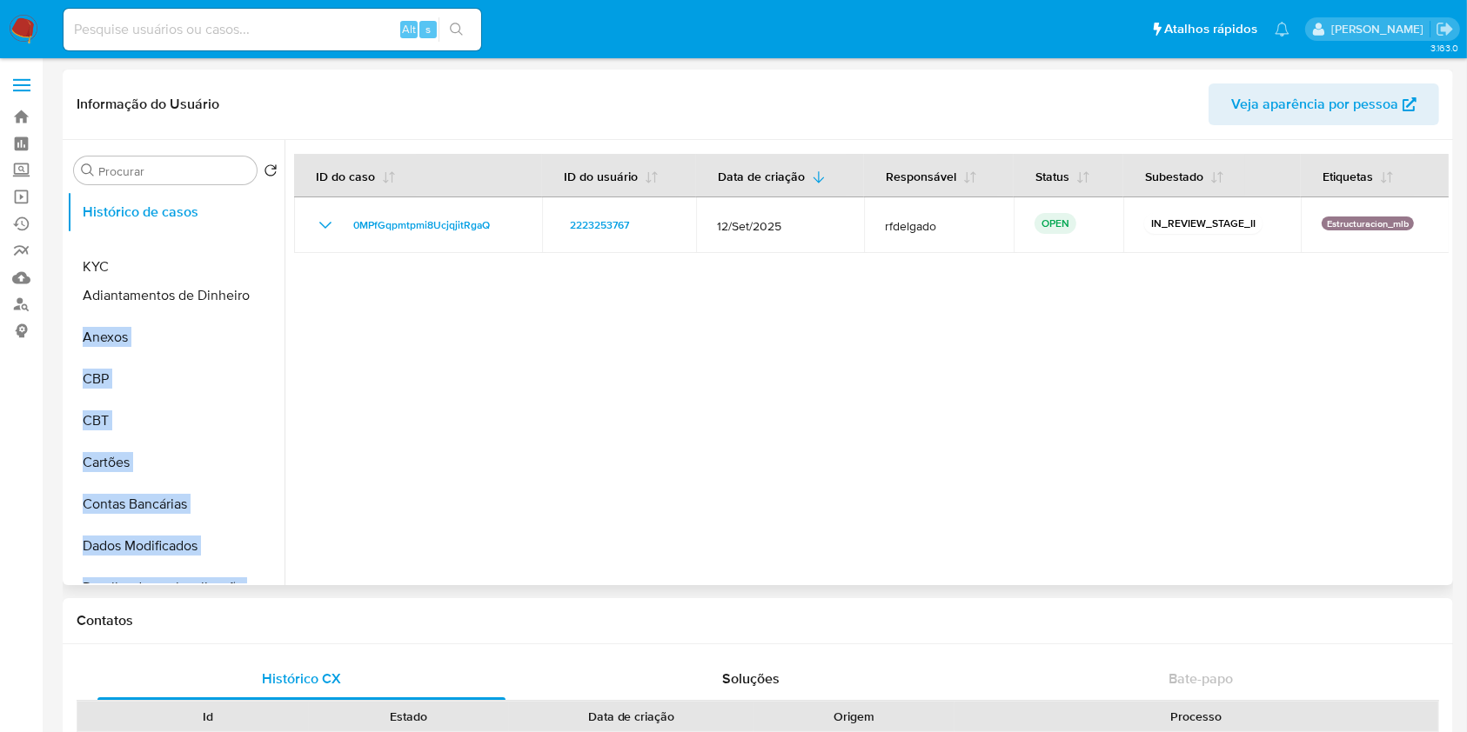
drag, startPoint x: 261, startPoint y: 471, endPoint x: 251, endPoint y: 261, distance: 209.9
click at [251, 261] on ul "Histórico de casos Adiantamentos de Dinheiro Anexos CBP CBT Cartões Contas Banc…" at bounding box center [175, 387] width 217 height 392
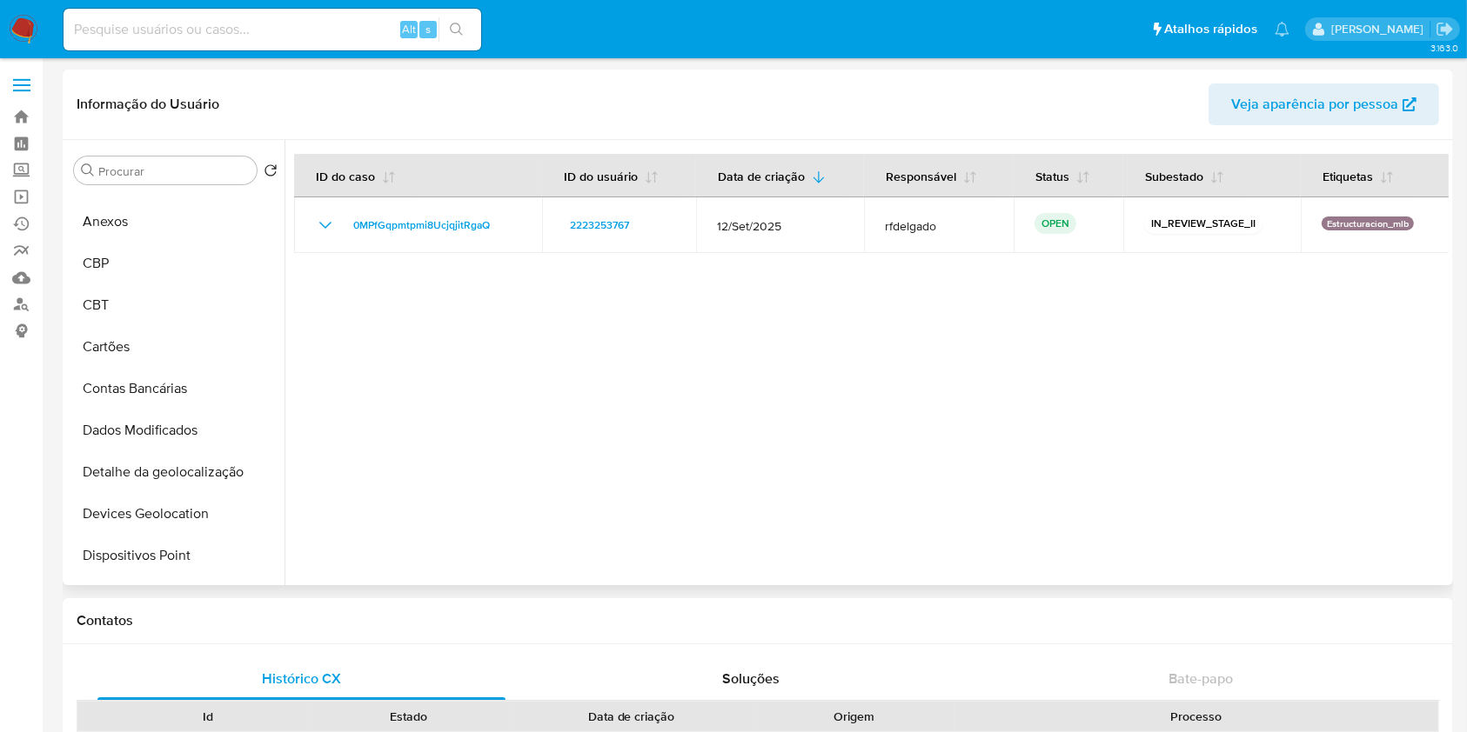
click at [361, 450] on div at bounding box center [866, 362] width 1164 height 445
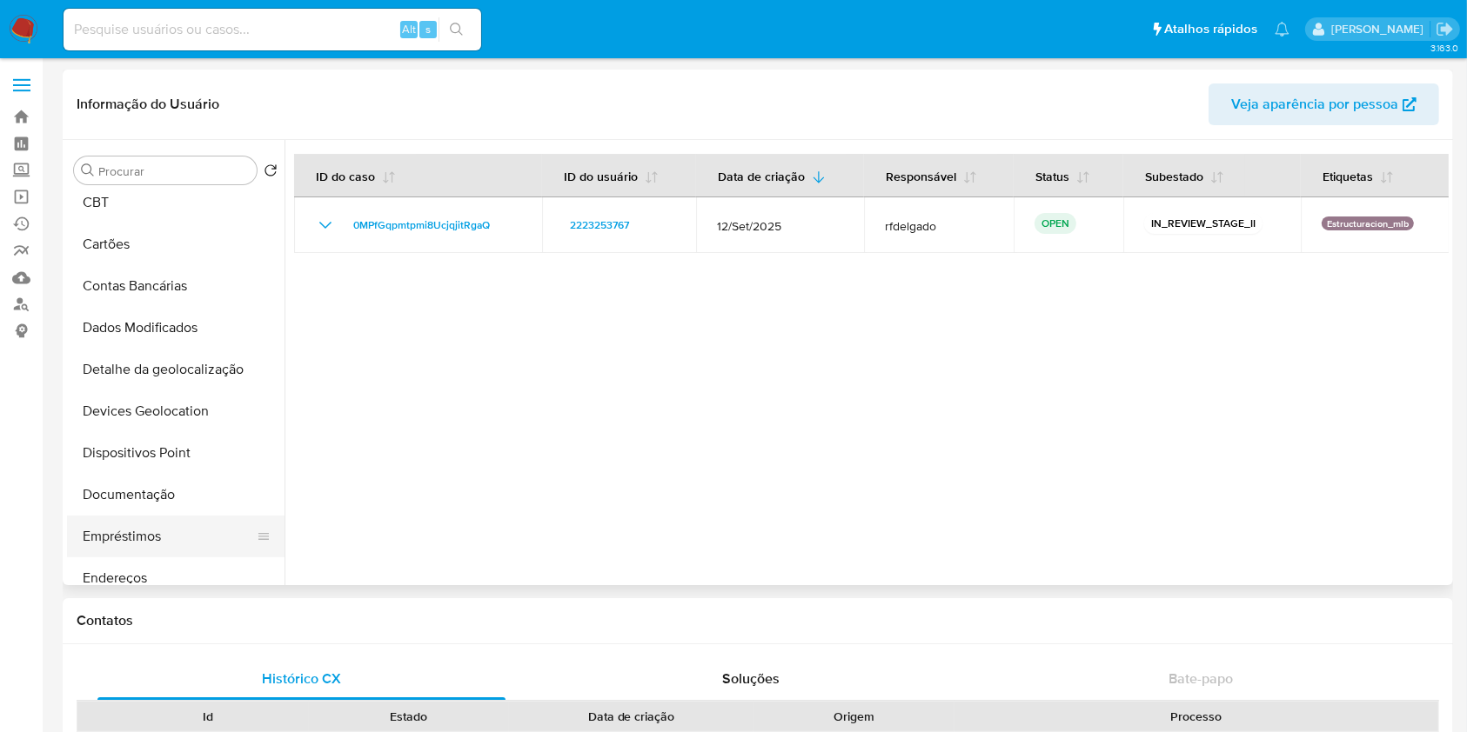
scroll to position [348, 0]
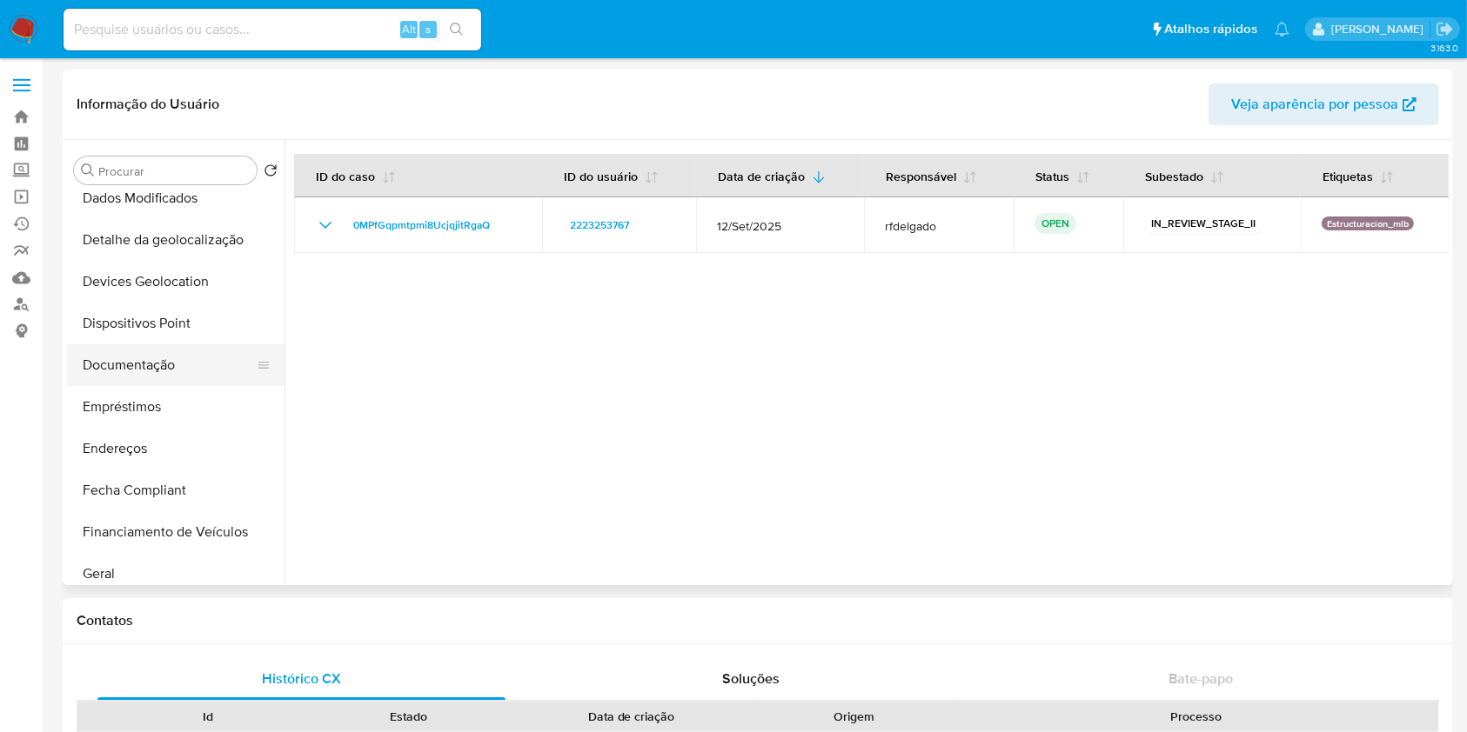
drag, startPoint x: 251, startPoint y: 289, endPoint x: 258, endPoint y: 365, distance: 77.0
click at [269, 191] on ul "Histórico de casos KYC Adiantamentos de Dinheiro Anexos CBP CBT Cartões Contas …" at bounding box center [175, 387] width 217 height 392
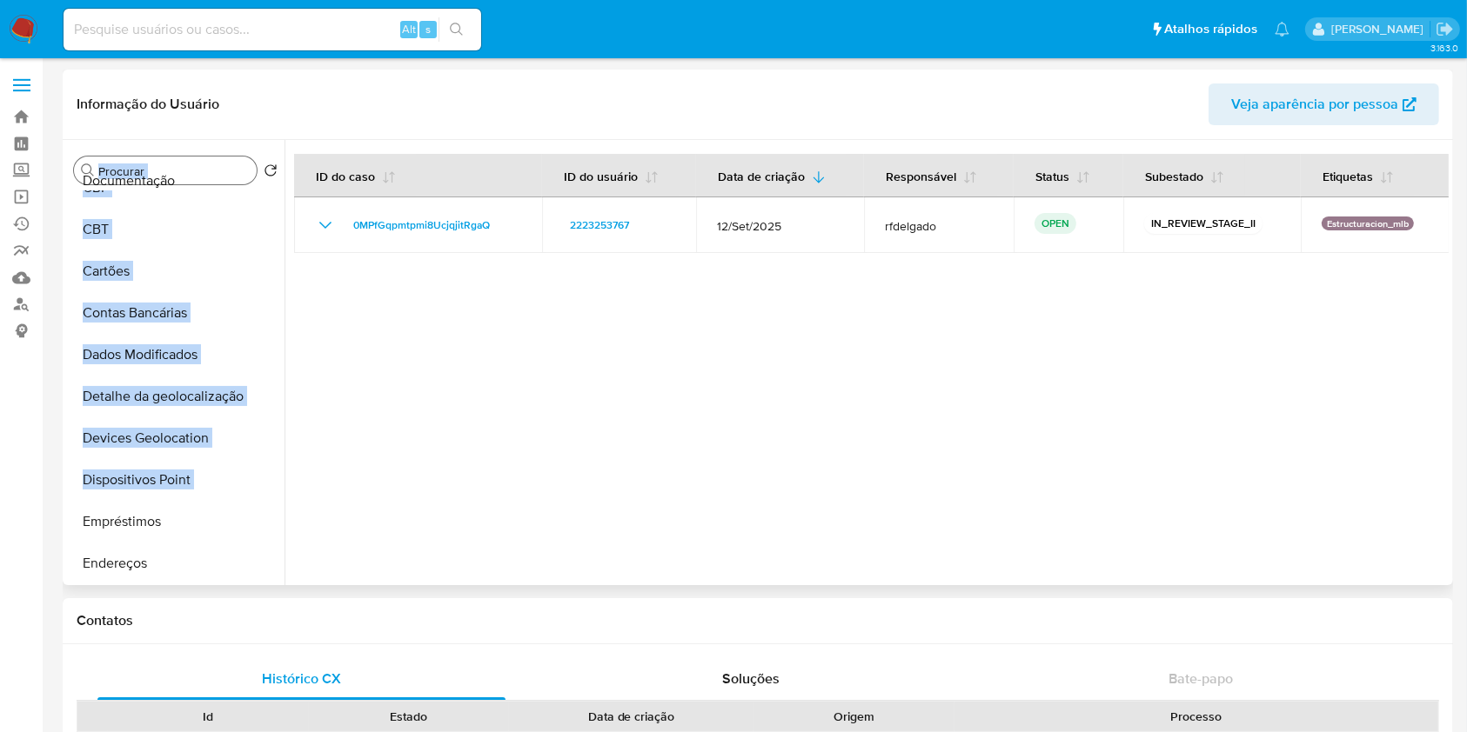
scroll to position [0, 0]
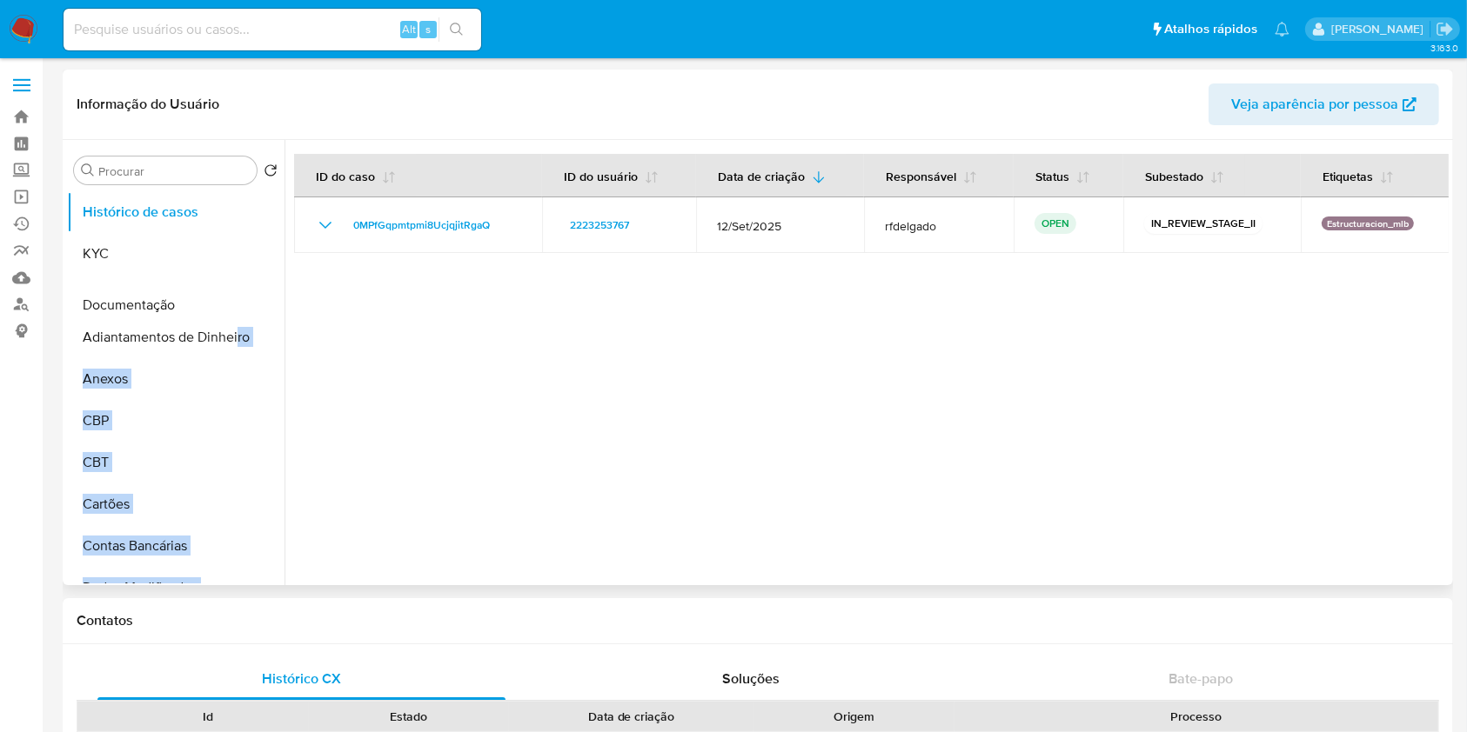
drag, startPoint x: 256, startPoint y: 358, endPoint x: 237, endPoint y: 298, distance: 63.0
click at [237, 298] on ul "Histórico de casos KYC Adiantamentos de Dinheiro Anexos CBP CBT Cartões Contas …" at bounding box center [175, 387] width 217 height 392
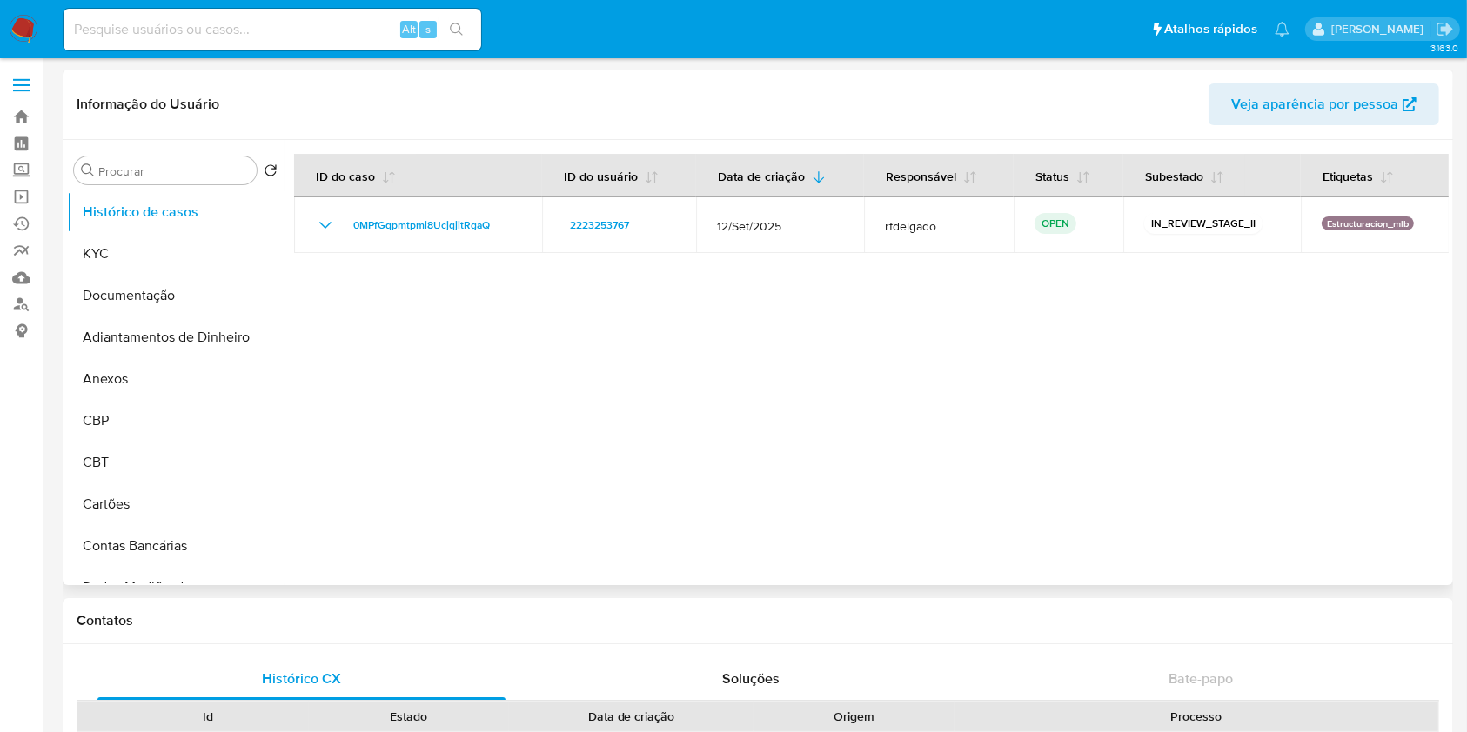
click at [497, 351] on div at bounding box center [866, 362] width 1164 height 445
click at [164, 252] on button "KYC" at bounding box center [169, 254] width 204 height 42
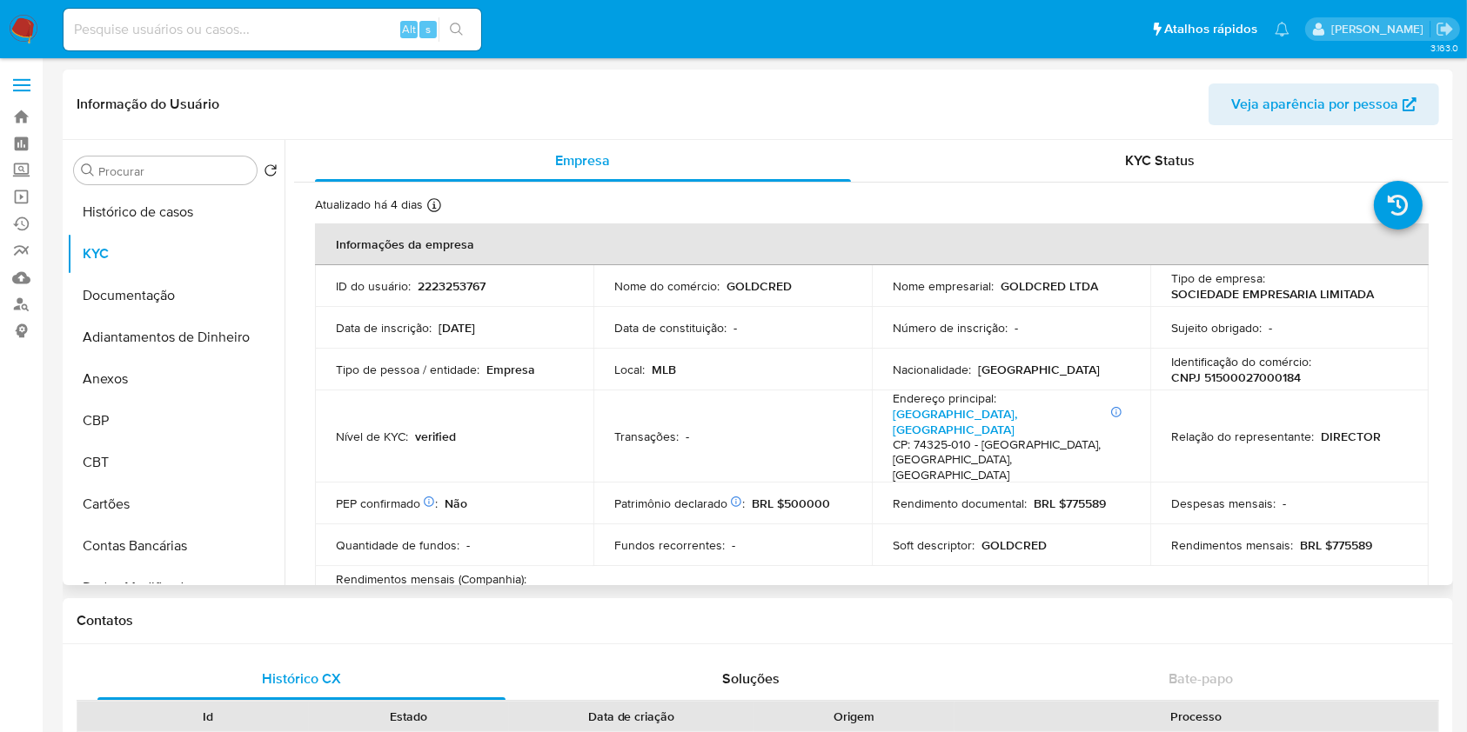
click at [1239, 373] on p "CNPJ 51500027000184" at bounding box center [1236, 378] width 130 height 16
copy p "51500027000184"
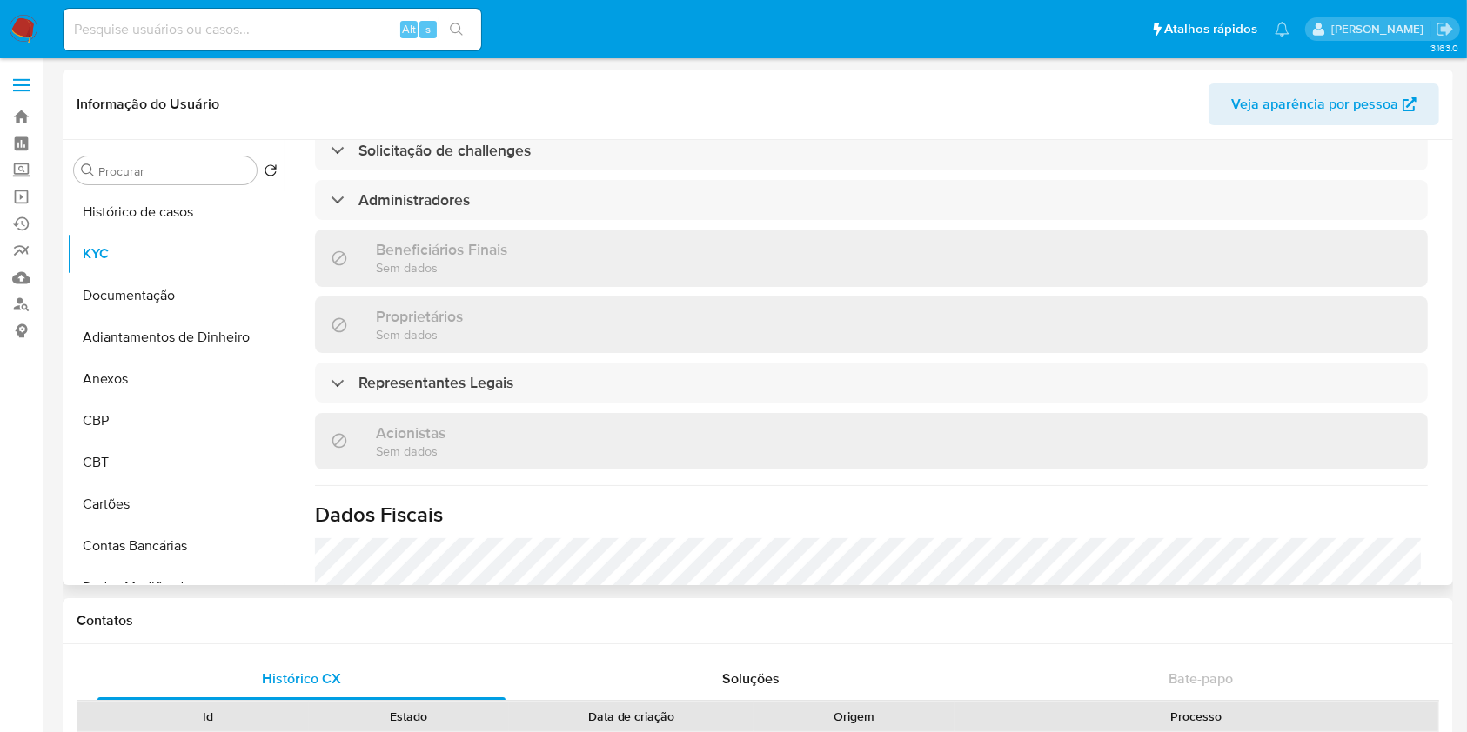
scroll to position [696, 0]
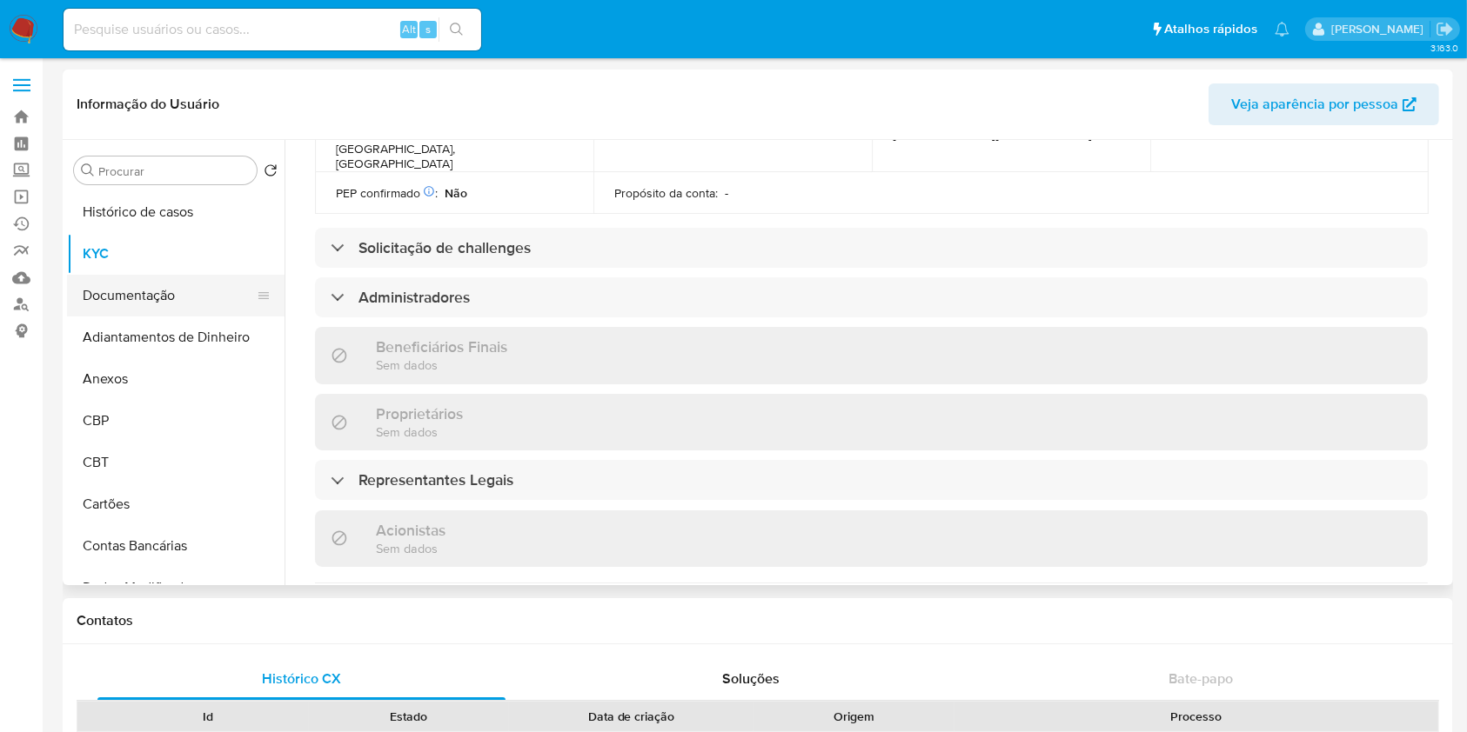
click at [150, 295] on button "Documentação" at bounding box center [169, 296] width 204 height 42
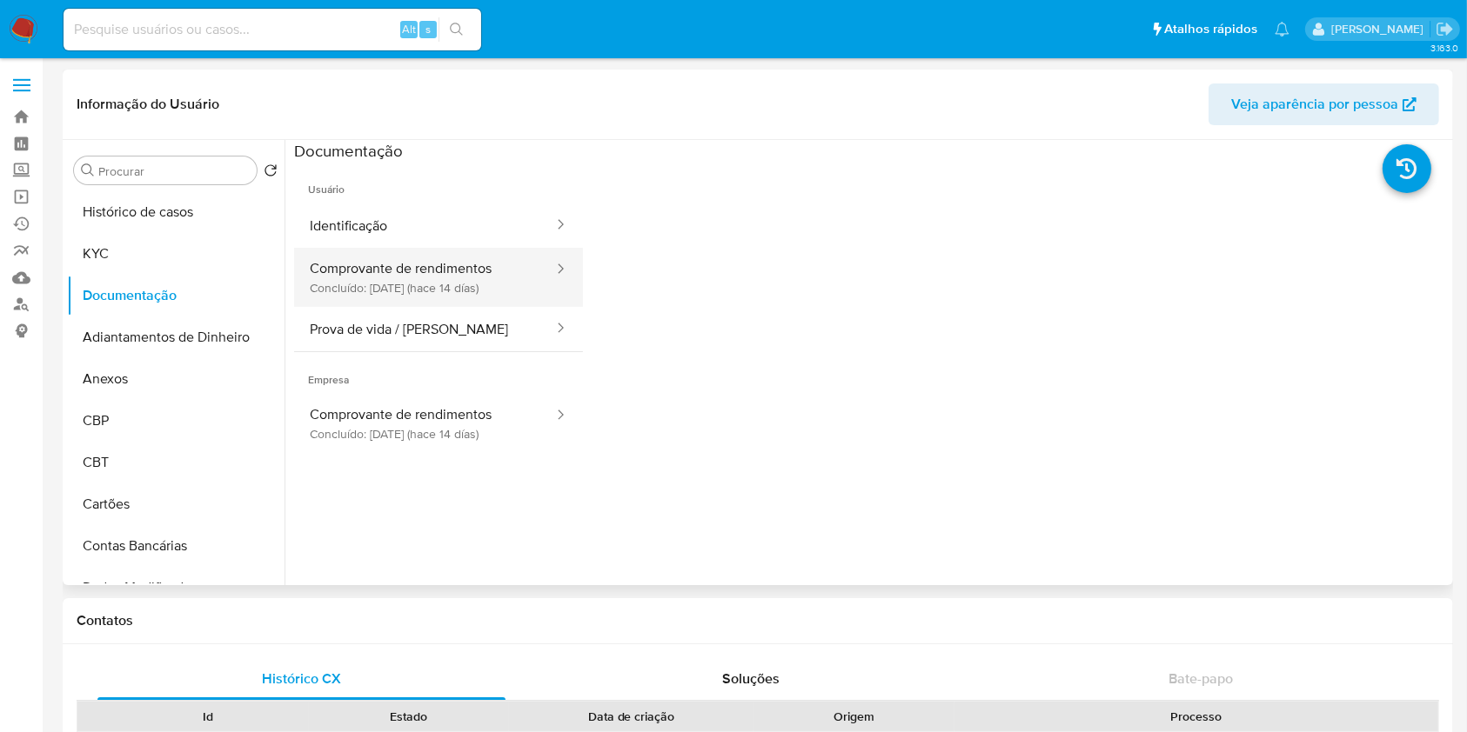
click at [456, 292] on button "Comprovante de rendimentos Concluído: 30/09/2025 (hace 14 días)" at bounding box center [424, 277] width 261 height 59
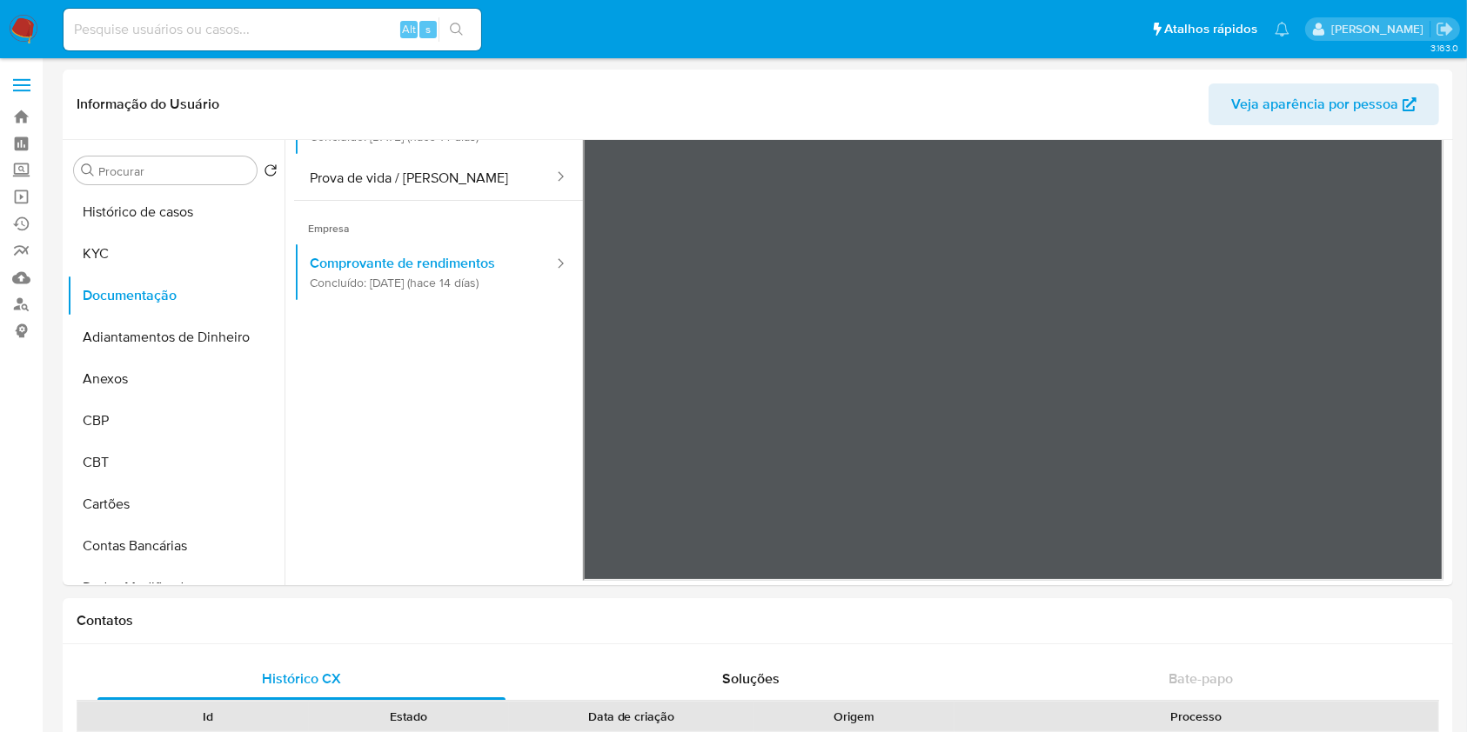
scroll to position [812, 0]
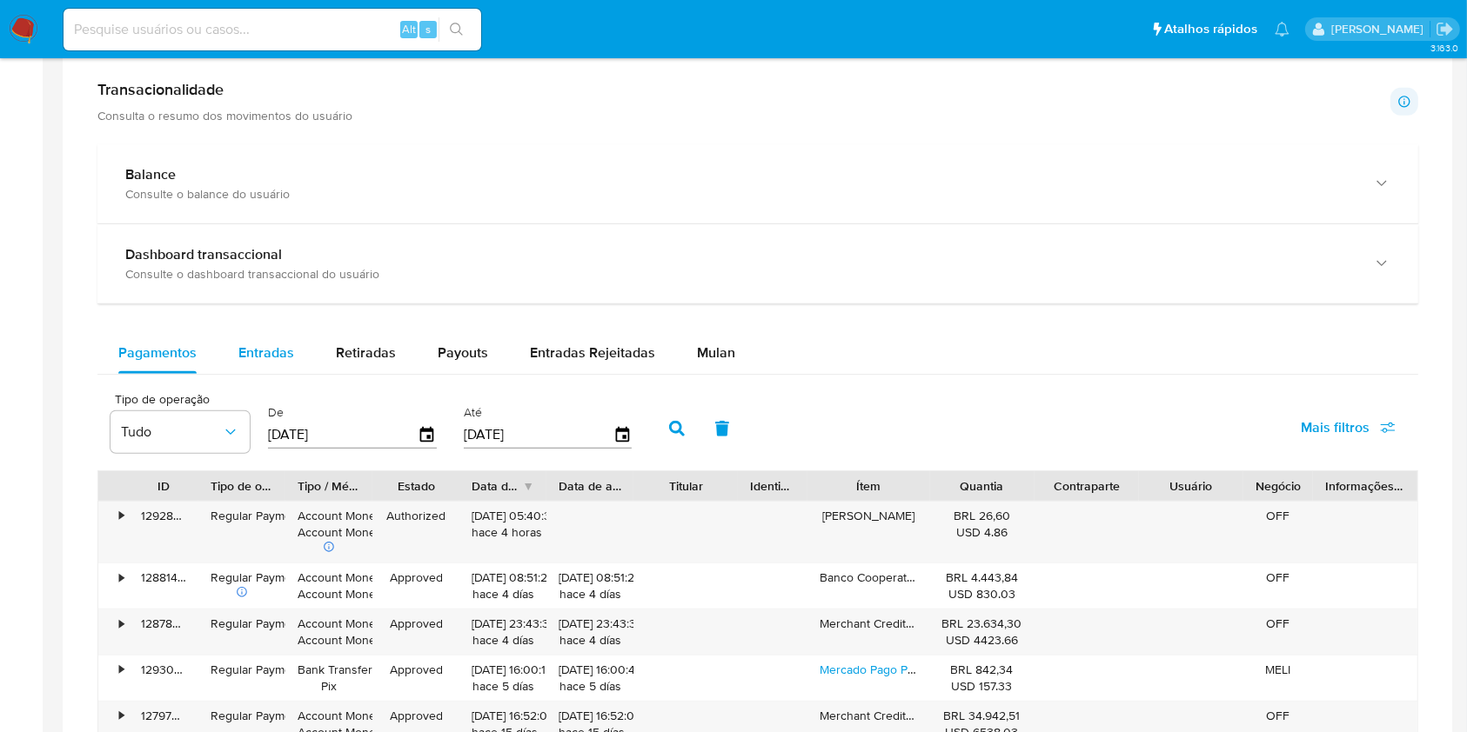
click at [263, 363] on div "Entradas" at bounding box center [266, 353] width 56 height 42
select select "10"
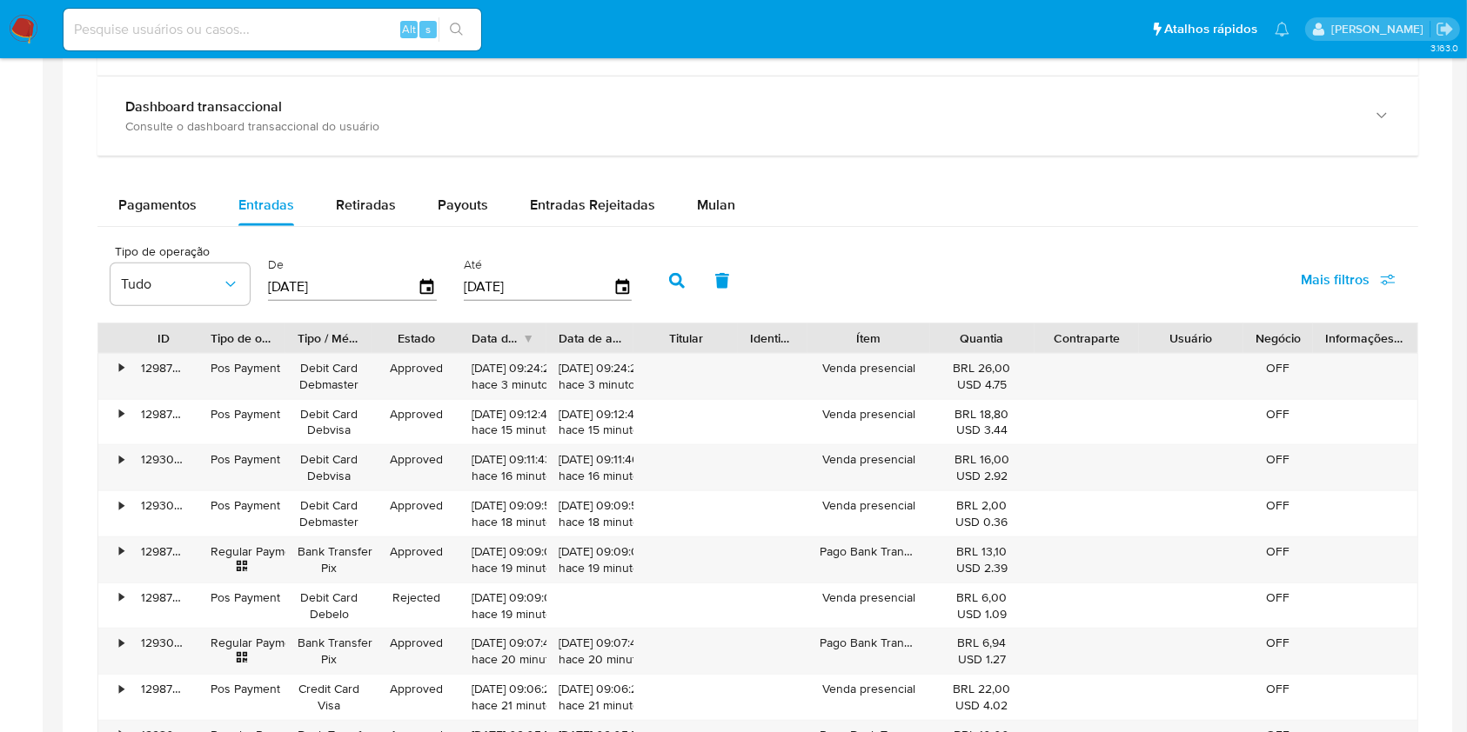
scroll to position [1044, 0]
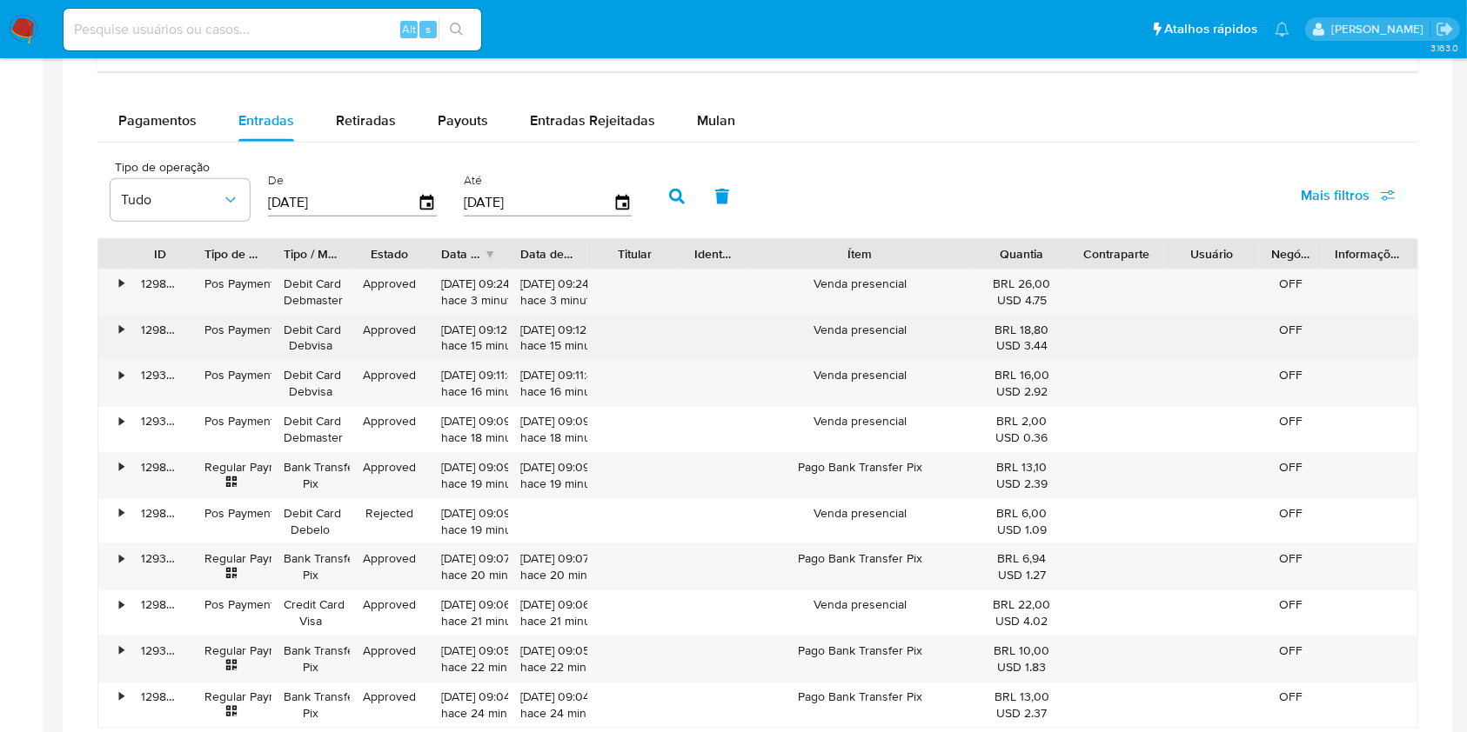
drag, startPoint x: 937, startPoint y: 258, endPoint x: 1044, endPoint y: 317, distance: 121.8
click at [1051, 247] on div "ID Tipo de operação Tipo / Método Estado Data de criação Data de aprovação Titu…" at bounding box center [757, 254] width 1319 height 30
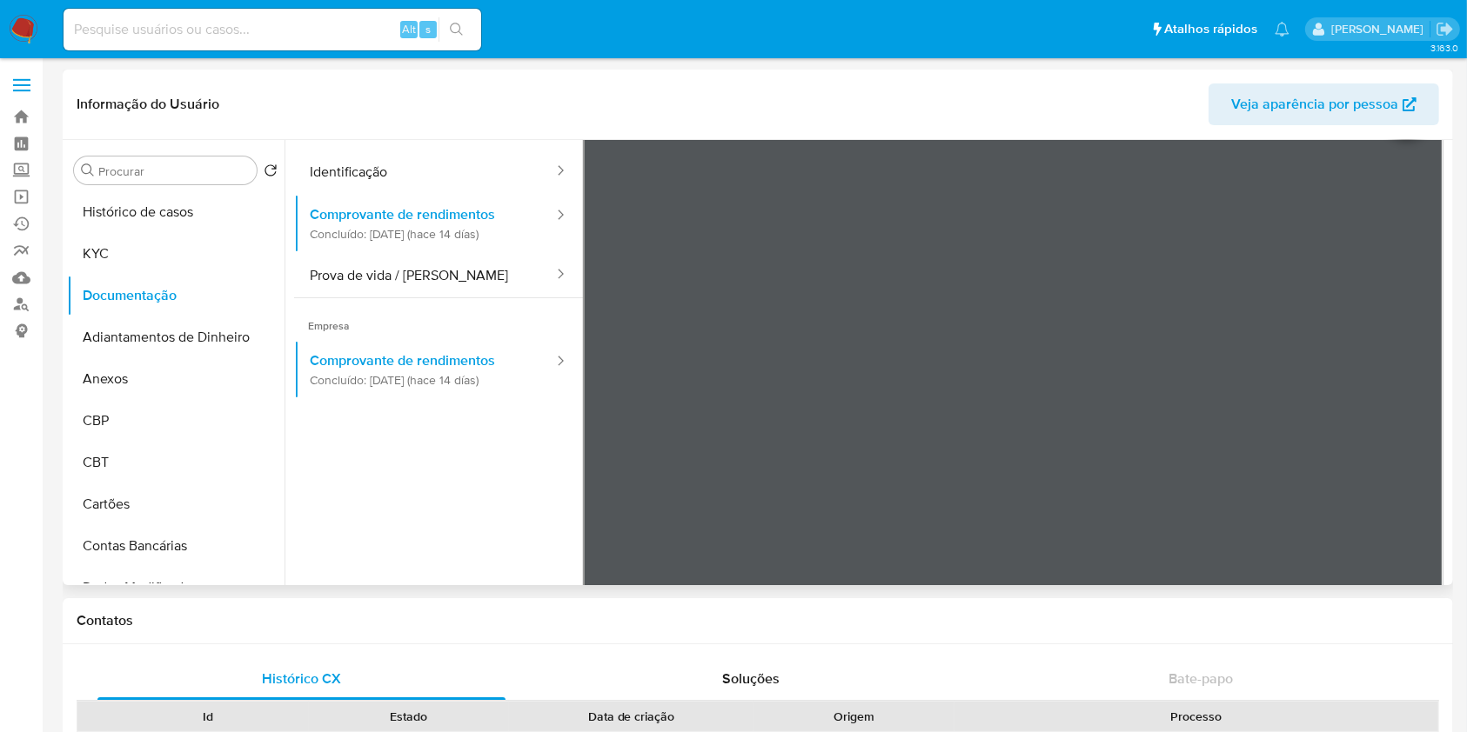
scroll to position [0, 0]
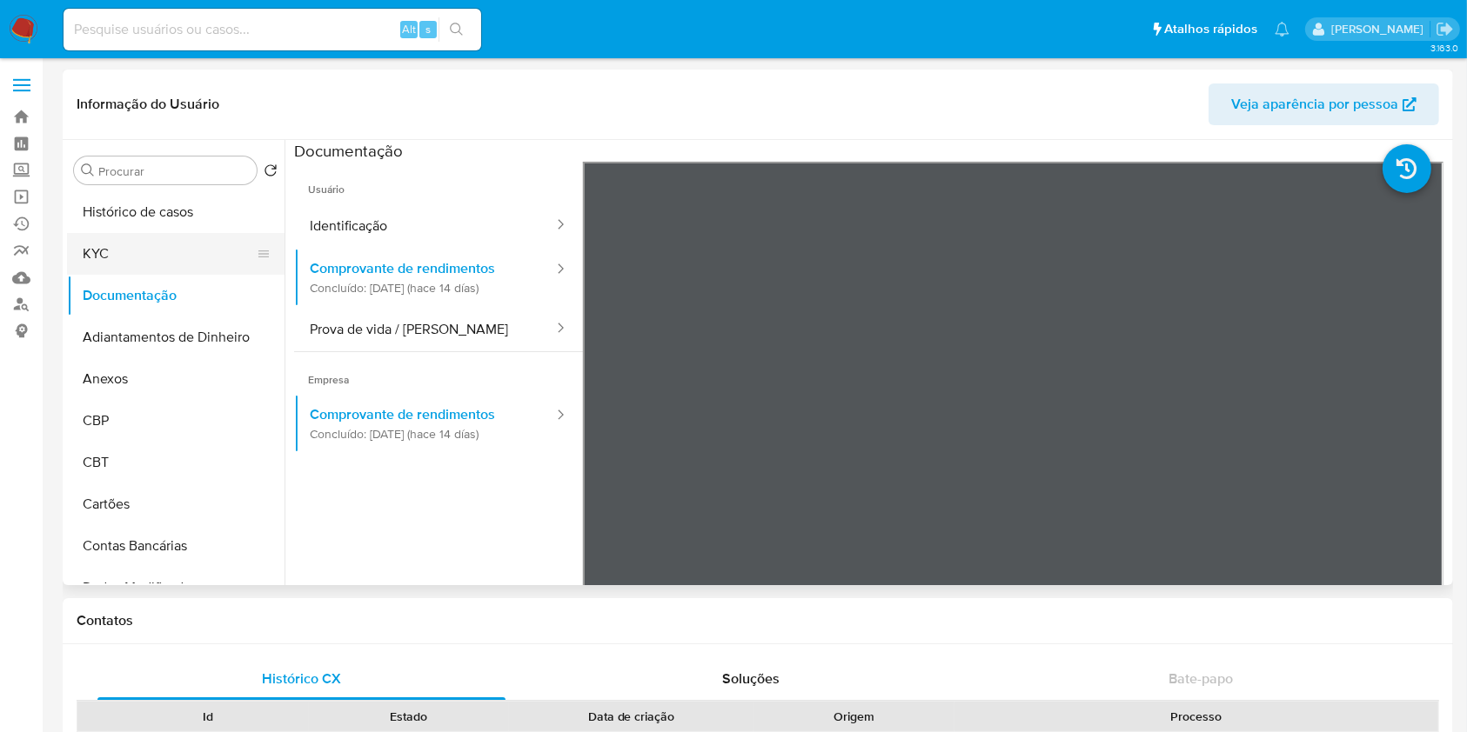
click at [120, 253] on button "KYC" at bounding box center [169, 254] width 204 height 42
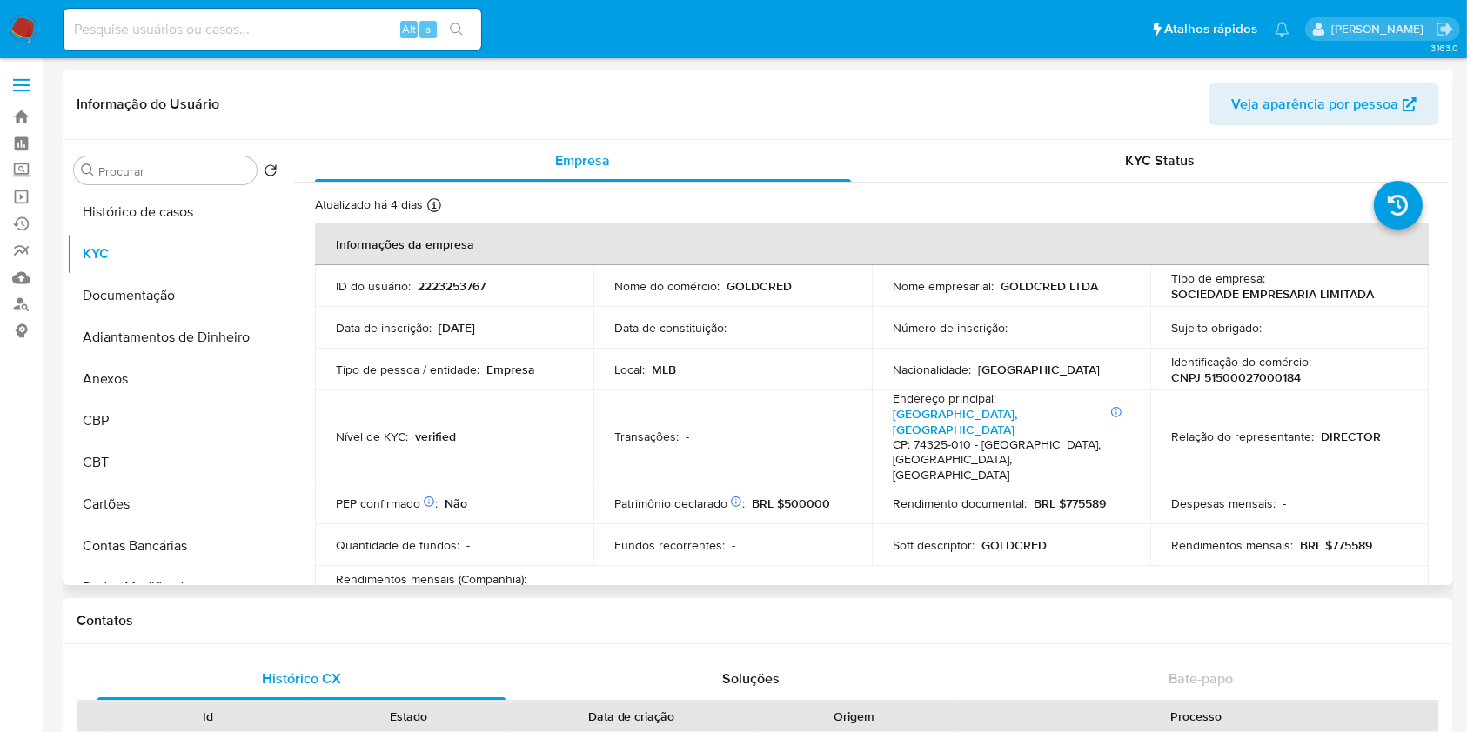
click at [759, 288] on p "GOLDCRED" at bounding box center [758, 286] width 65 height 16
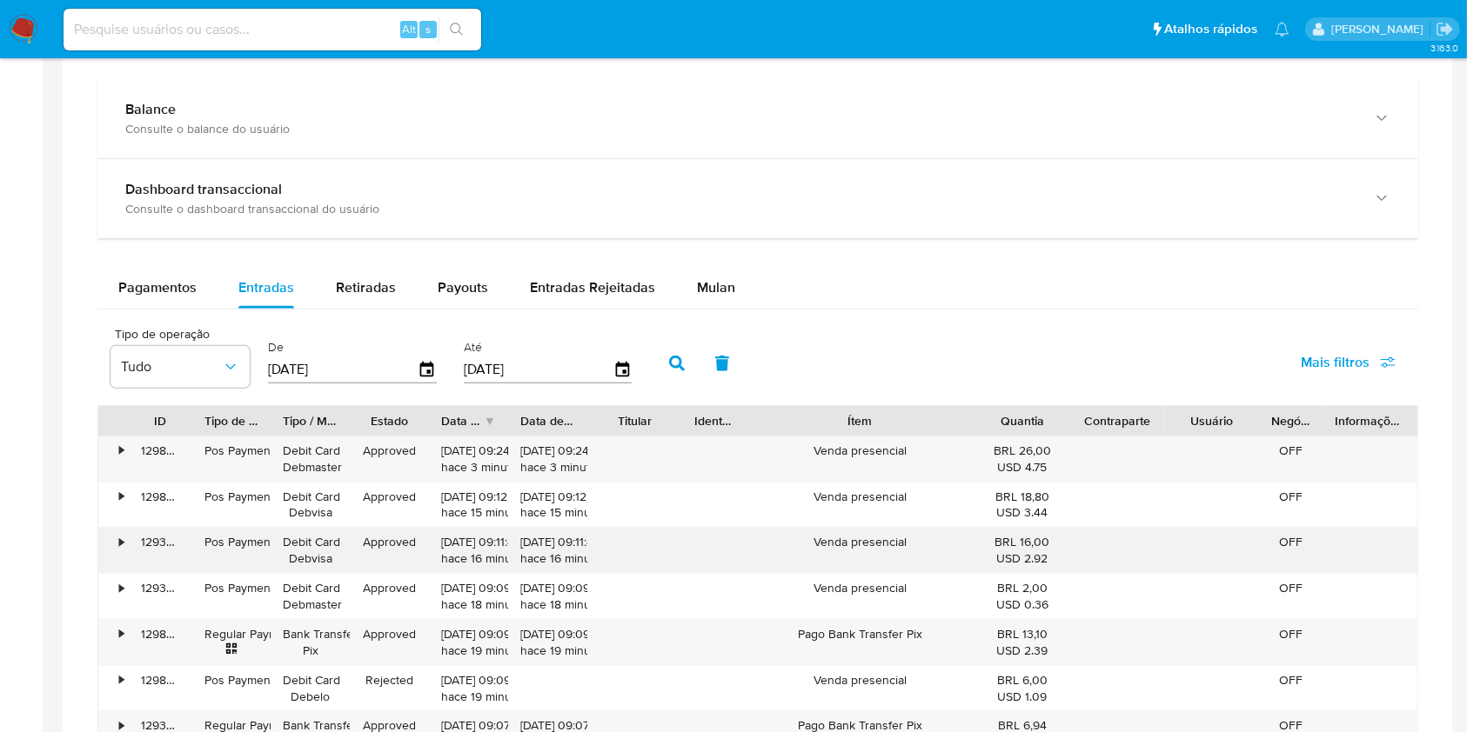
scroll to position [1044, 0]
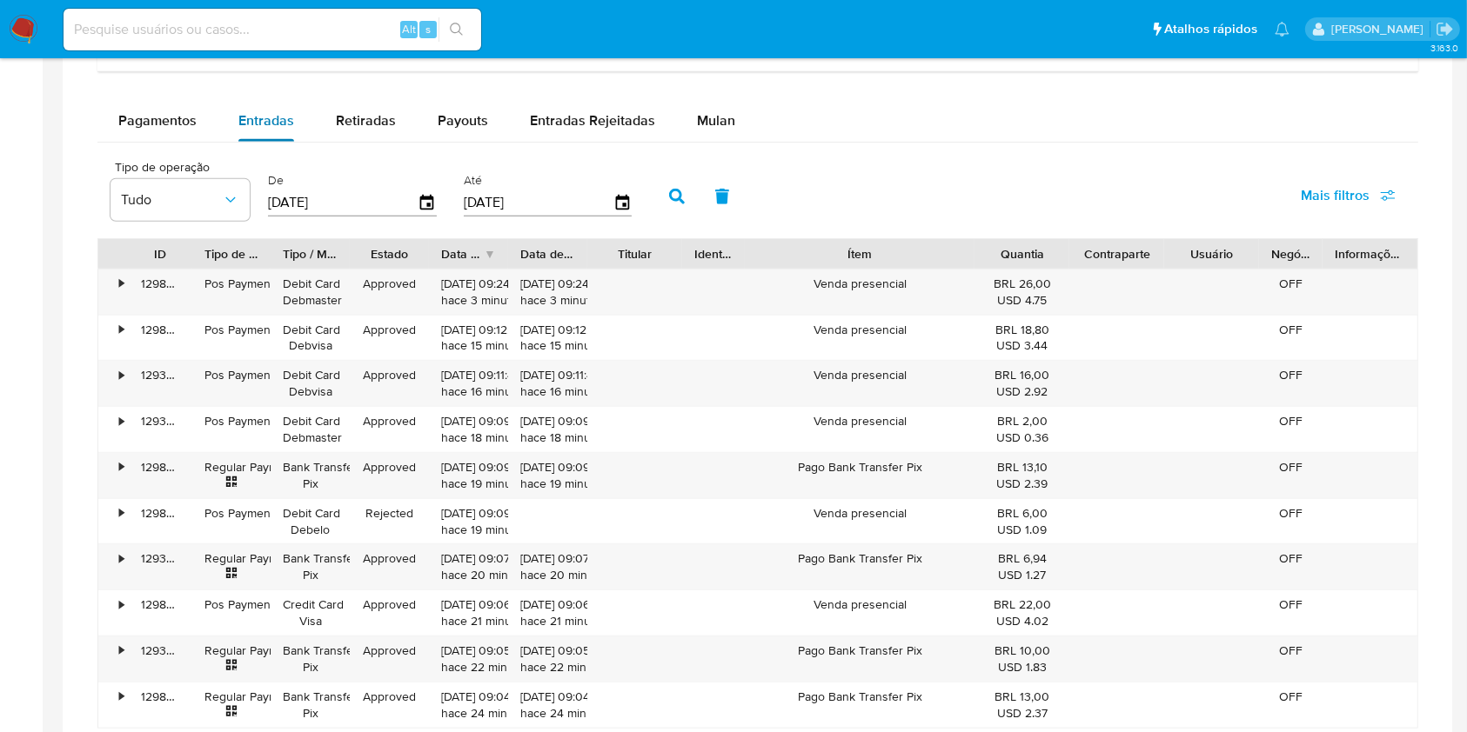
click at [270, 123] on span "Entradas" at bounding box center [266, 120] width 56 height 20
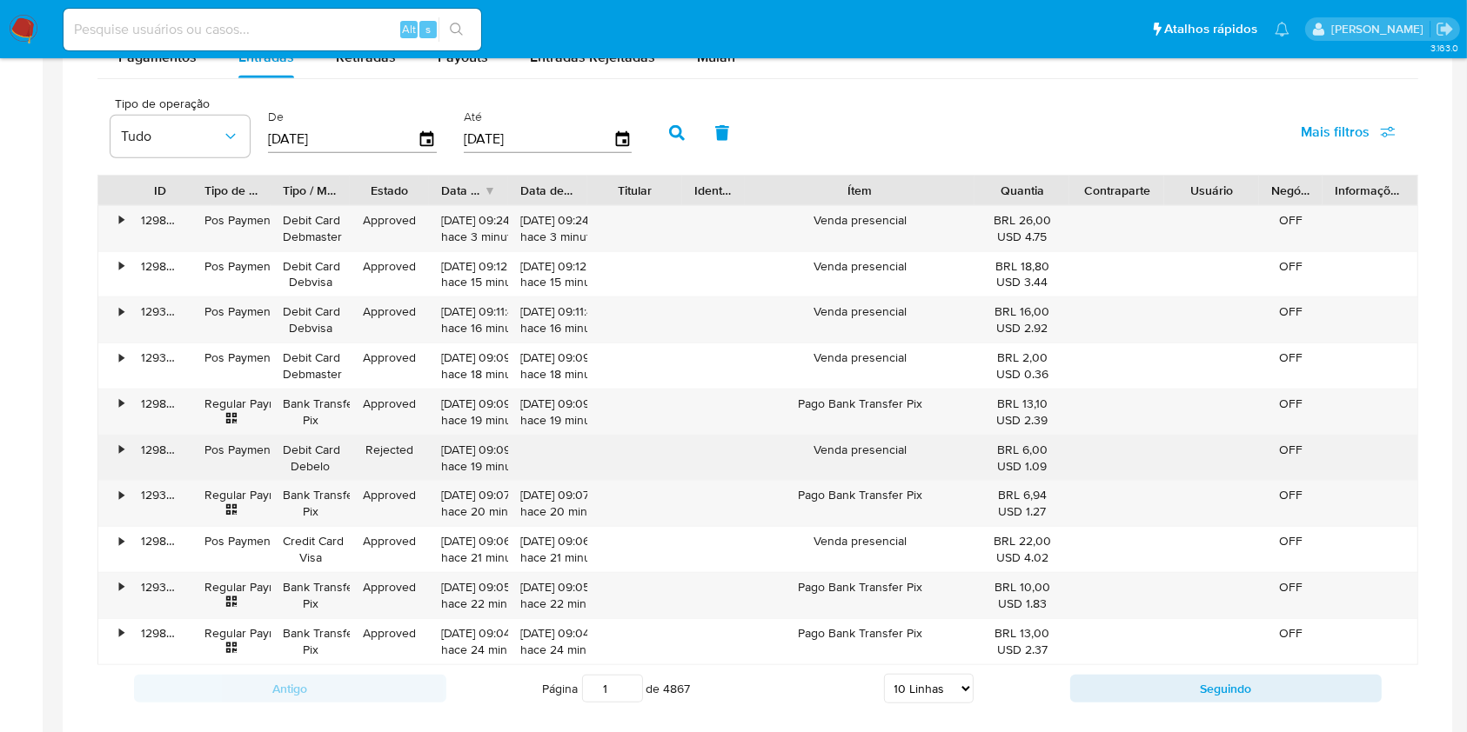
scroll to position [1160, 0]
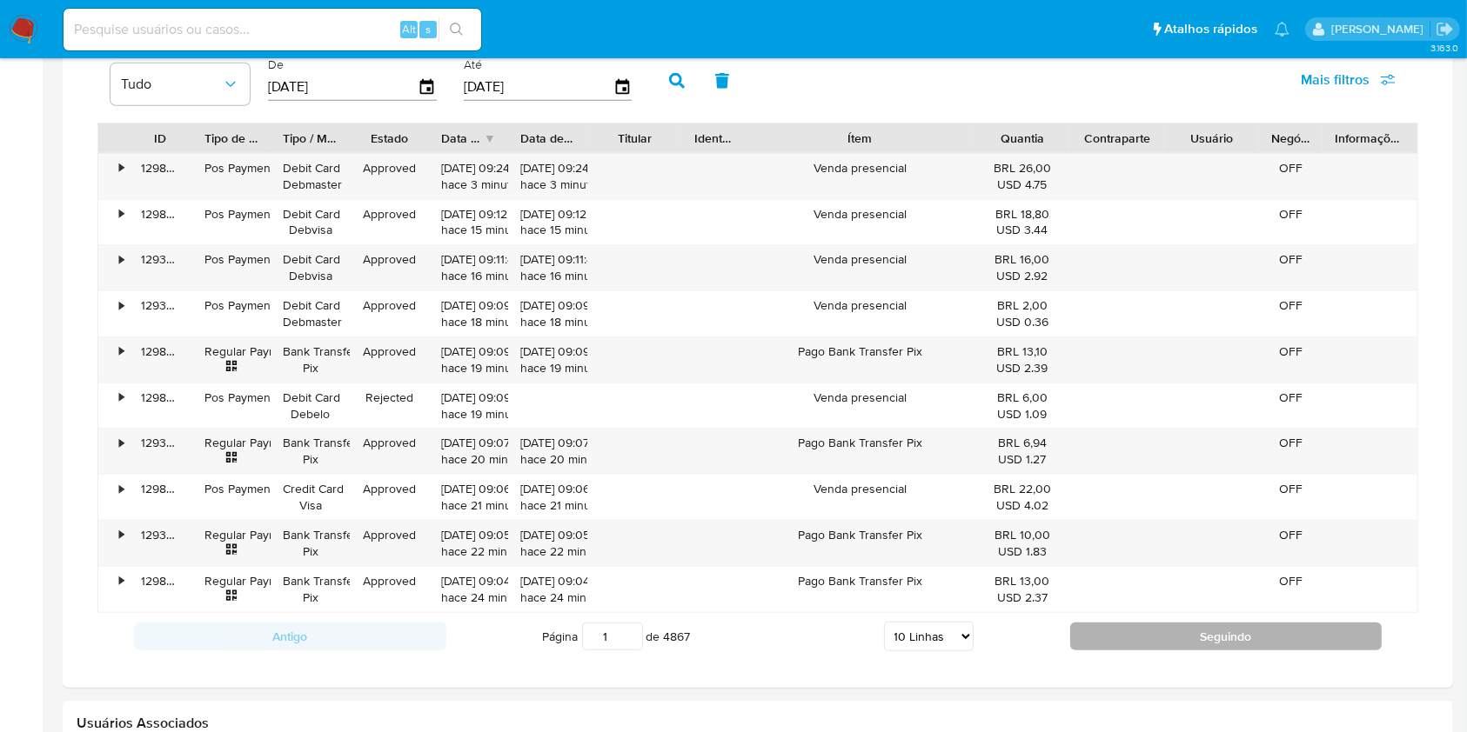
click at [1246, 637] on button "Seguindo" at bounding box center [1226, 637] width 312 height 28
type input "2"
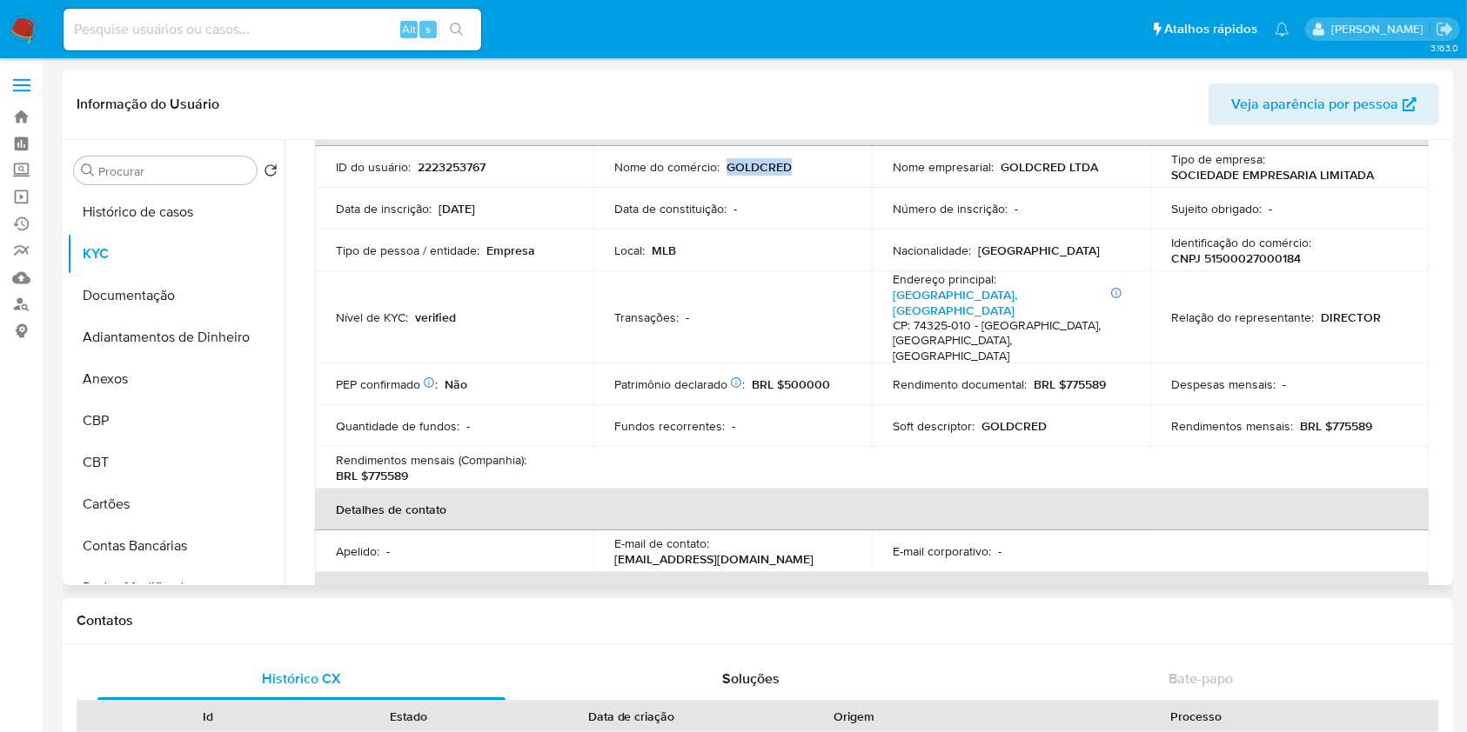
scroll to position [14, 0]
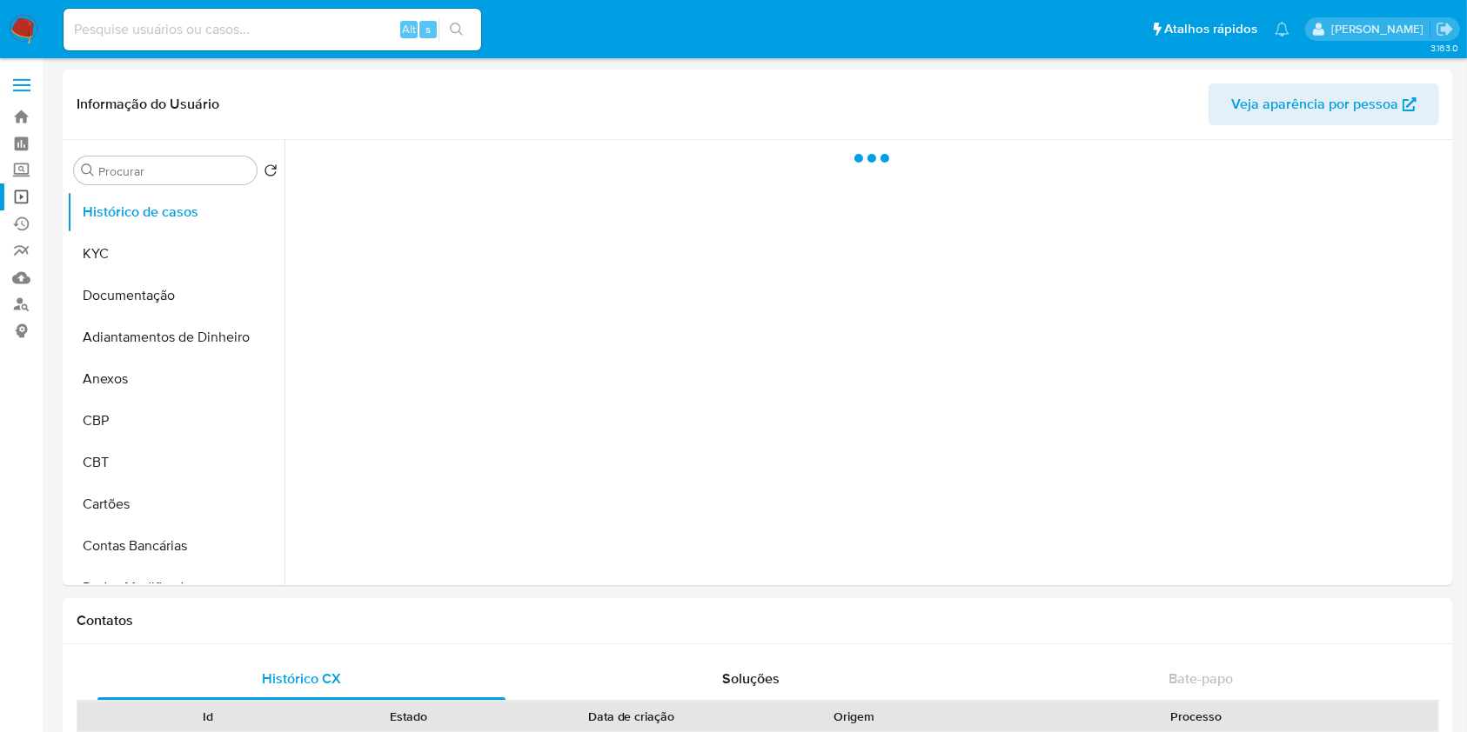
select select "10"
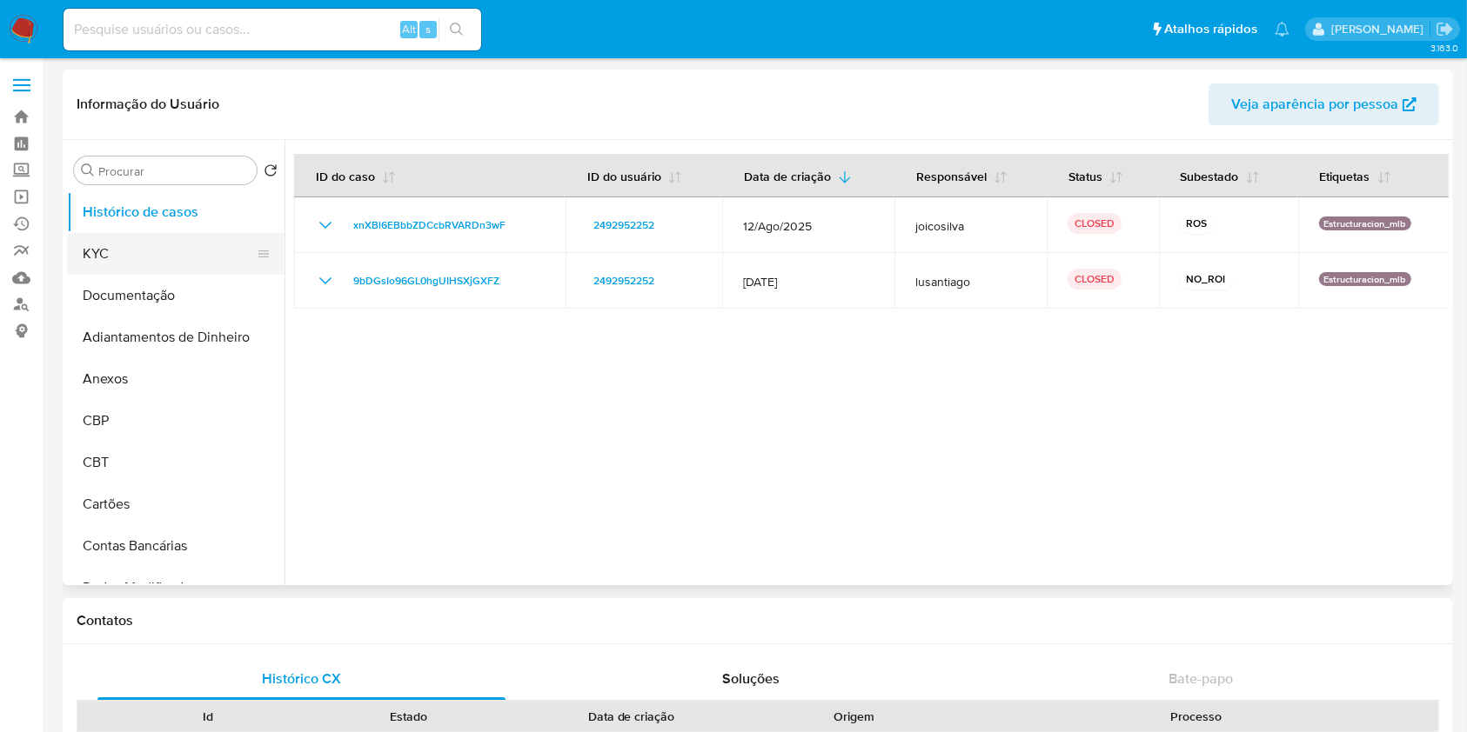
click at [104, 258] on button "KYC" at bounding box center [169, 254] width 204 height 42
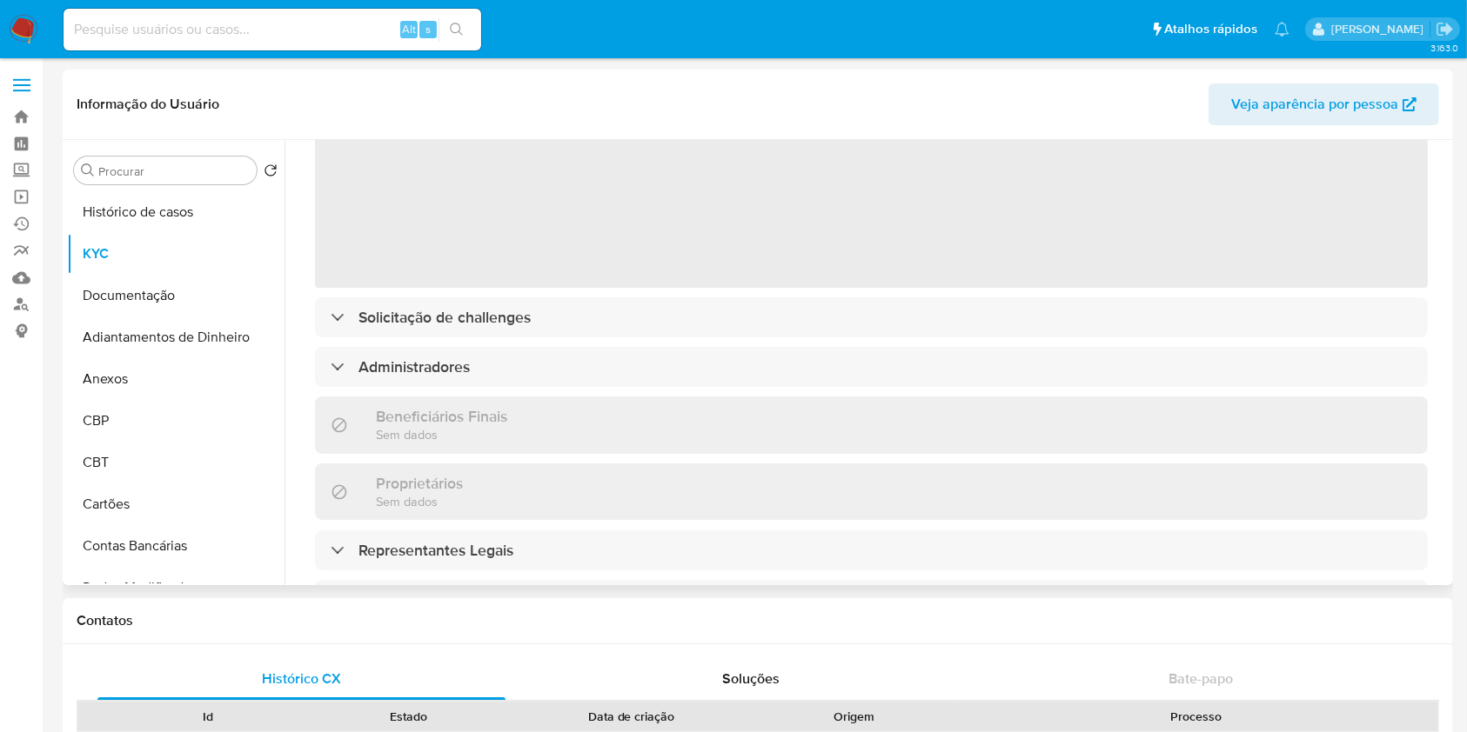
scroll to position [231, 0]
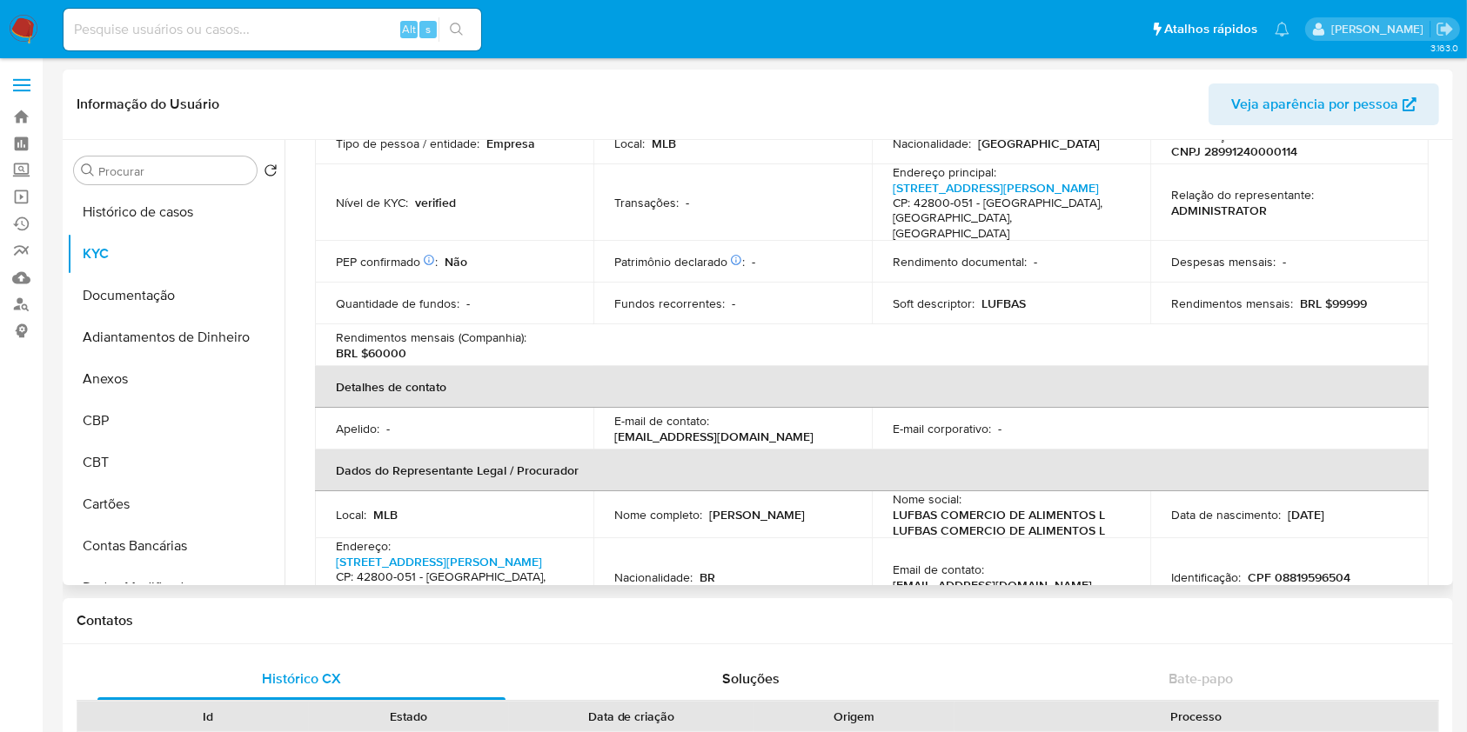
click at [494, 538] on div "Endereço : [STREET_ADDRESS][PERSON_NAME]" at bounding box center [454, 576] width 237 height 77
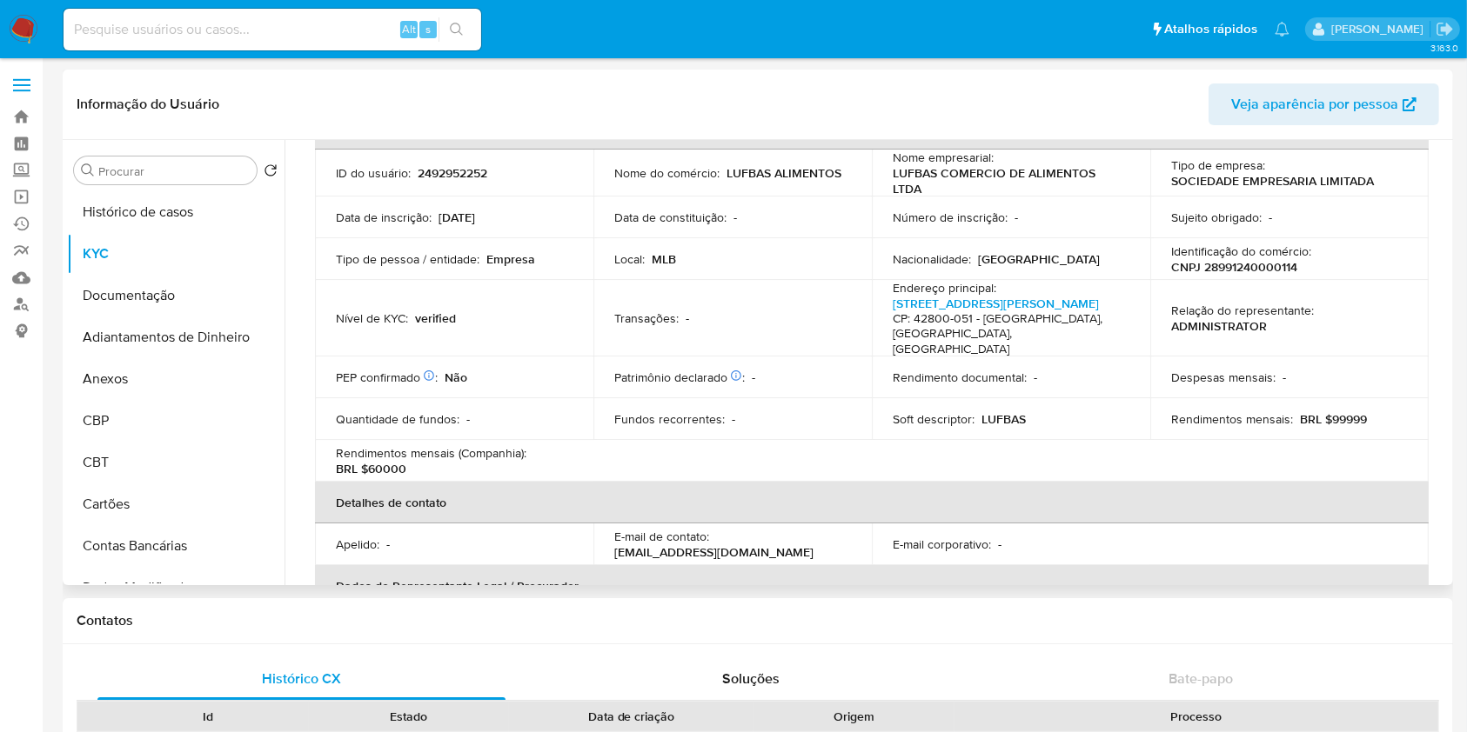
scroll to position [0, 0]
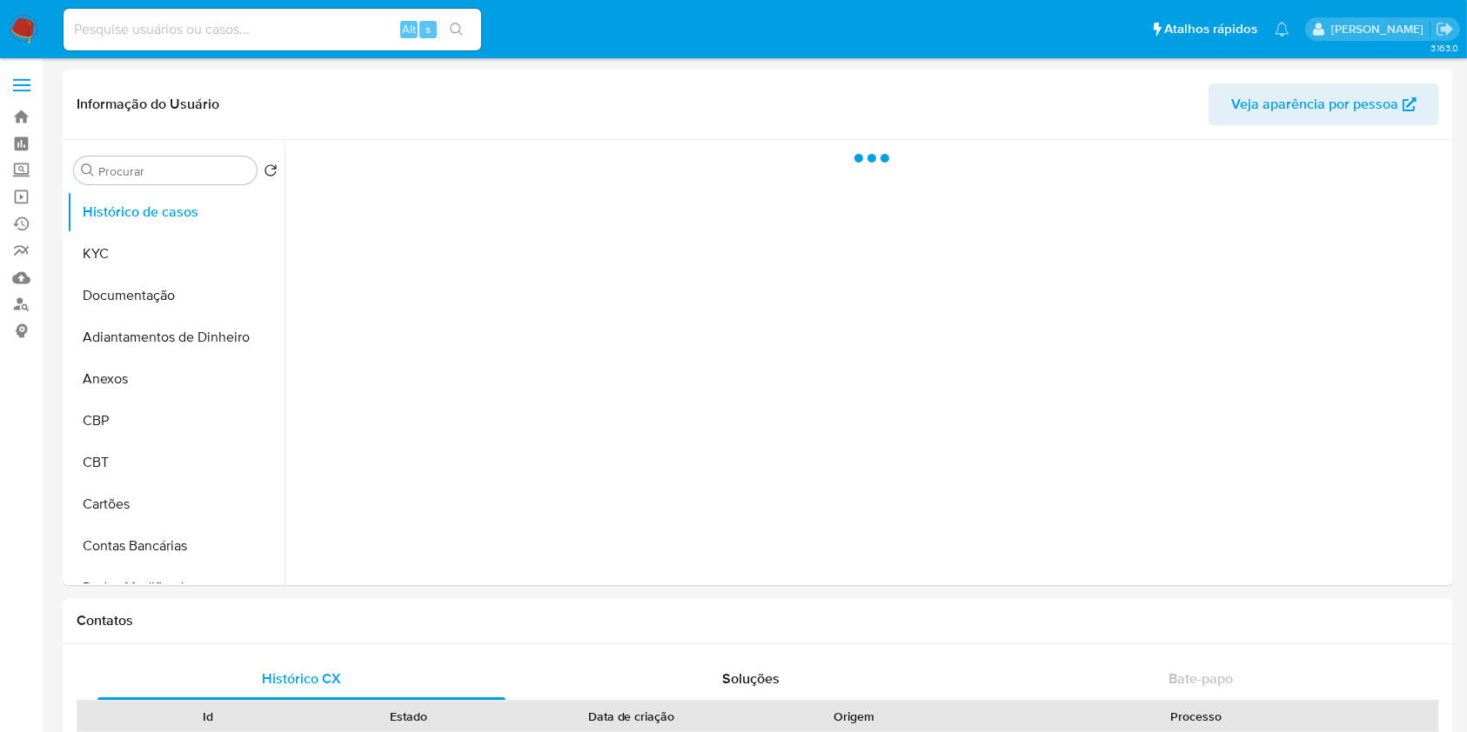
select select "10"
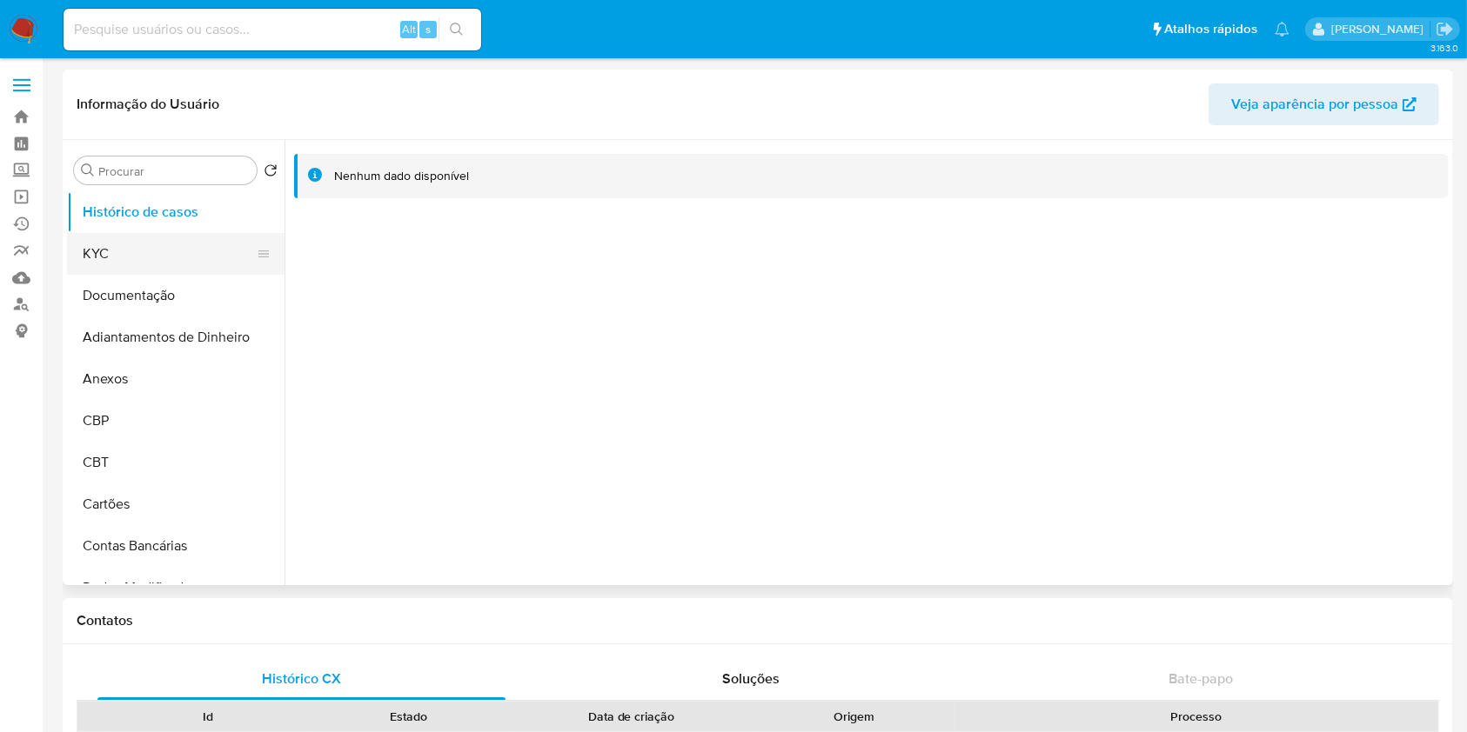
click at [144, 256] on button "KYC" at bounding box center [169, 254] width 204 height 42
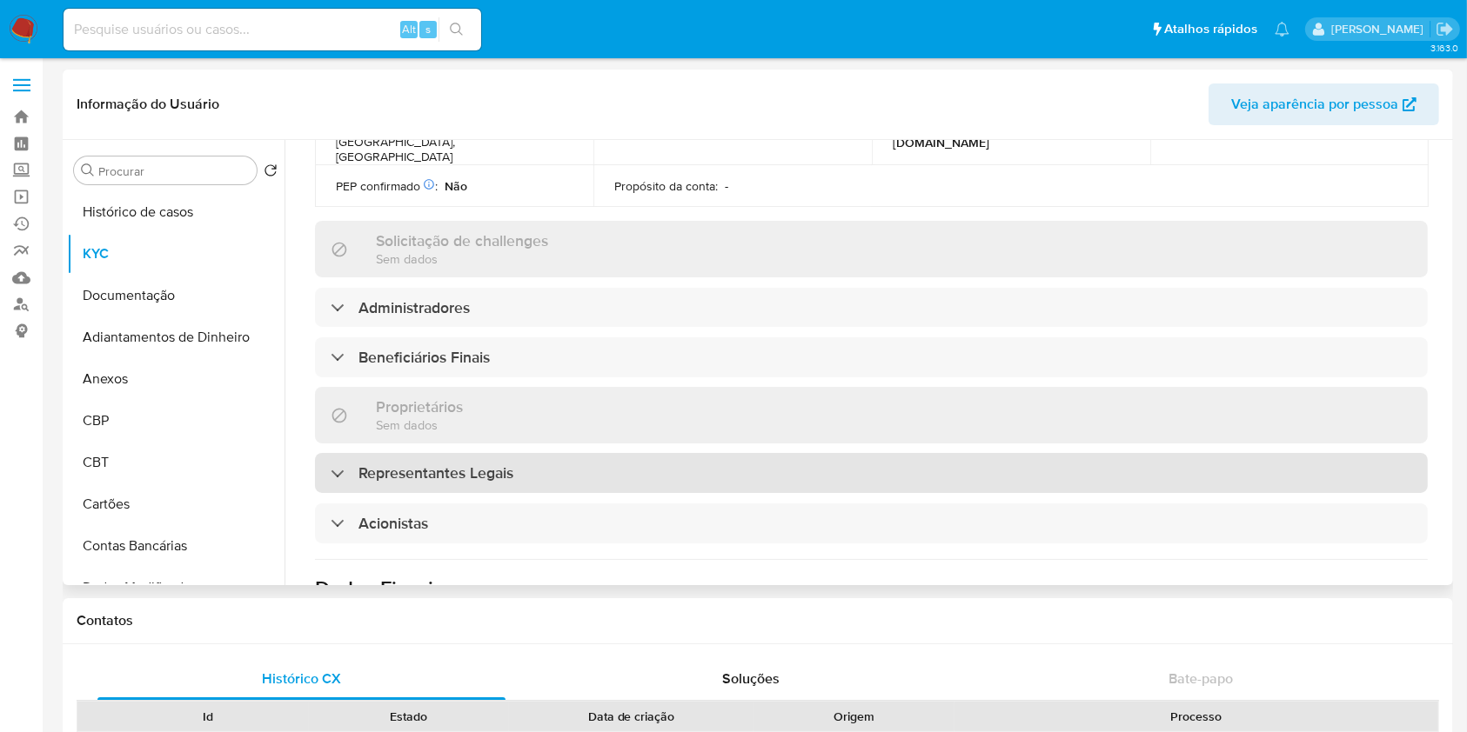
scroll to position [685, 0]
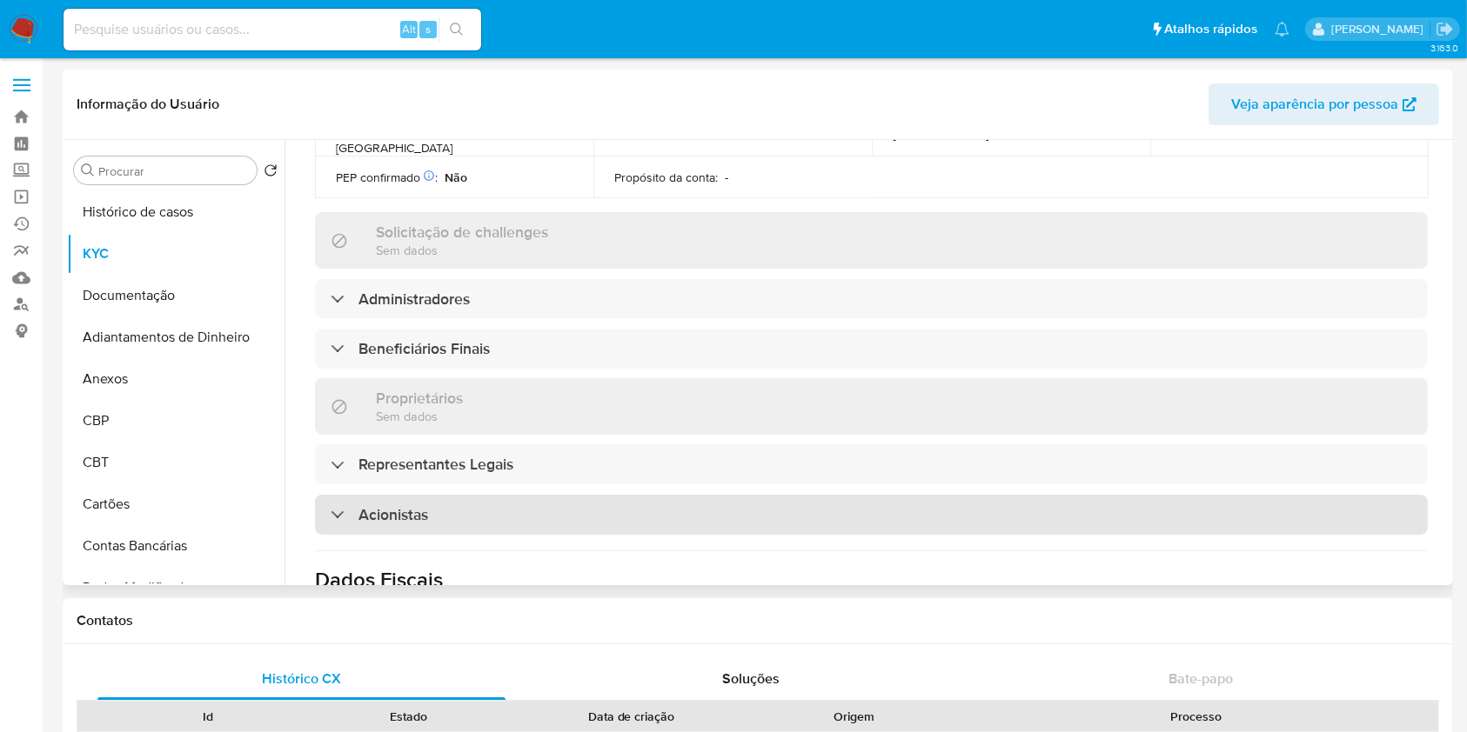
click at [379, 505] on h3 "Acionistas" at bounding box center [393, 514] width 70 height 19
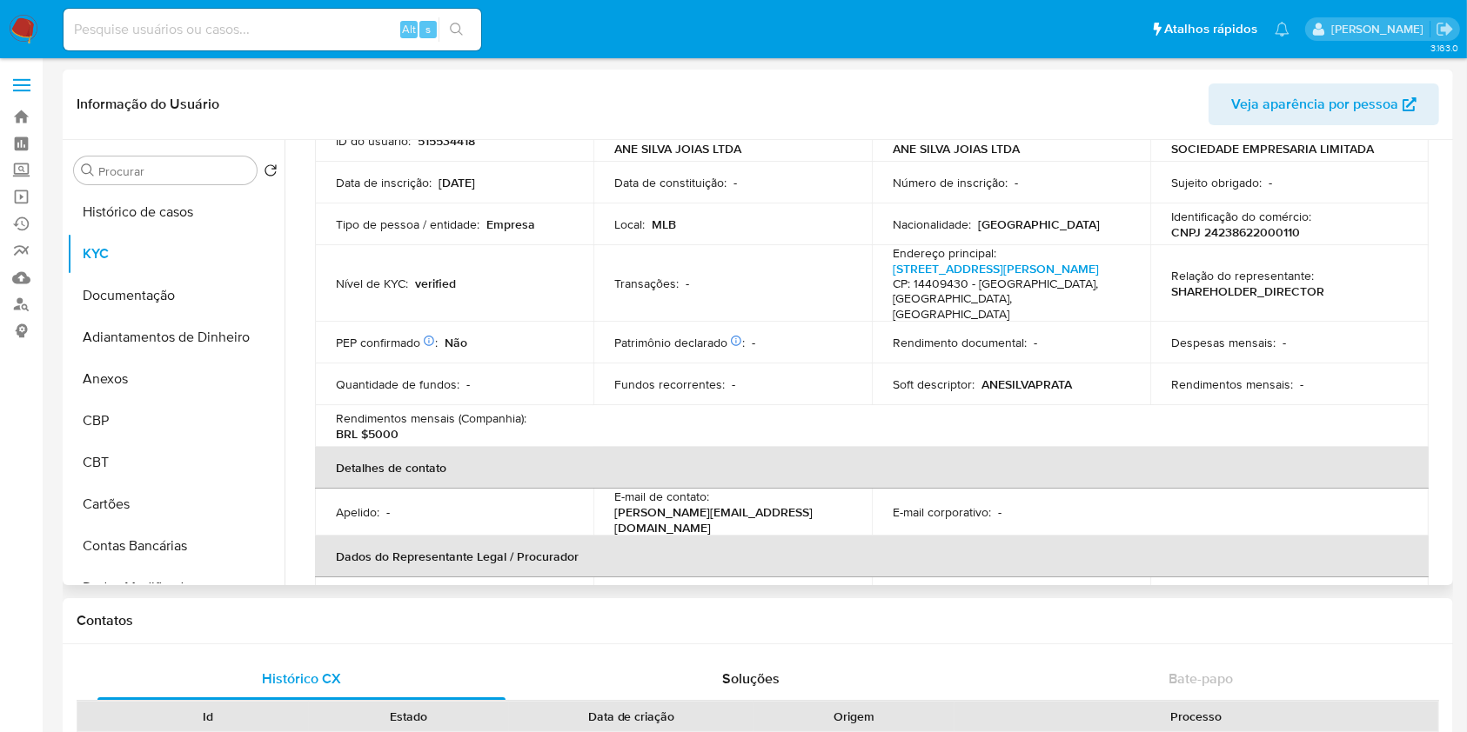
scroll to position [63, 0]
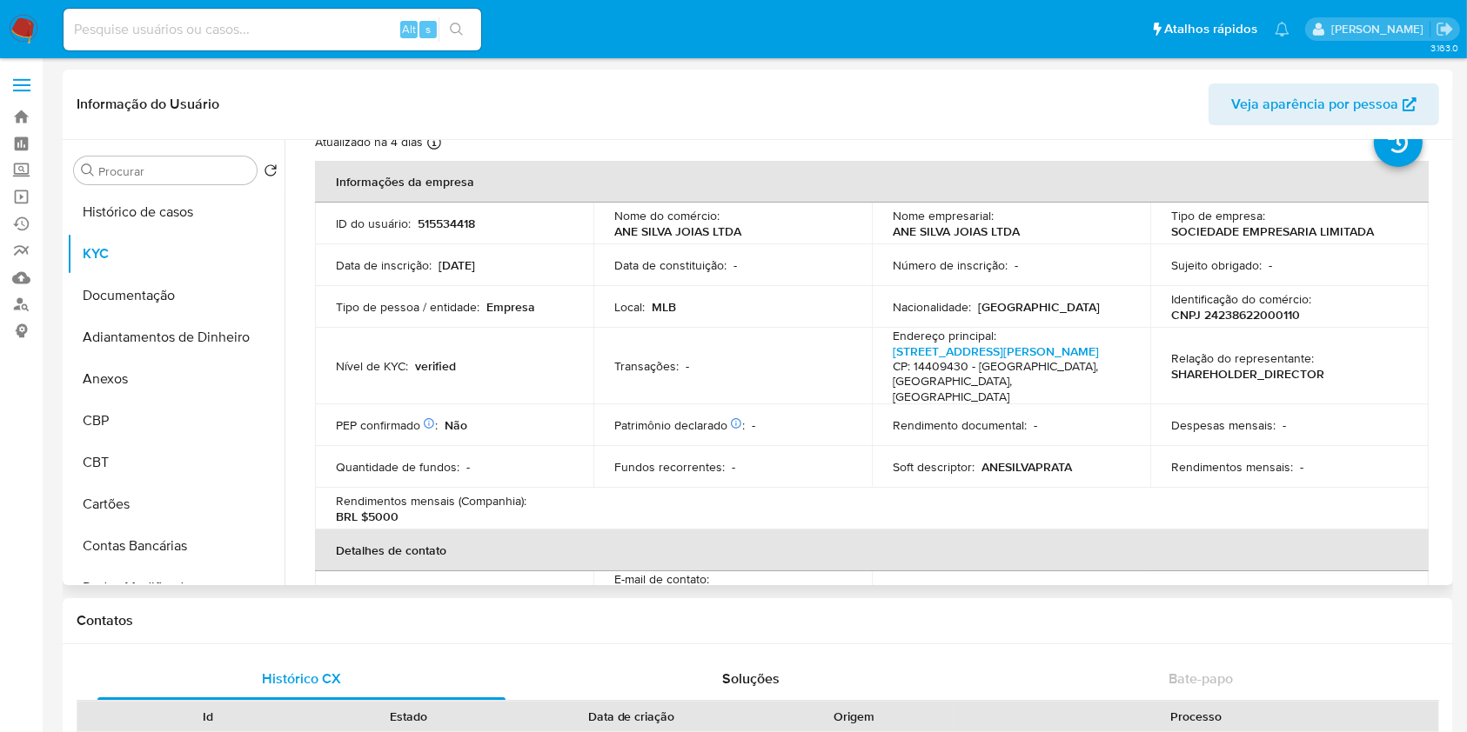
click at [1251, 310] on p "CNPJ 24238622000110" at bounding box center [1235, 315] width 129 height 16
copy p "24238622000110"
